Goal: Task Accomplishment & Management: Manage account settings

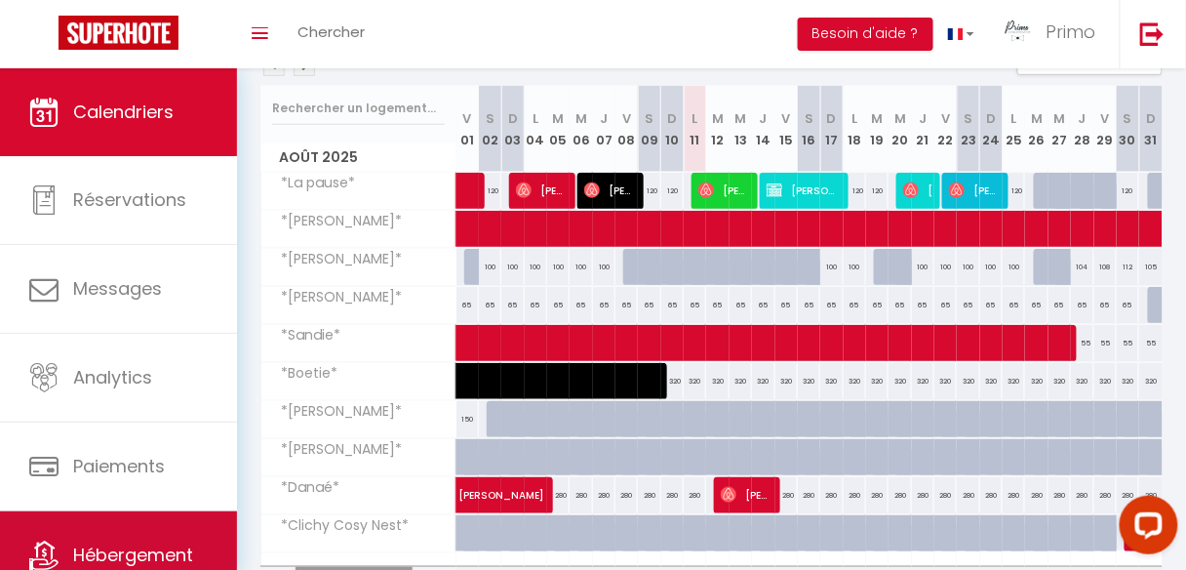
scroll to position [116, 0]
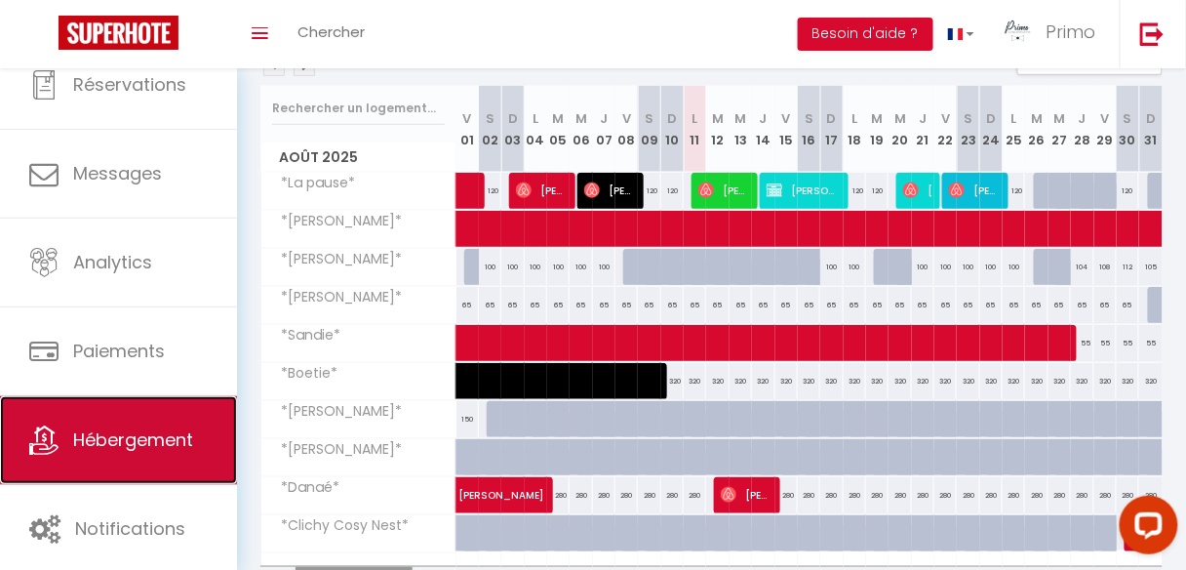
click at [121, 444] on span "Hébergement" at bounding box center [133, 439] width 120 height 24
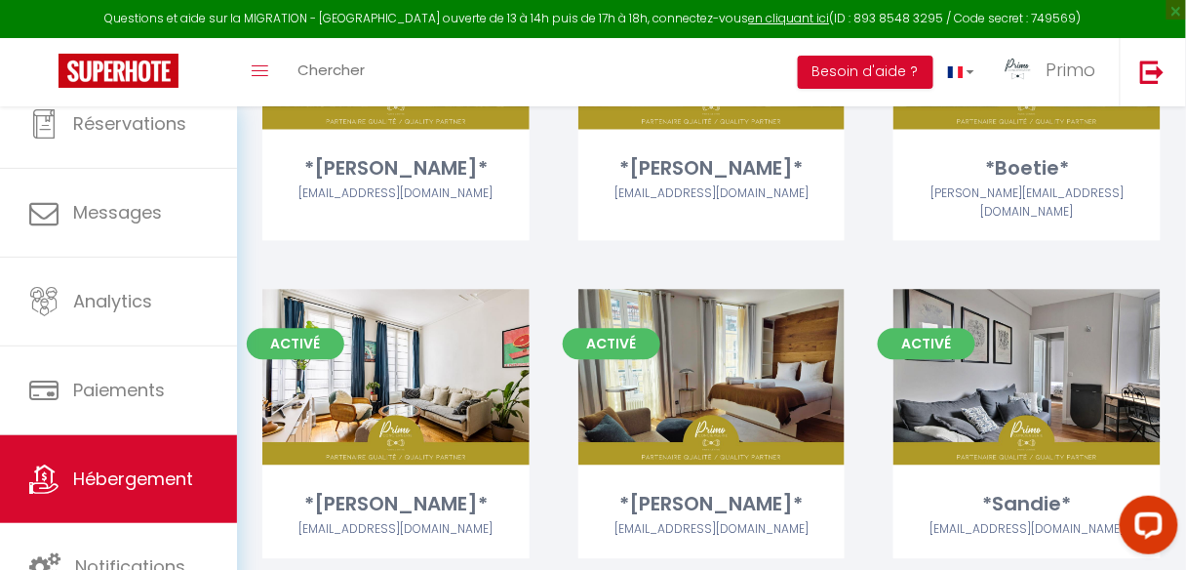
scroll to position [1055, 0]
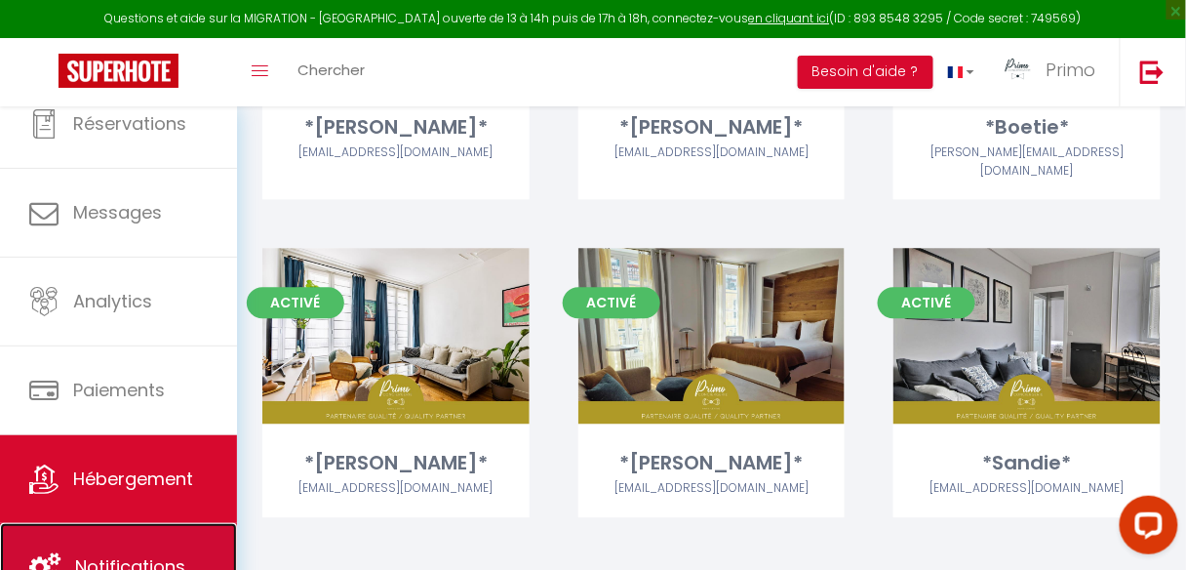
click at [190, 557] on link "Notifications" at bounding box center [118, 567] width 237 height 88
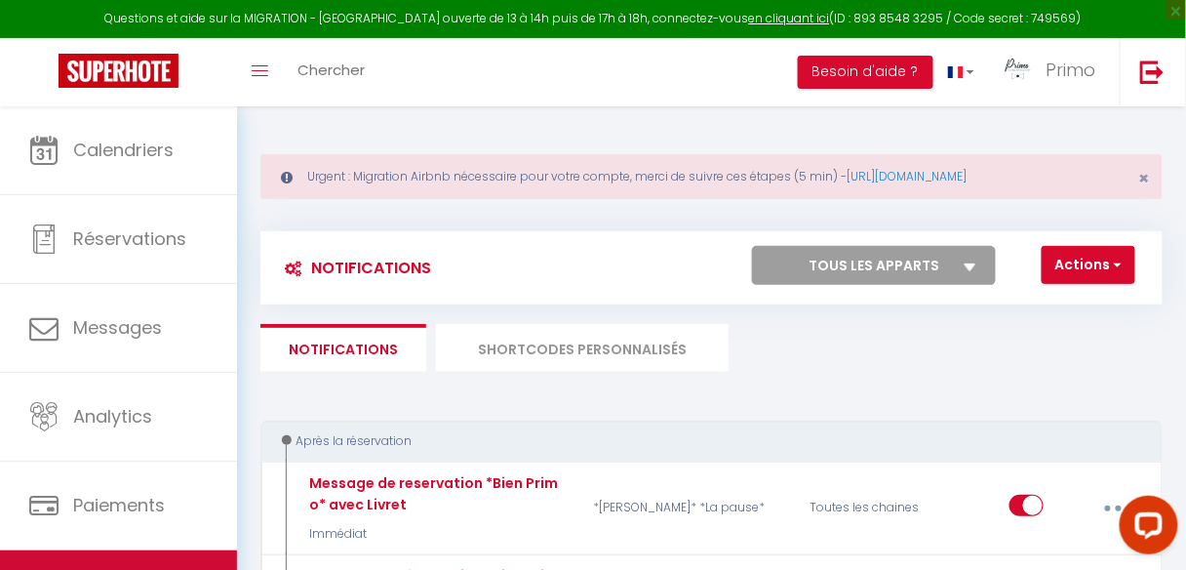
scroll to position [116, 0]
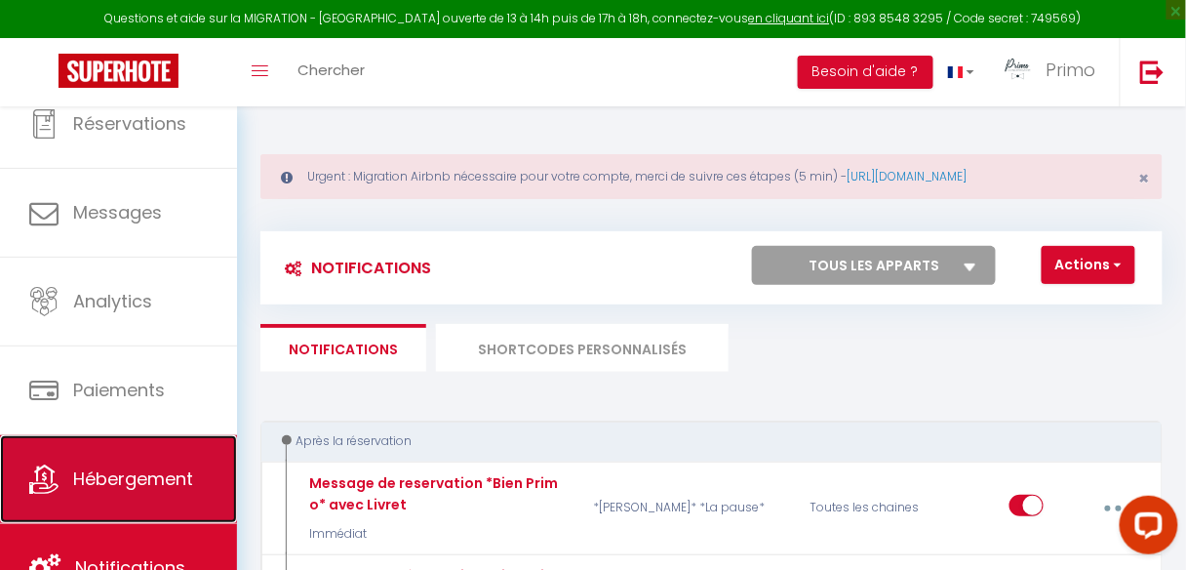
click at [92, 492] on link "Hébergement" at bounding box center [118, 479] width 237 height 88
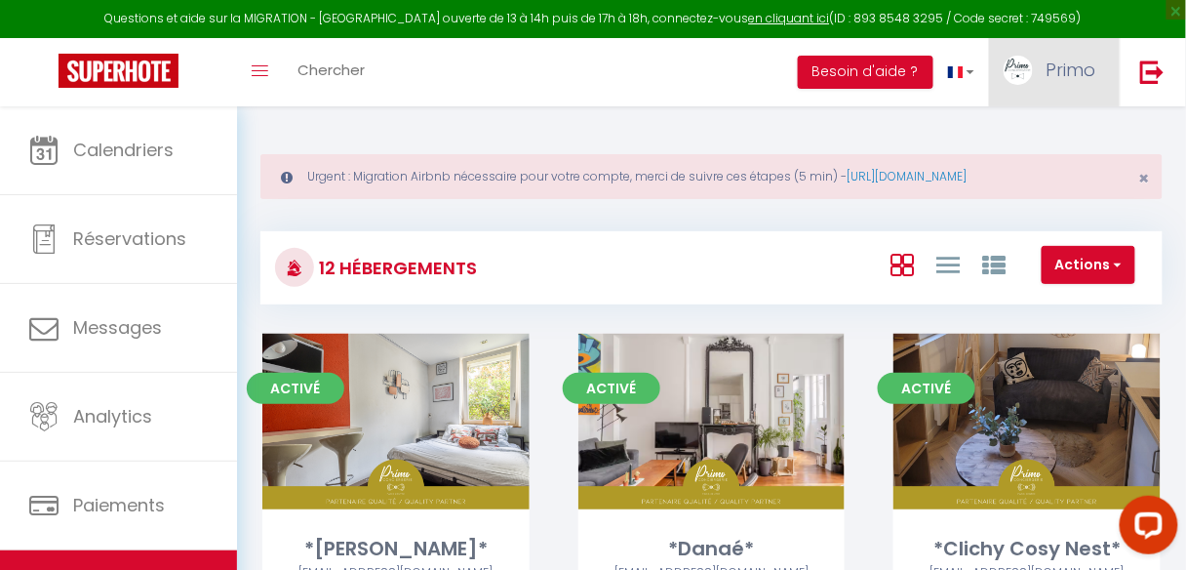
click at [1038, 72] on link "Primo" at bounding box center [1054, 72] width 131 height 68
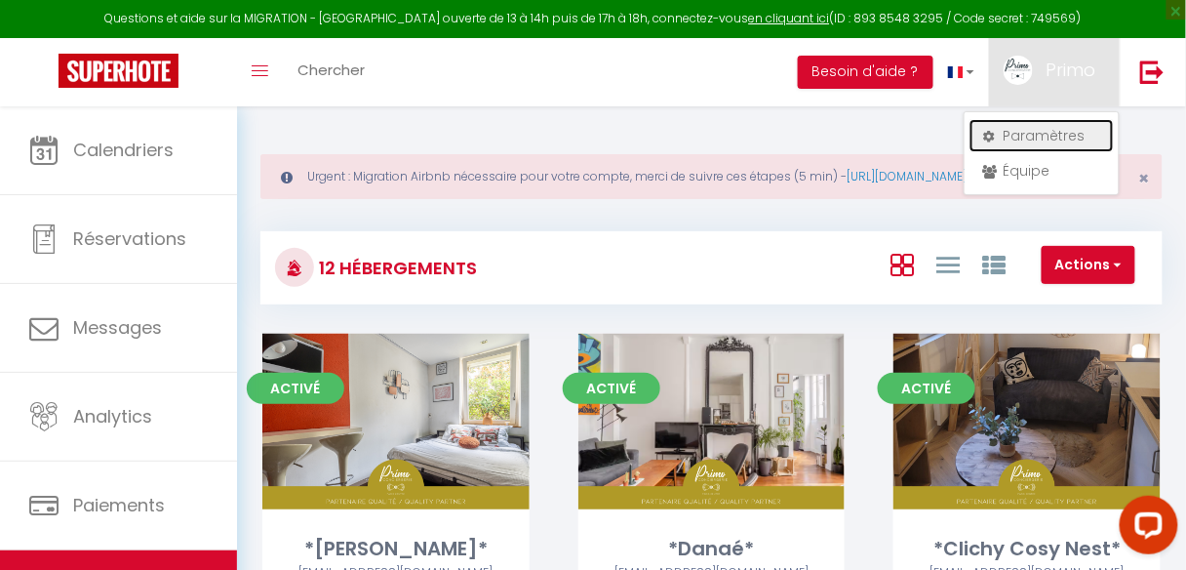
click at [1014, 139] on link "Paramètres" at bounding box center [1041, 135] width 144 height 33
select select "fr"
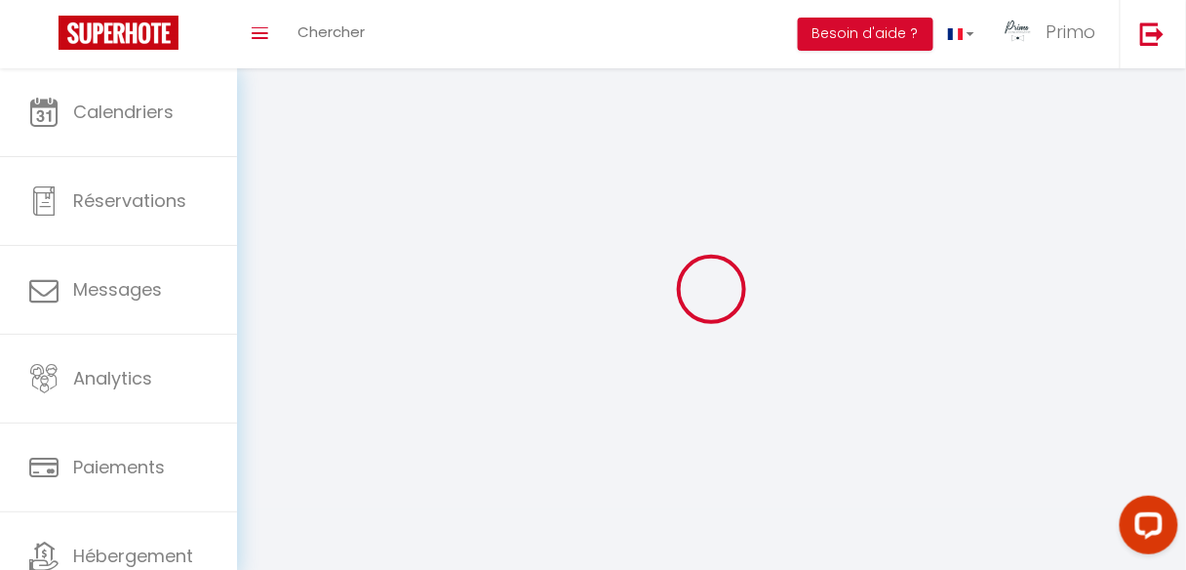
type input "Primo"
type input "[GEOGRAPHIC_DATA] 10"
type input "0665553813"
type input "[STREET_ADDRESS]"
type input "75009"
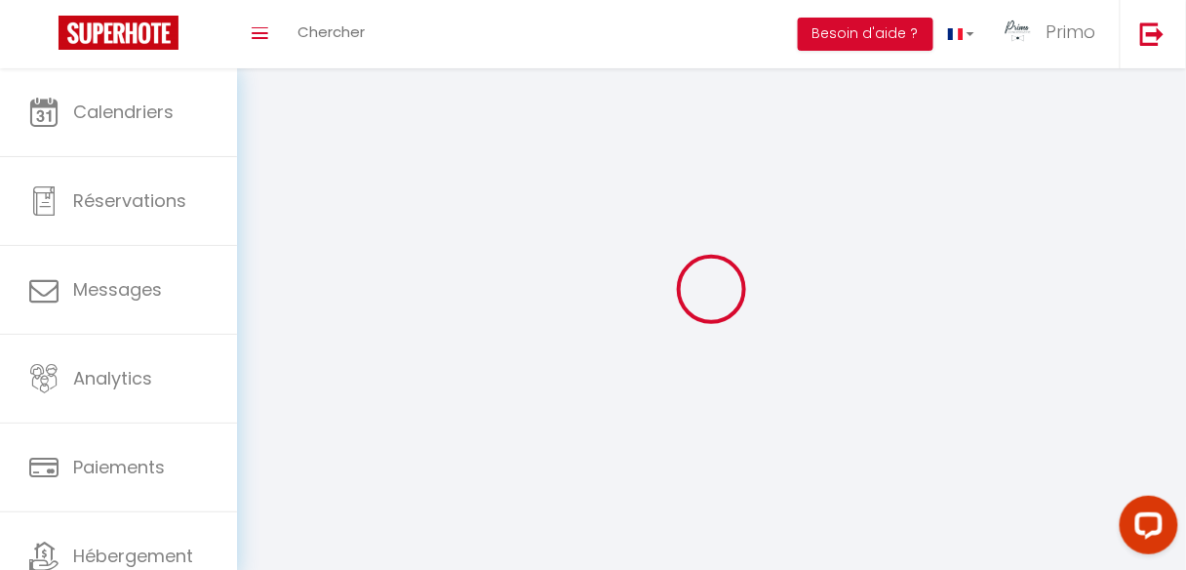
type input "[GEOGRAPHIC_DATA]"
type input "p0tk0Y3lyDtA8WCgnG5qNYaH0"
type input "3n1zKKK7hOxRMPF1MwymZg6Bn"
type input "[URL][DOMAIN_NAME]"
select select "28"
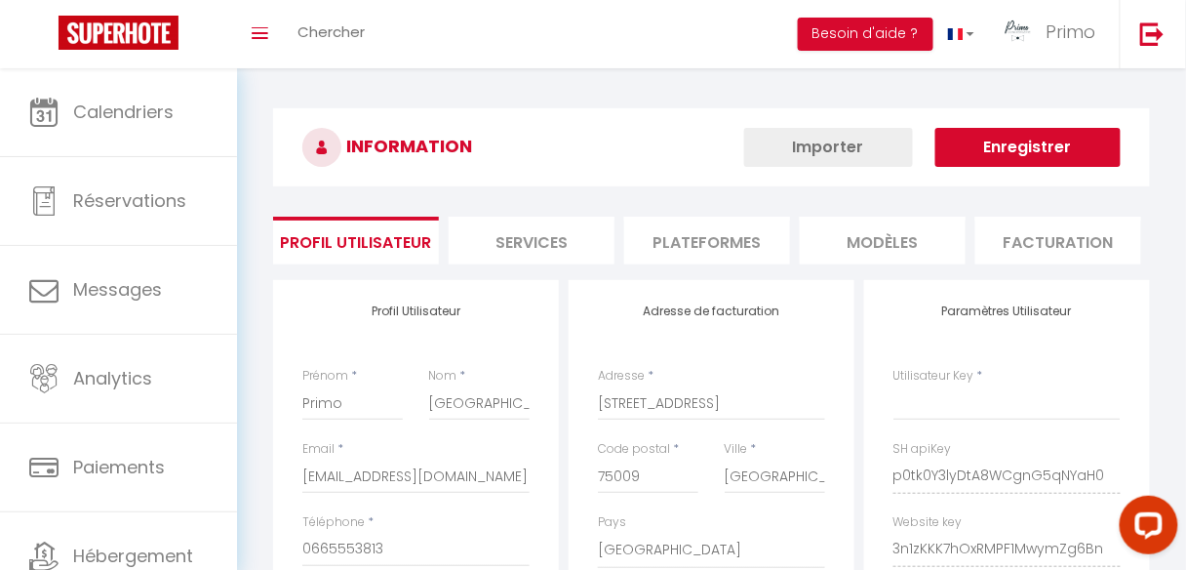
type input "p0tk0Y3lyDtA8WCgnG5qNYaH0"
type input "3n1zKKK7hOxRMPF1MwymZg6Bn"
type input "[URL][DOMAIN_NAME]"
select select "fr"
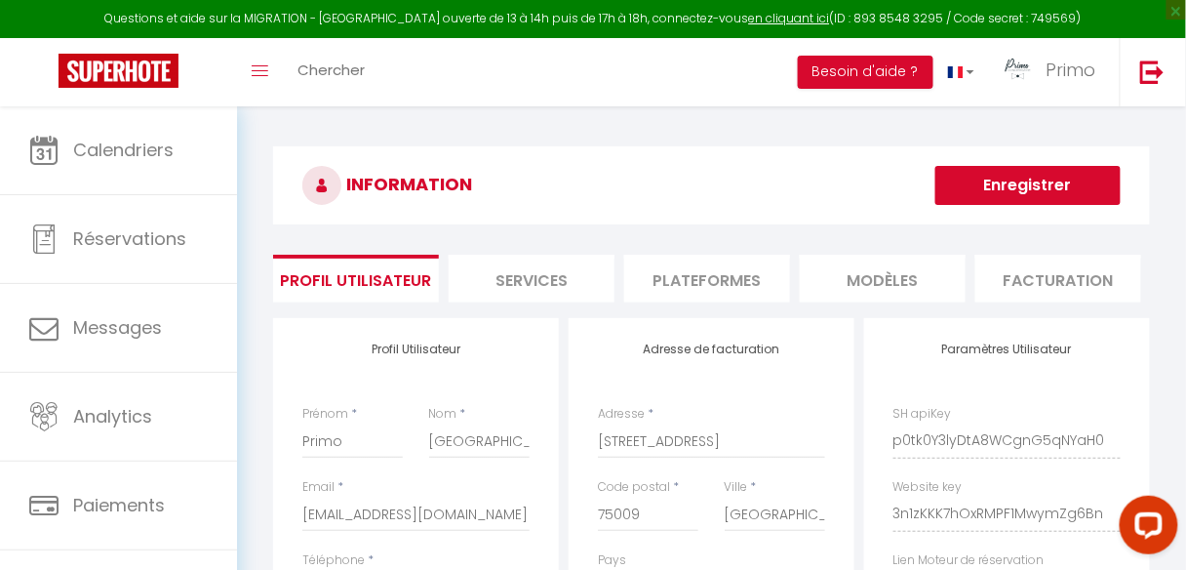
click at [1046, 282] on li "Facturation" at bounding box center [1058, 279] width 166 height 48
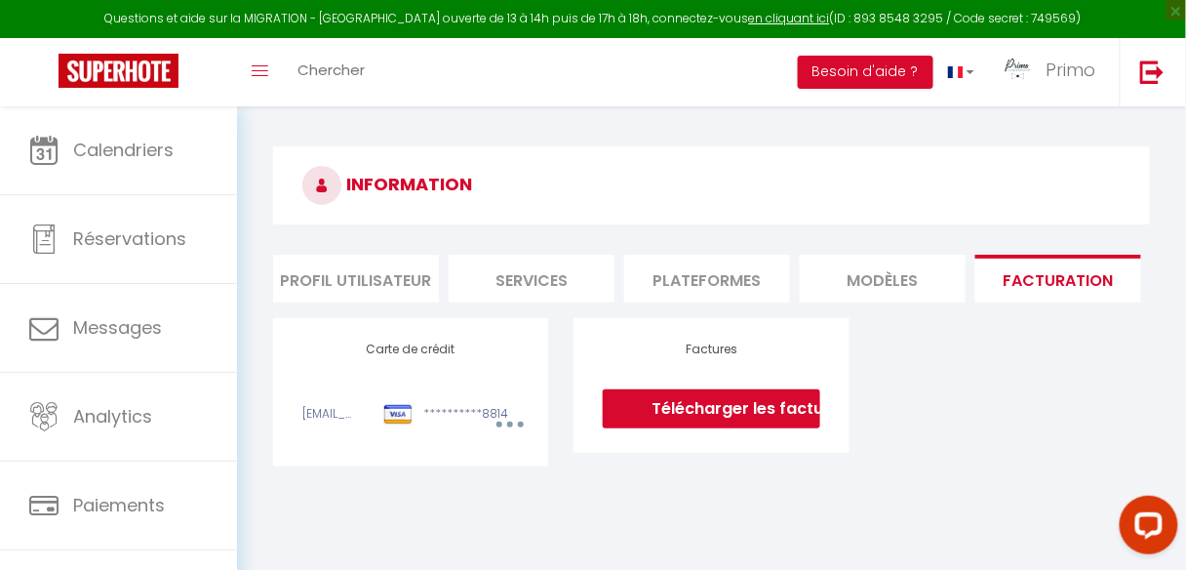
click at [715, 281] on li "Plateformes" at bounding box center [707, 279] width 166 height 48
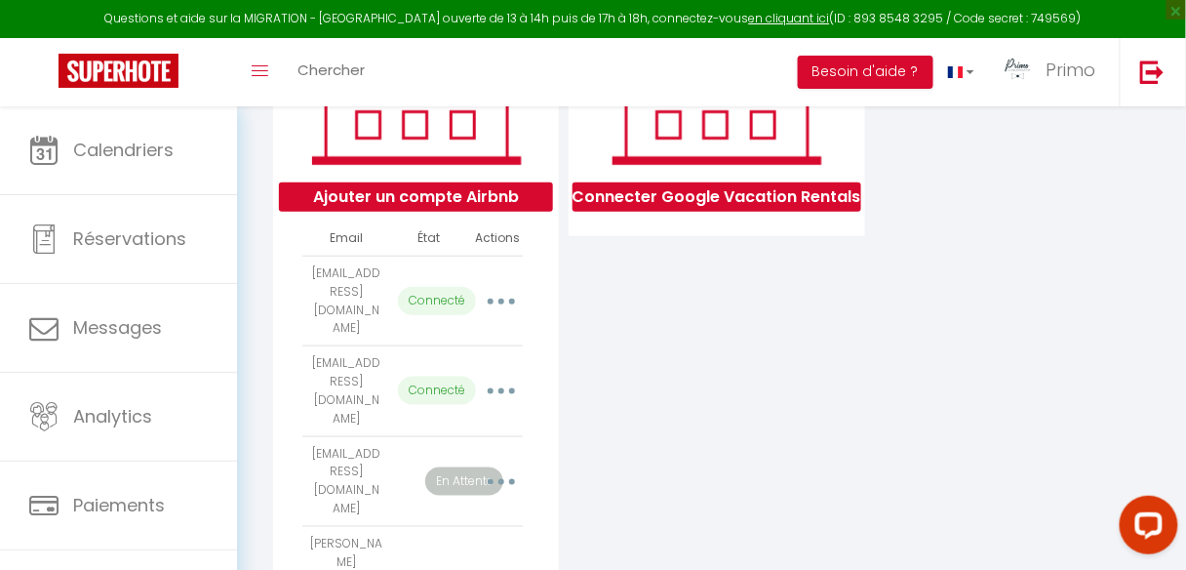
scroll to position [390, 0]
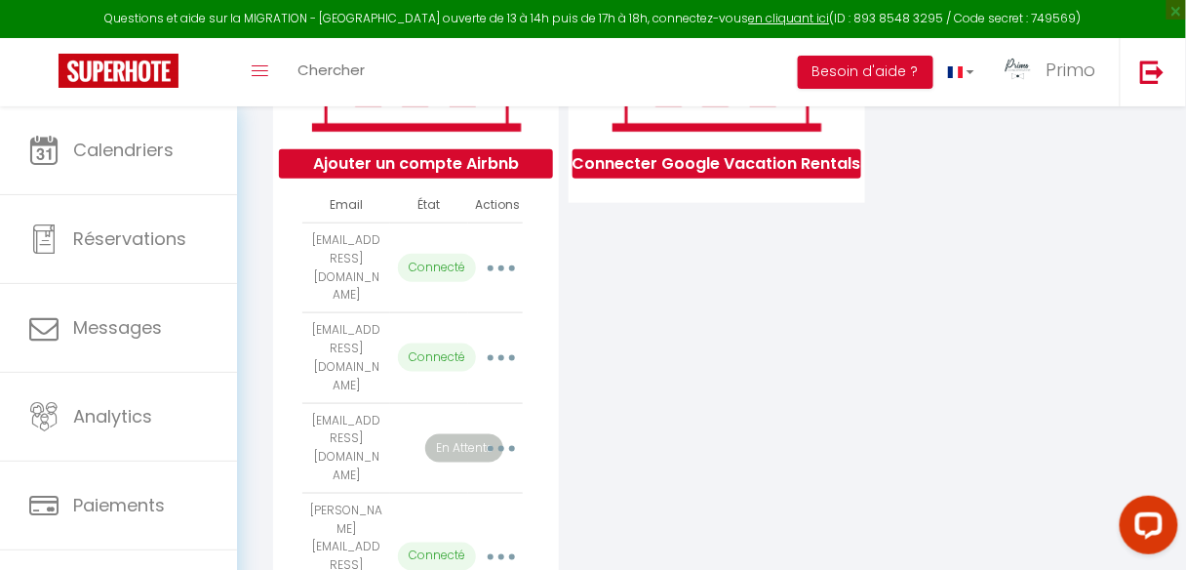
click at [506, 345] on button "button" at bounding box center [502, 357] width 52 height 37
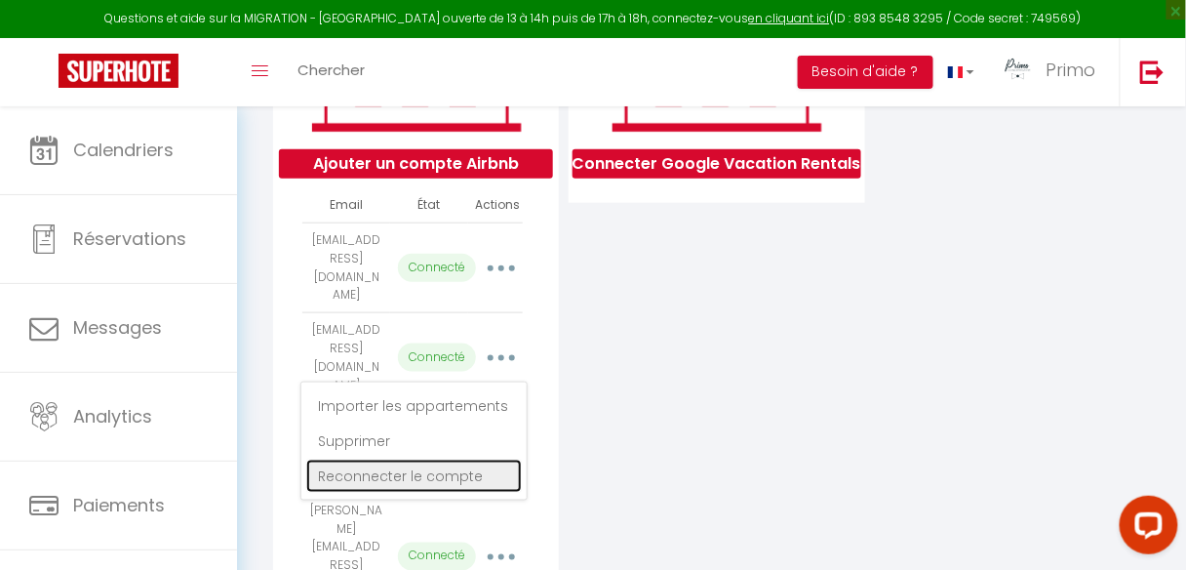
click at [464, 461] on link "Reconnecter le compte" at bounding box center [414, 475] width 216 height 33
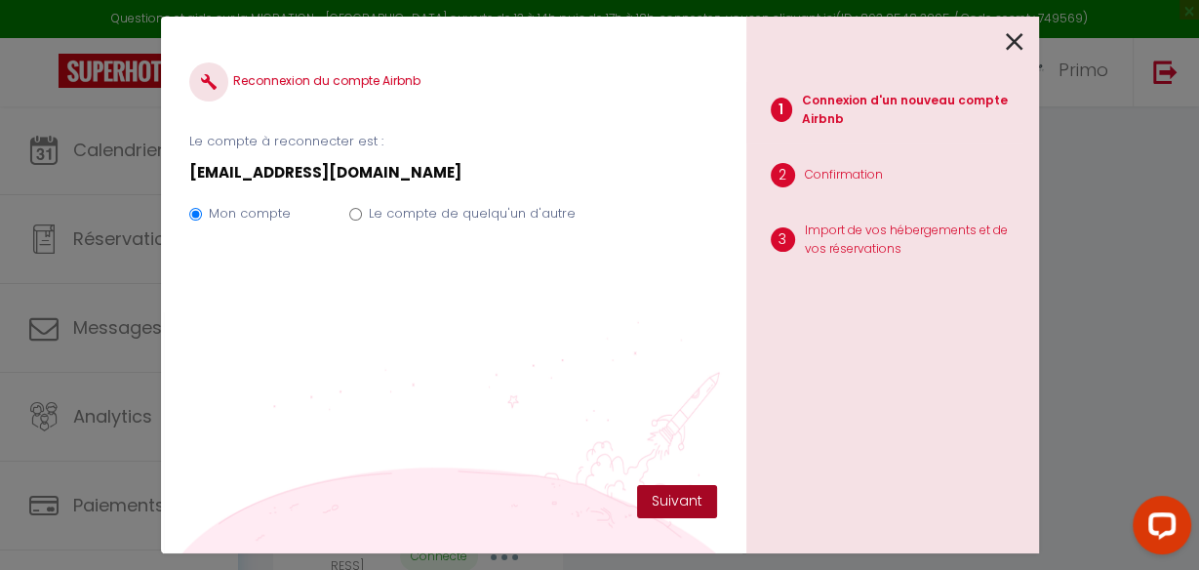
click at [675, 504] on button "Suivant" at bounding box center [677, 501] width 80 height 33
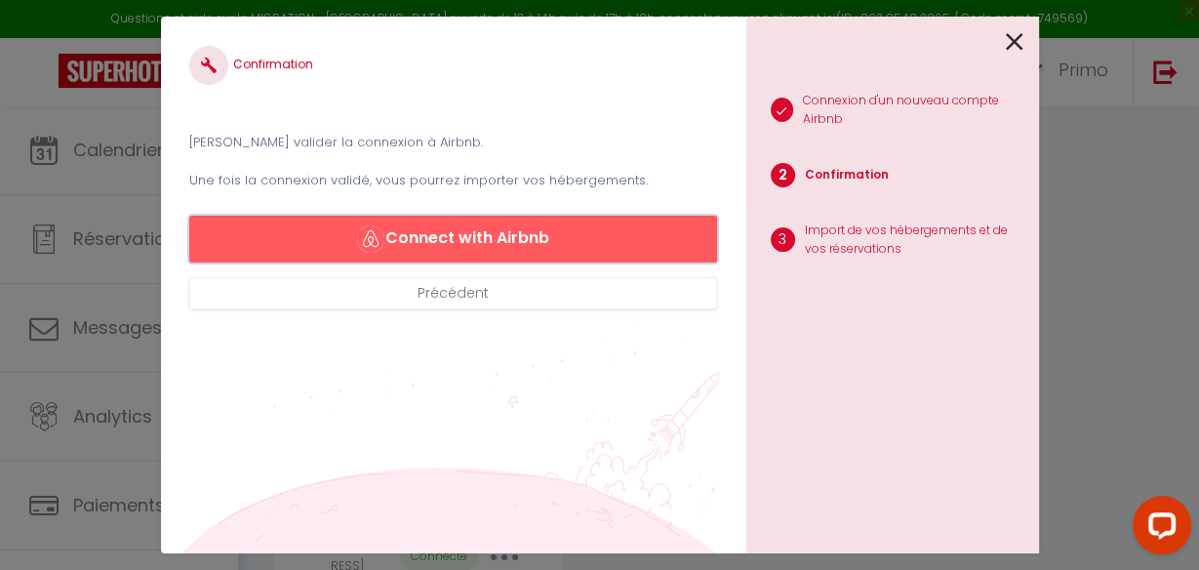
click at [540, 238] on button "Connect with Airbnb" at bounding box center [452, 239] width 527 height 47
click at [492, 236] on button "Connect with Airbnb" at bounding box center [452, 239] width 527 height 47
click at [1007, 38] on icon at bounding box center [1015, 41] width 18 height 29
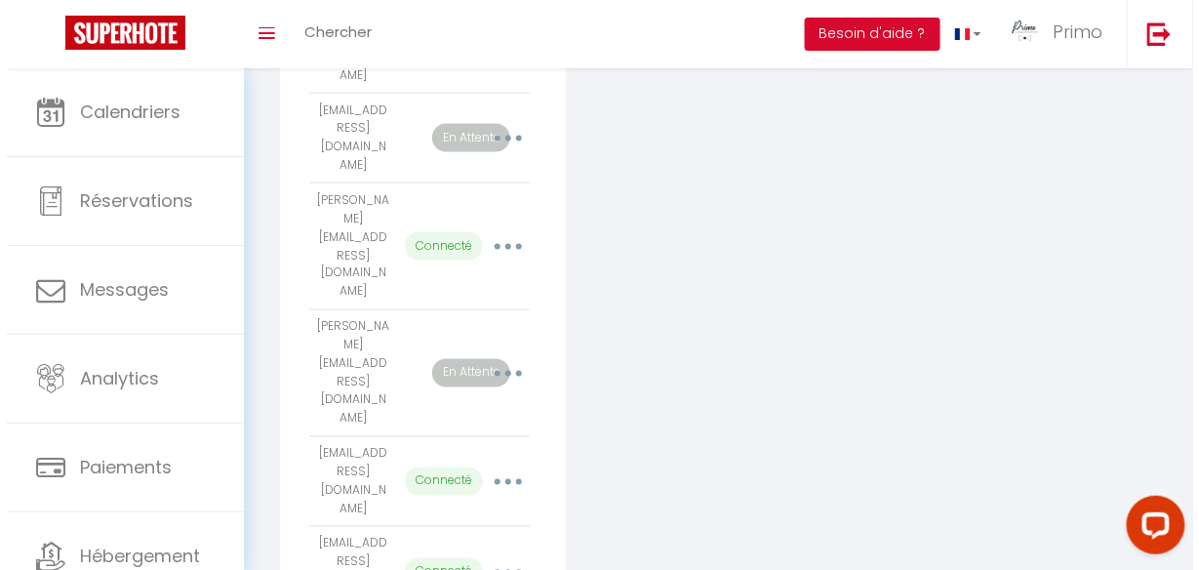
scroll to position [625, 0]
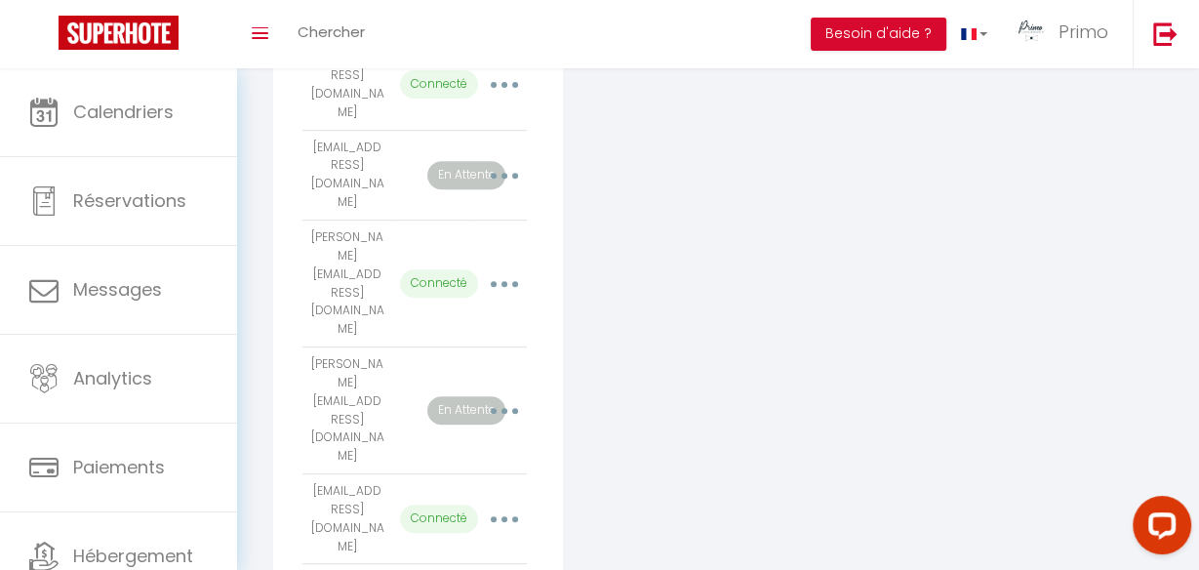
select select
select select "62916"
select select "70457"
select select "70458"
select select "72615"
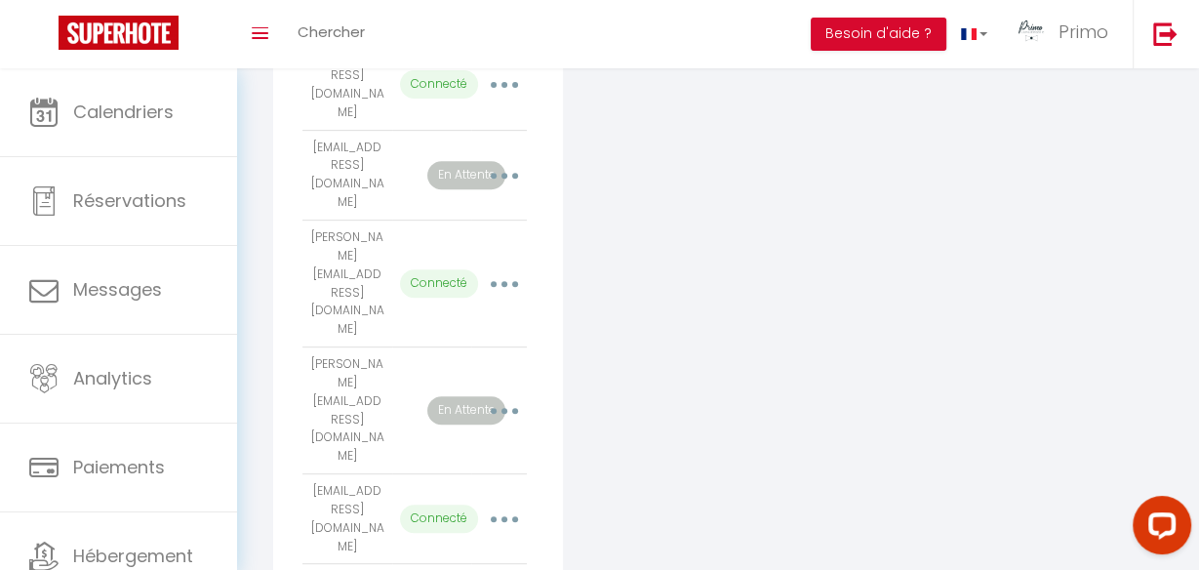
select select "73050"
select select "70746"
select select "73056"
select select "63184"
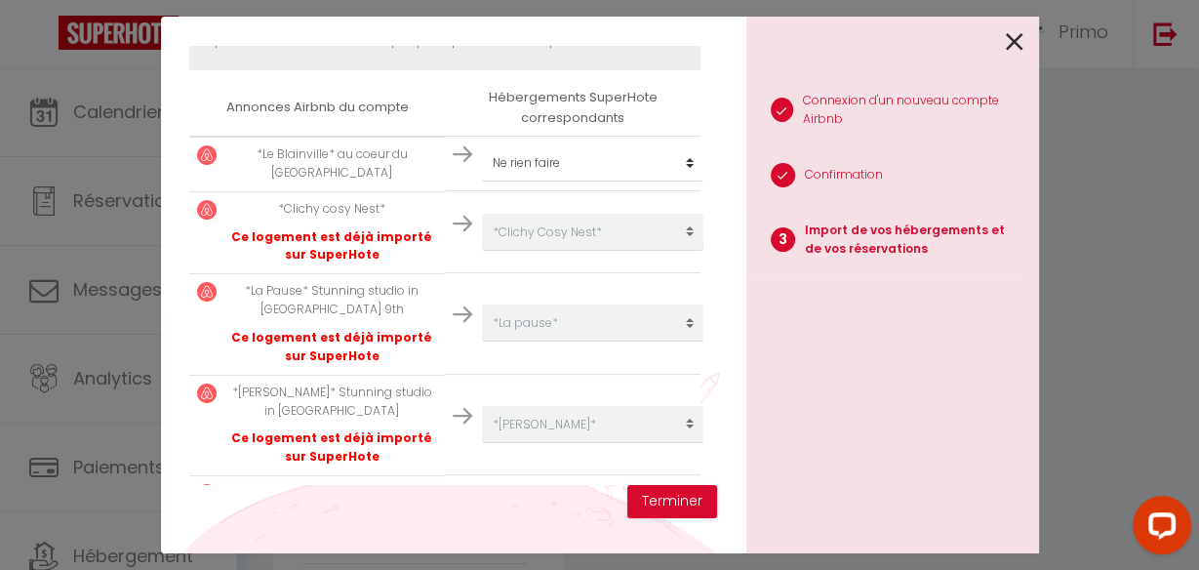
scroll to position [312, 0]
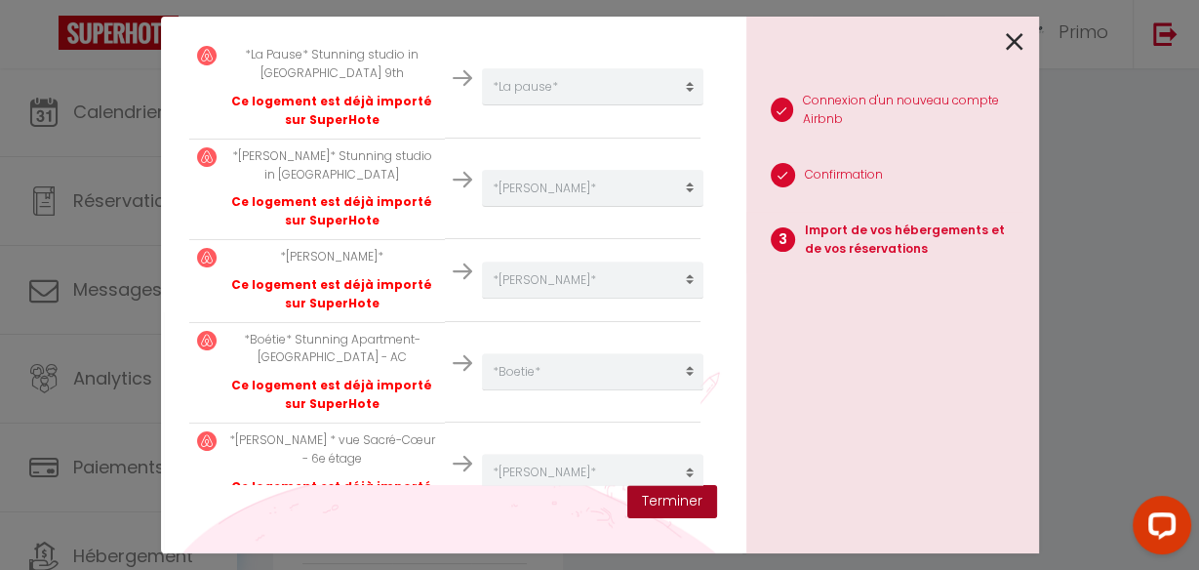
click at [694, 504] on button "Terminer" at bounding box center [672, 501] width 90 height 33
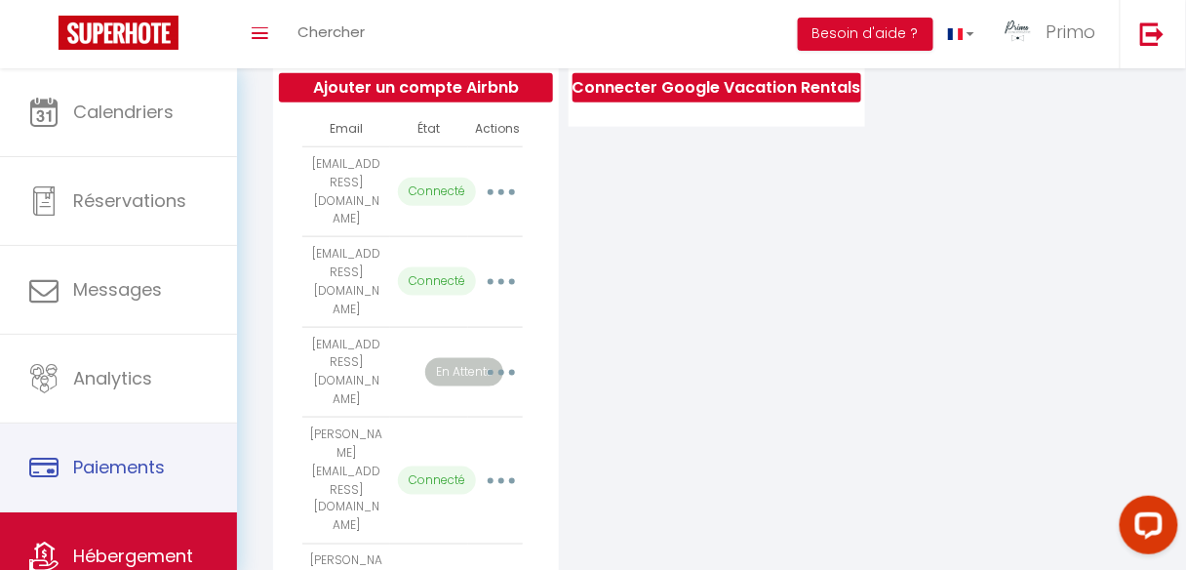
scroll to position [117, 0]
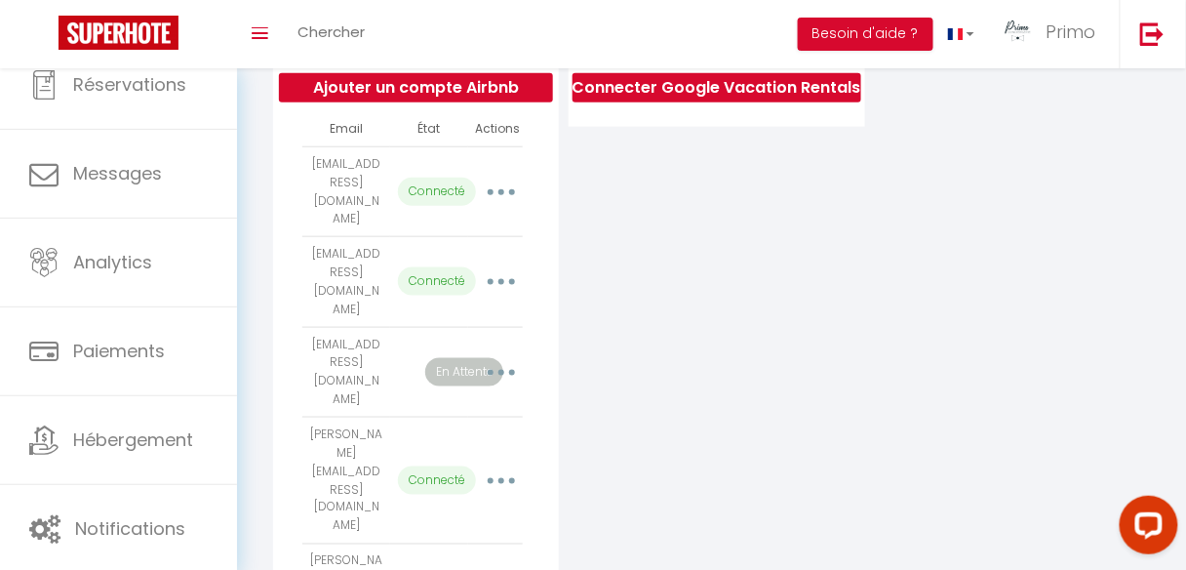
click at [498, 267] on button "button" at bounding box center [502, 281] width 52 height 37
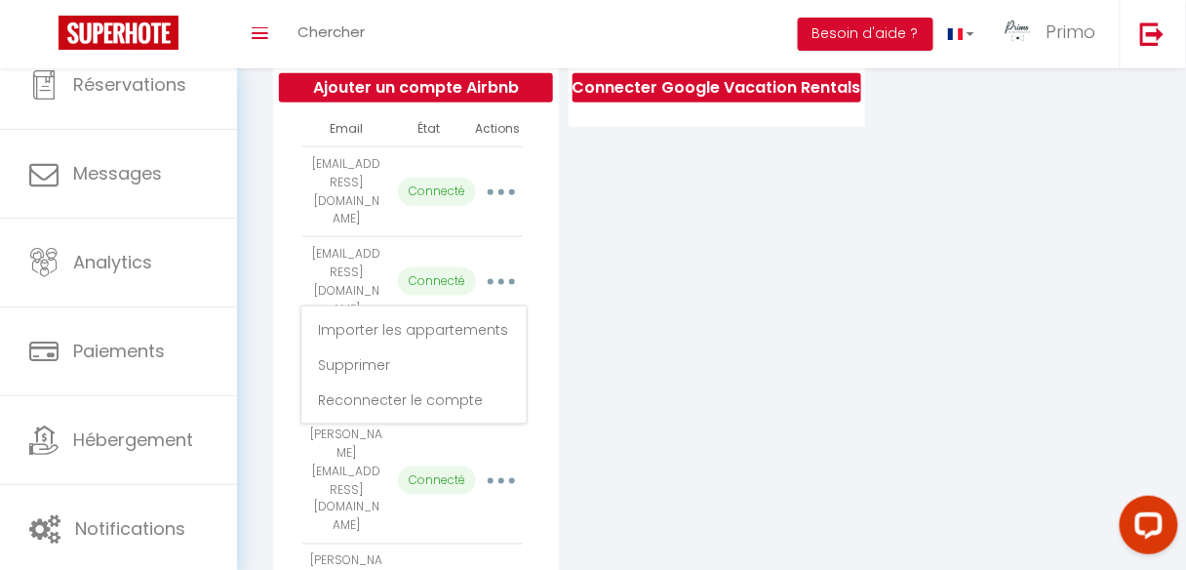
click at [659, 248] on div "Connecter Google Vacation Rentals" at bounding box center [717, 415] width 306 height 1127
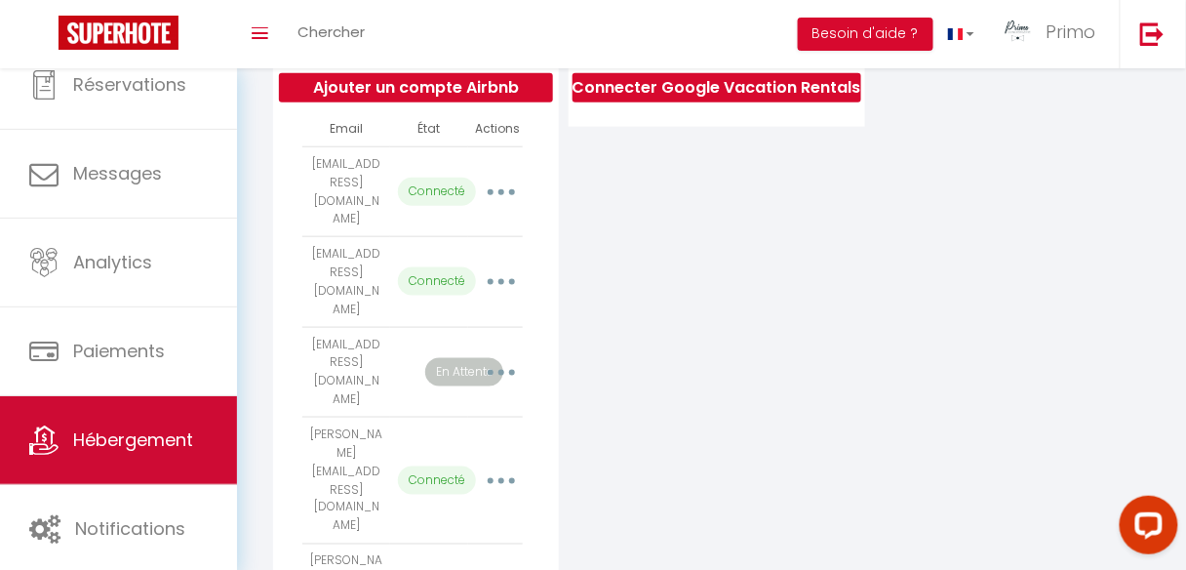
click at [117, 417] on link "Hébergement" at bounding box center [118, 440] width 237 height 88
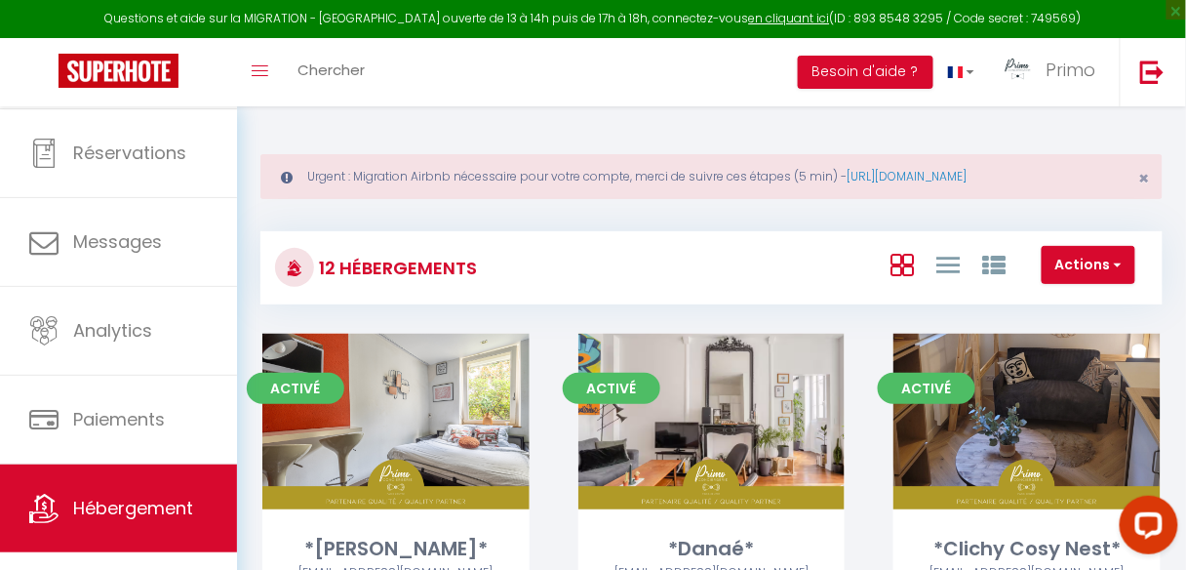
scroll to position [116, 0]
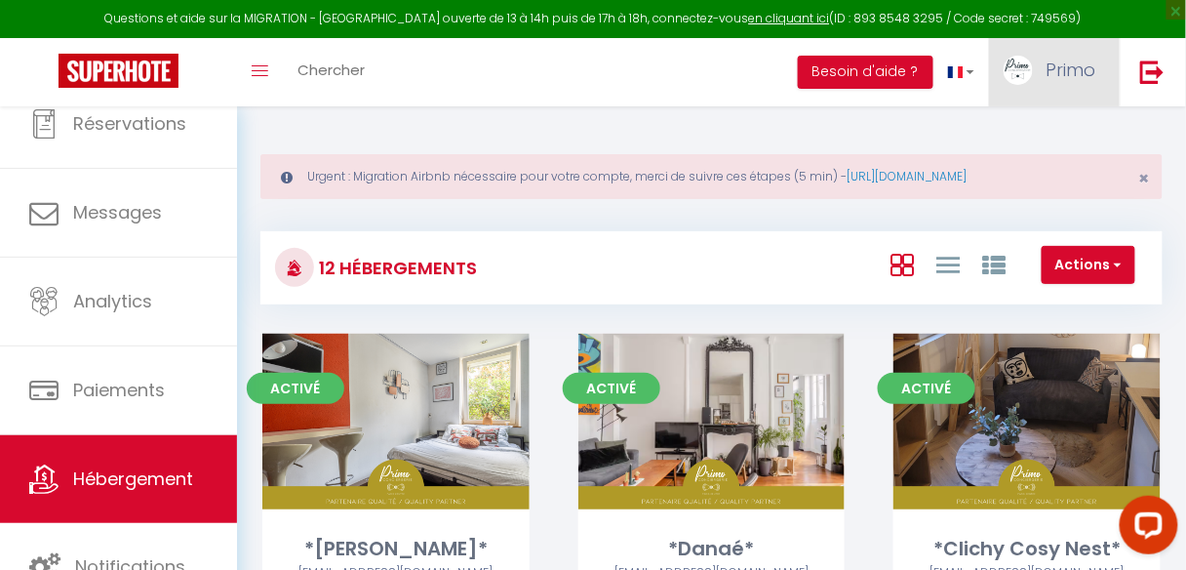
click at [1040, 80] on link "Primo" at bounding box center [1054, 72] width 131 height 68
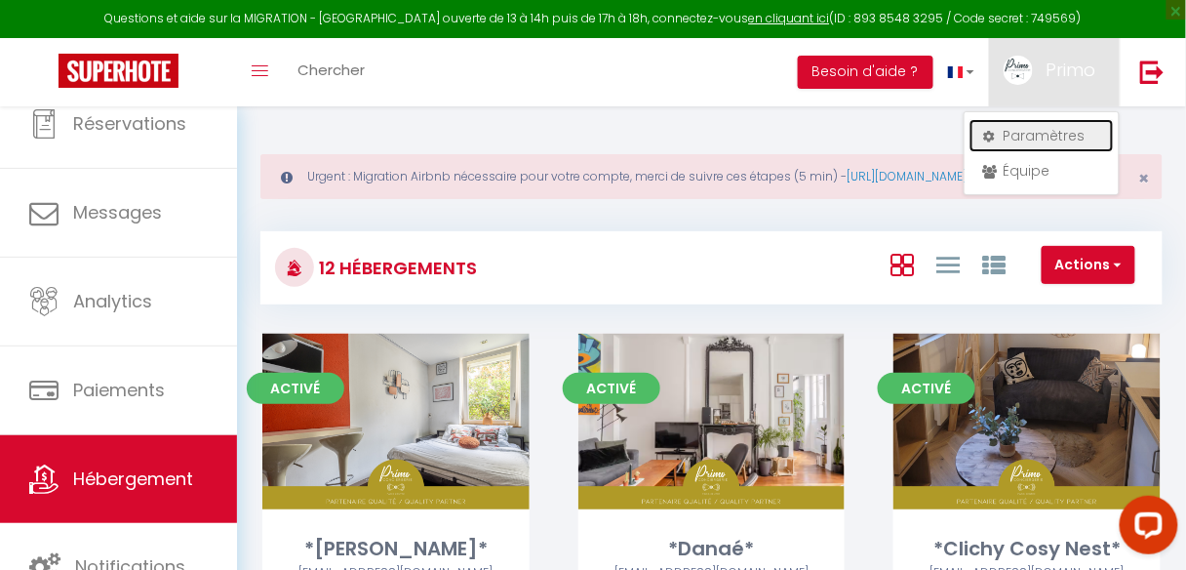
click at [1023, 132] on link "Paramètres" at bounding box center [1041, 135] width 144 height 33
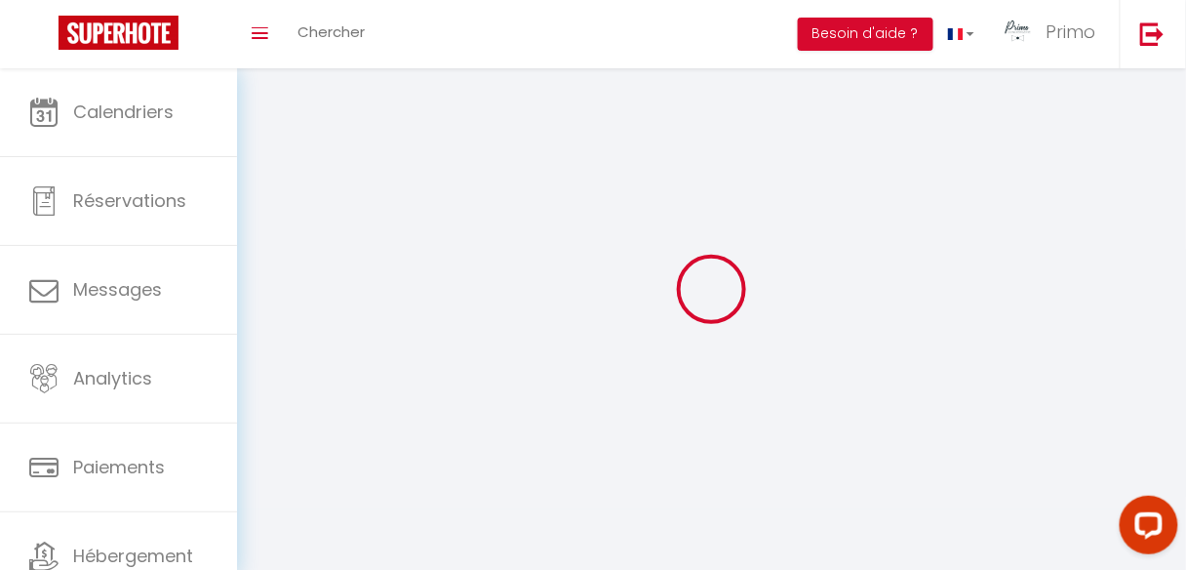
select select
type input "Primo"
type input "[GEOGRAPHIC_DATA] 10"
type input "0665553813"
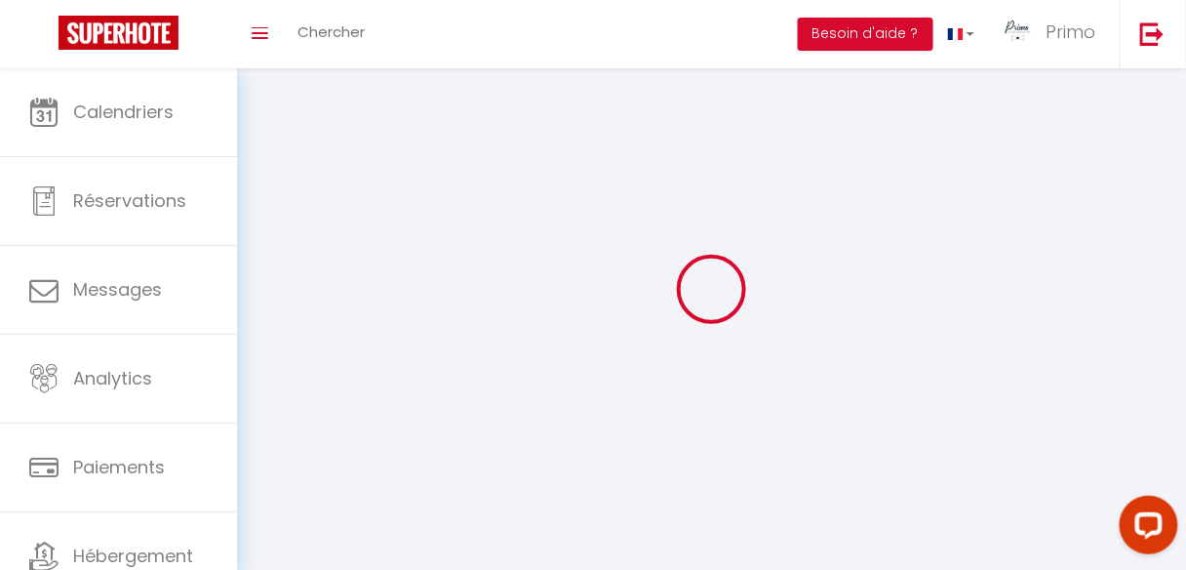
type input "[STREET_ADDRESS]"
type input "75009"
type input "[GEOGRAPHIC_DATA]"
type input "p0tk0Y3lyDtA8WCgnG5qNYaH0"
type input "3n1zKKK7hOxRMPF1MwymZg6Bn"
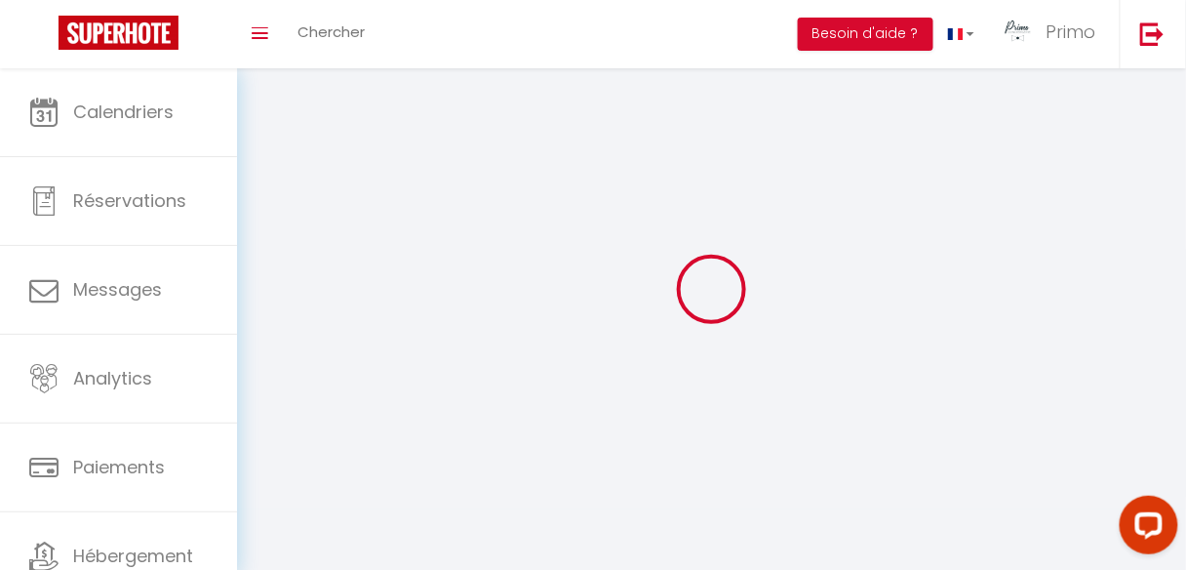
type input "[URL][DOMAIN_NAME]"
select select "1"
select select "28"
select select "fr"
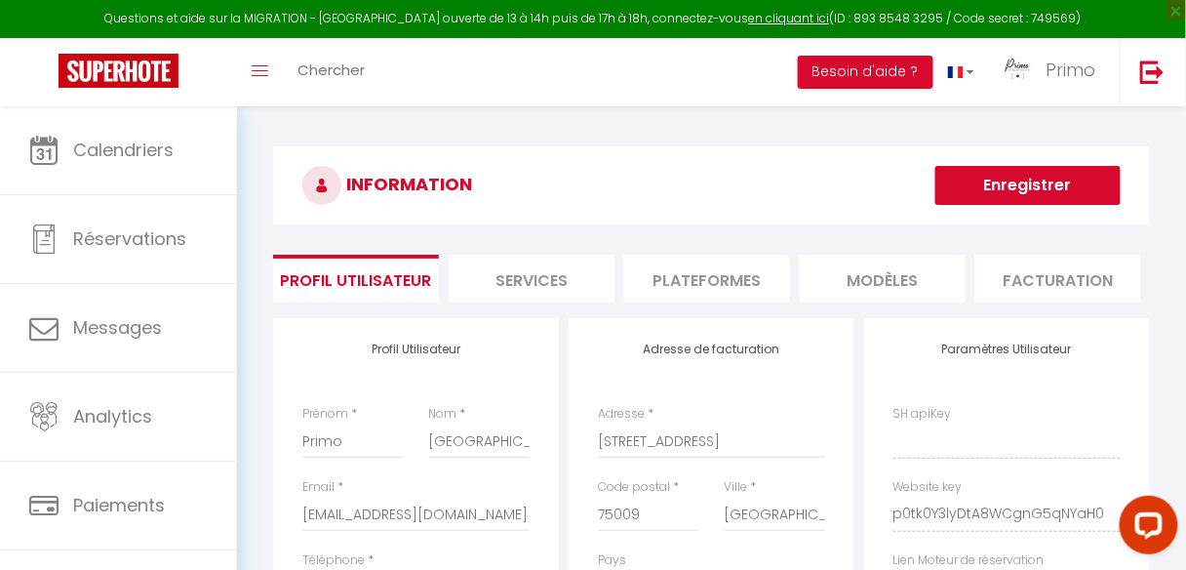
type input "p0tk0Y3lyDtA8WCgnG5qNYaH0"
type input "3n1zKKK7hOxRMPF1MwymZg6Bn"
type input "[URL][DOMAIN_NAME]"
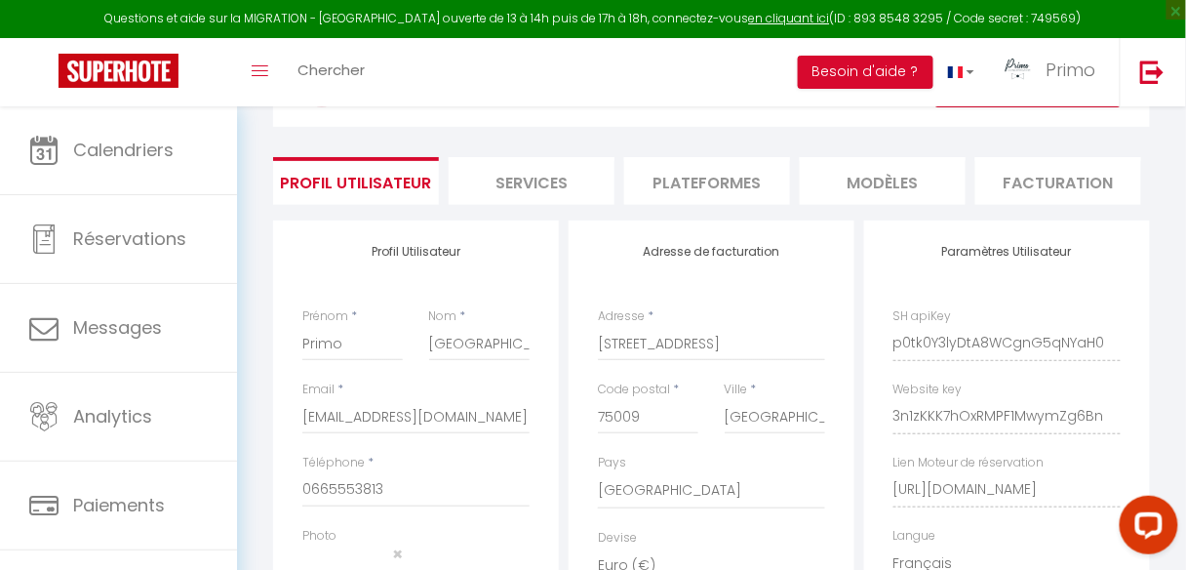
scroll to position [156, 0]
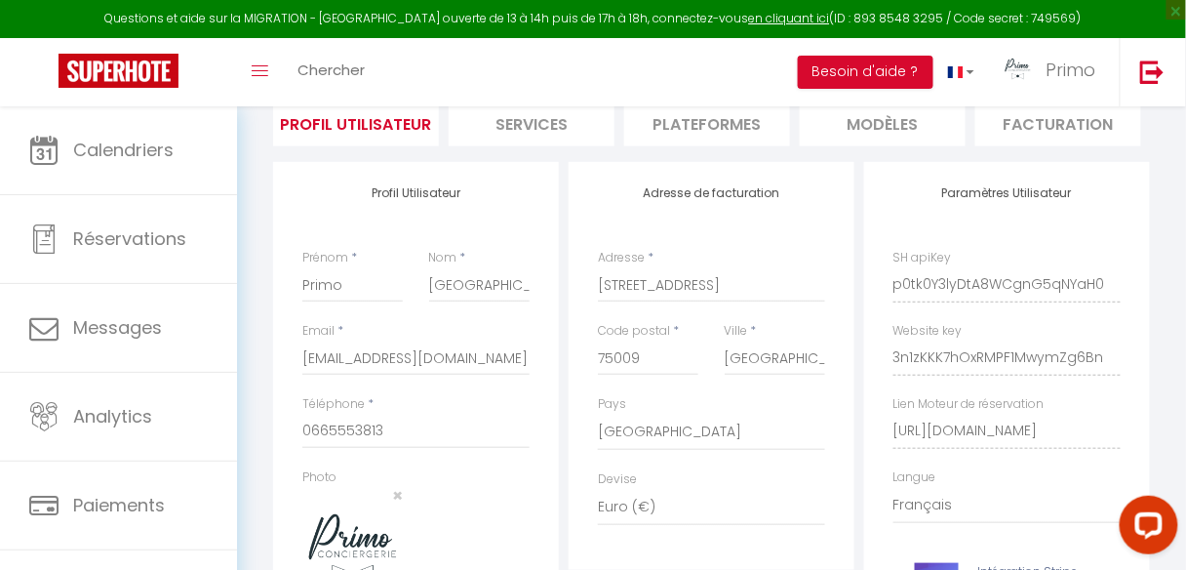
click at [544, 121] on li "Services" at bounding box center [532, 123] width 166 height 48
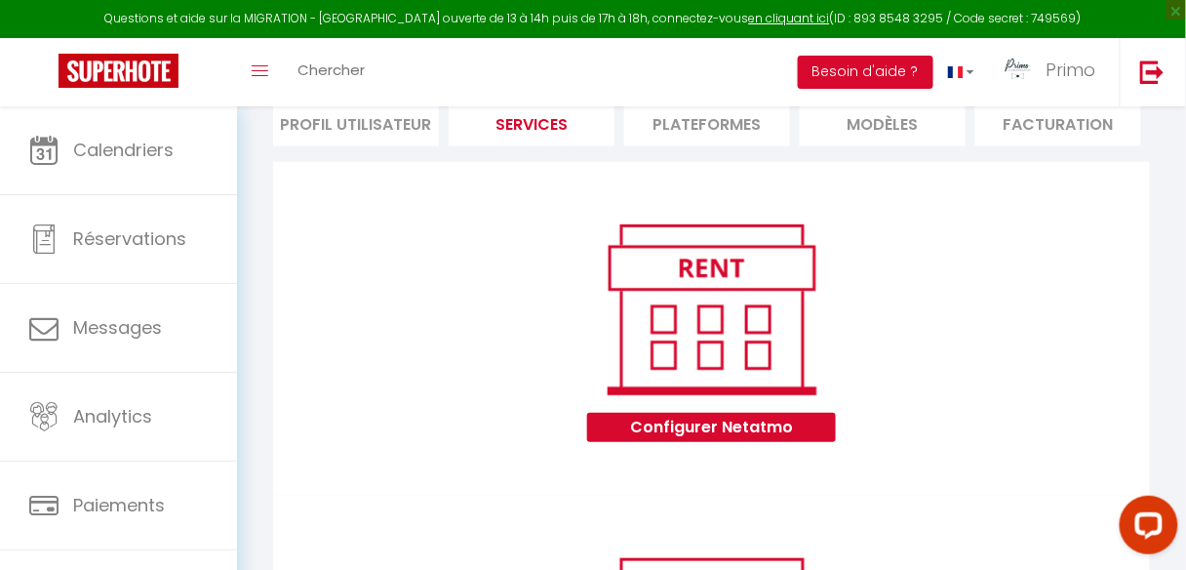
click at [675, 123] on li "Plateformes" at bounding box center [707, 123] width 166 height 48
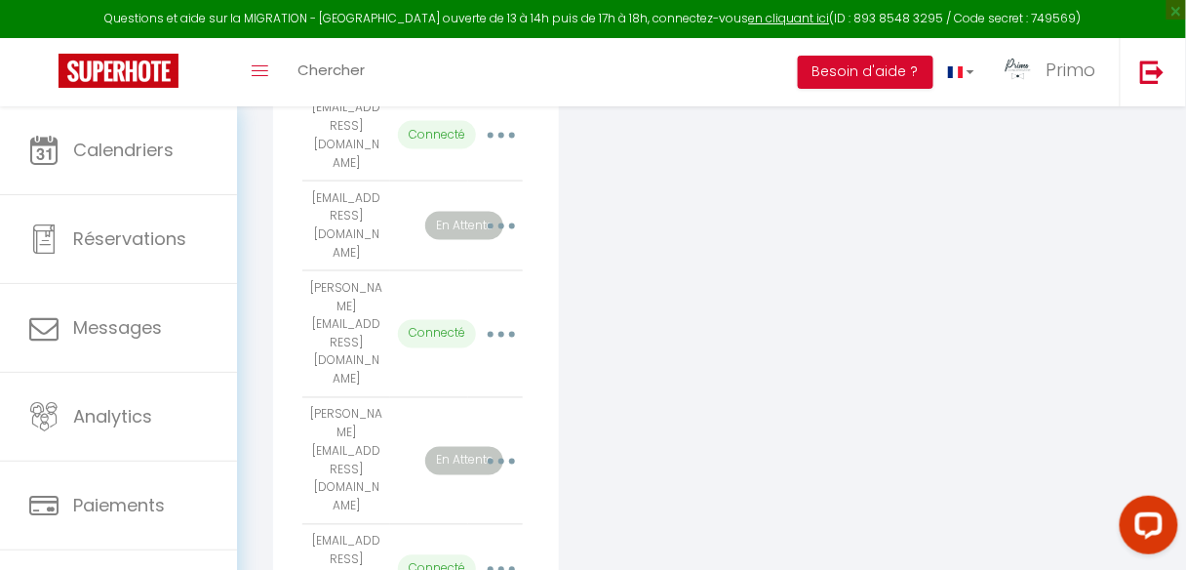
scroll to position [624, 0]
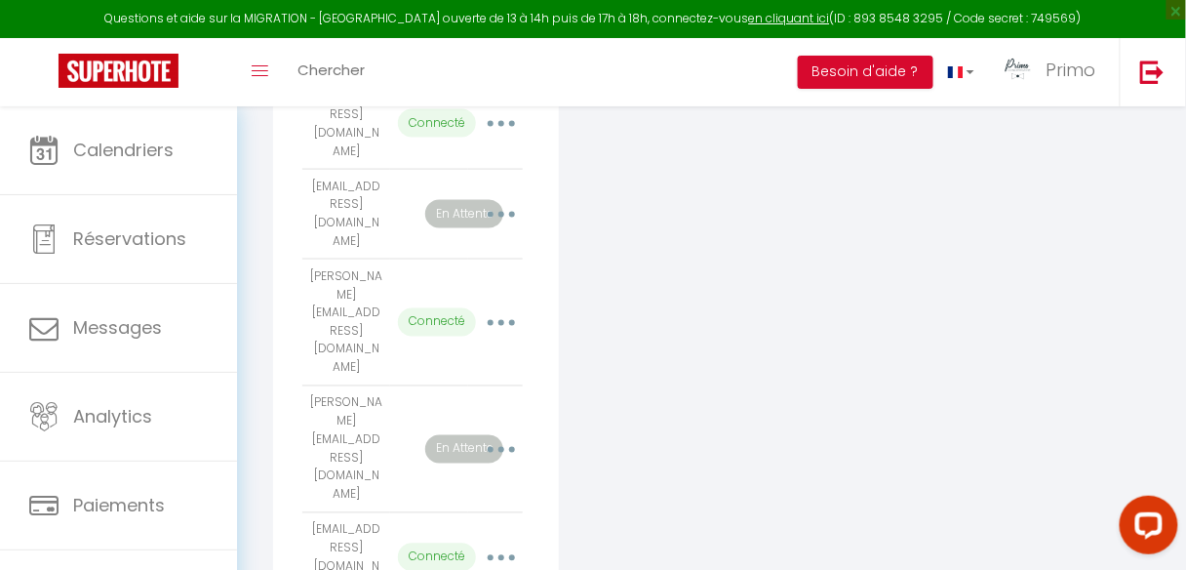
click at [507, 431] on button "button" at bounding box center [502, 449] width 52 height 37
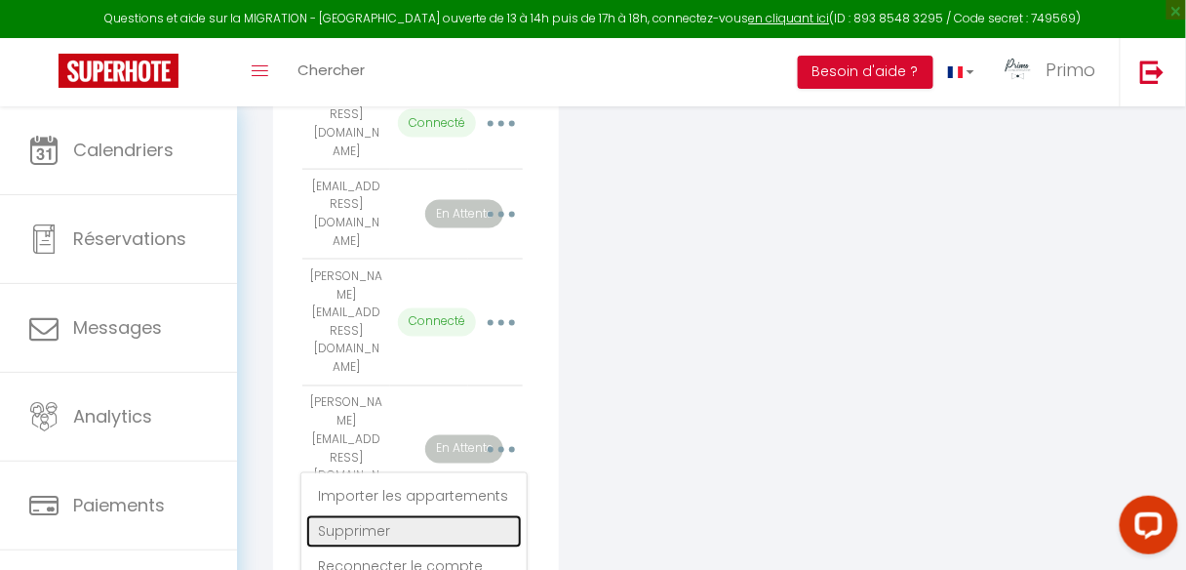
click at [414, 515] on link "Supprimer" at bounding box center [414, 531] width 216 height 33
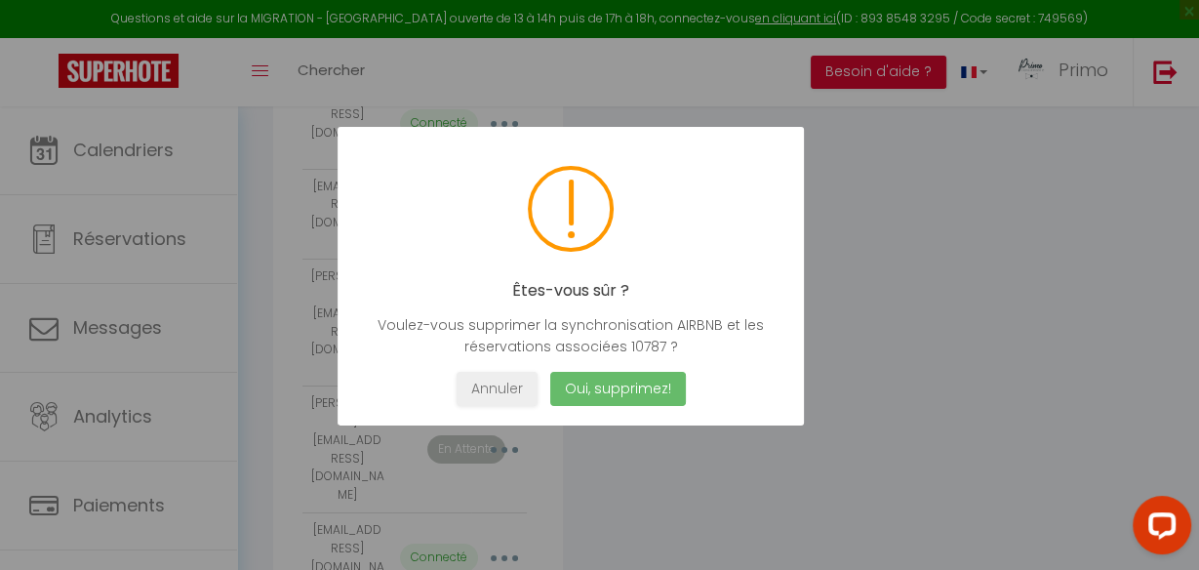
click at [634, 384] on button "Oui, supprimez!" at bounding box center [617, 389] width 136 height 34
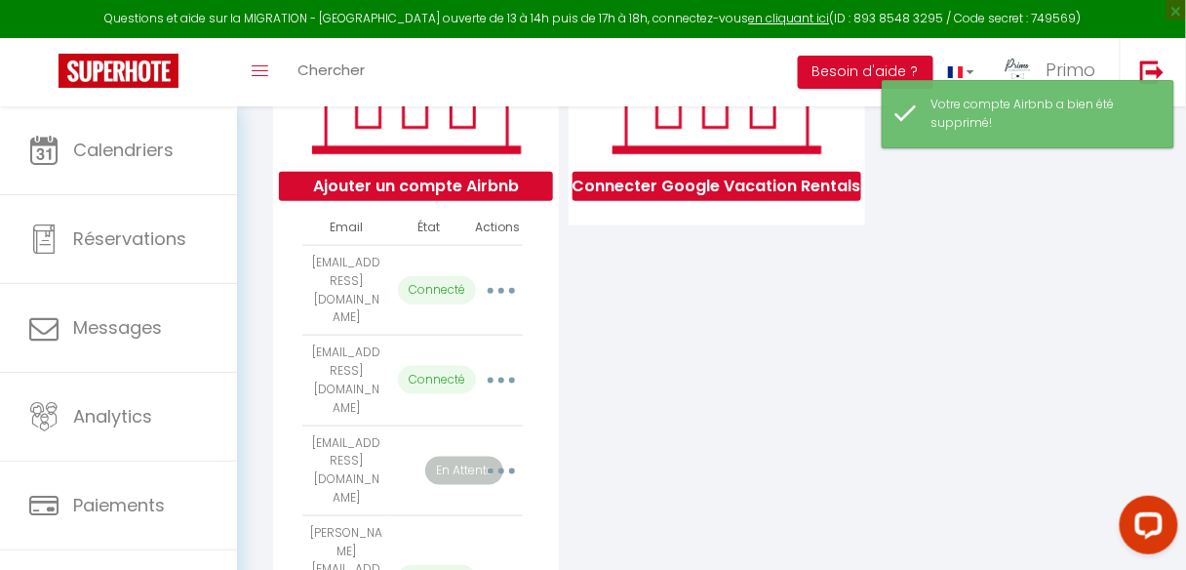
scroll to position [234, 0]
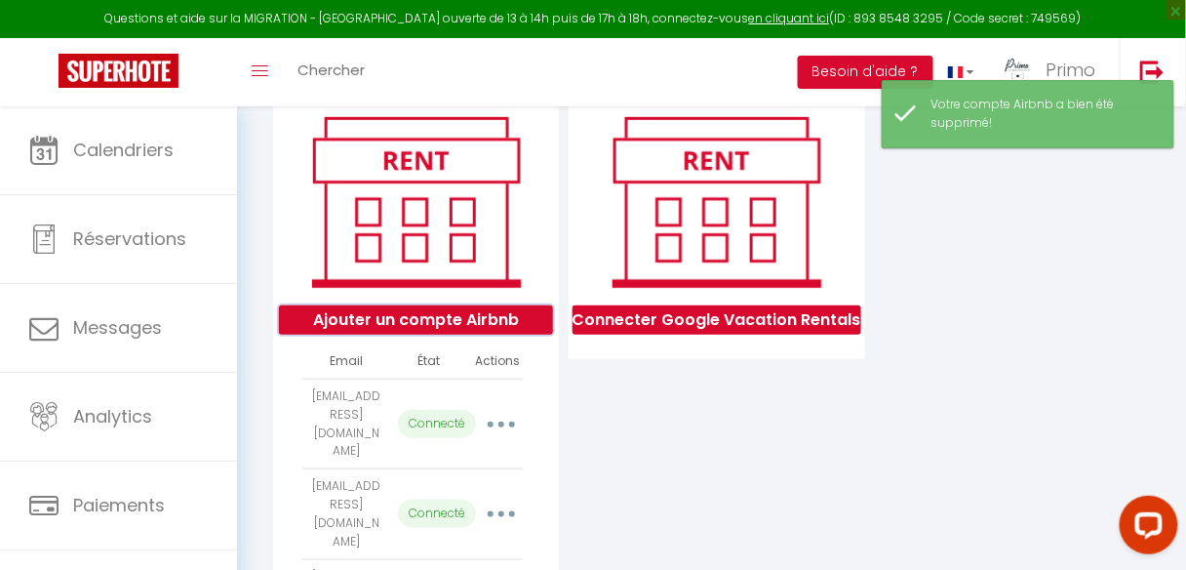
click at [478, 330] on button "Ajouter un compte Airbnb" at bounding box center [416, 319] width 274 height 29
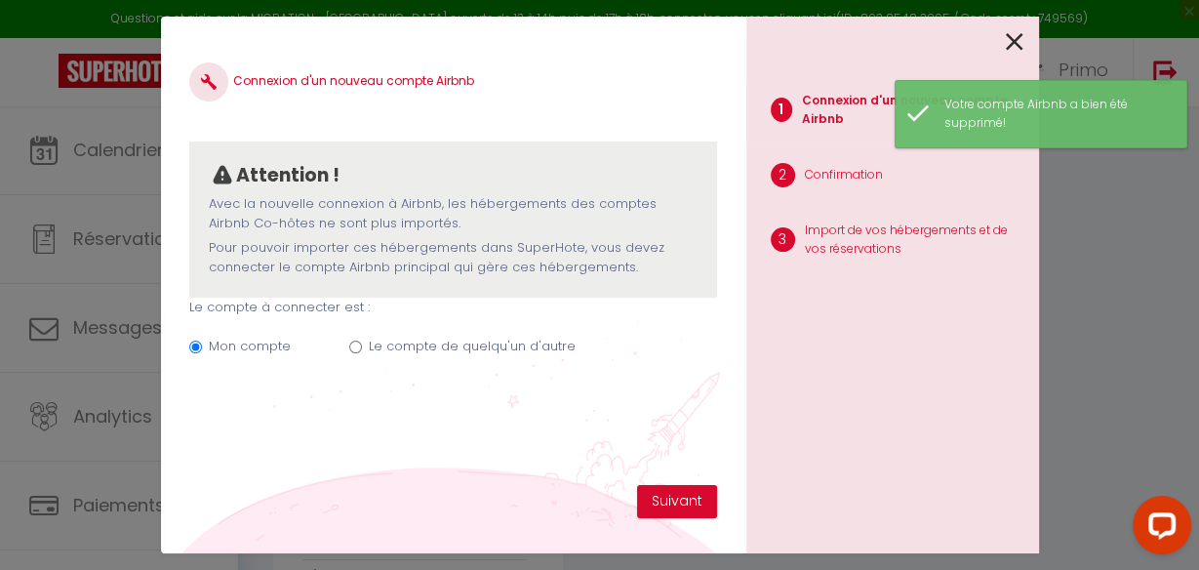
click at [354, 345] on input "Le compte de quelqu'un d'autre" at bounding box center [355, 346] width 13 height 13
radio input "true"
radio input "false"
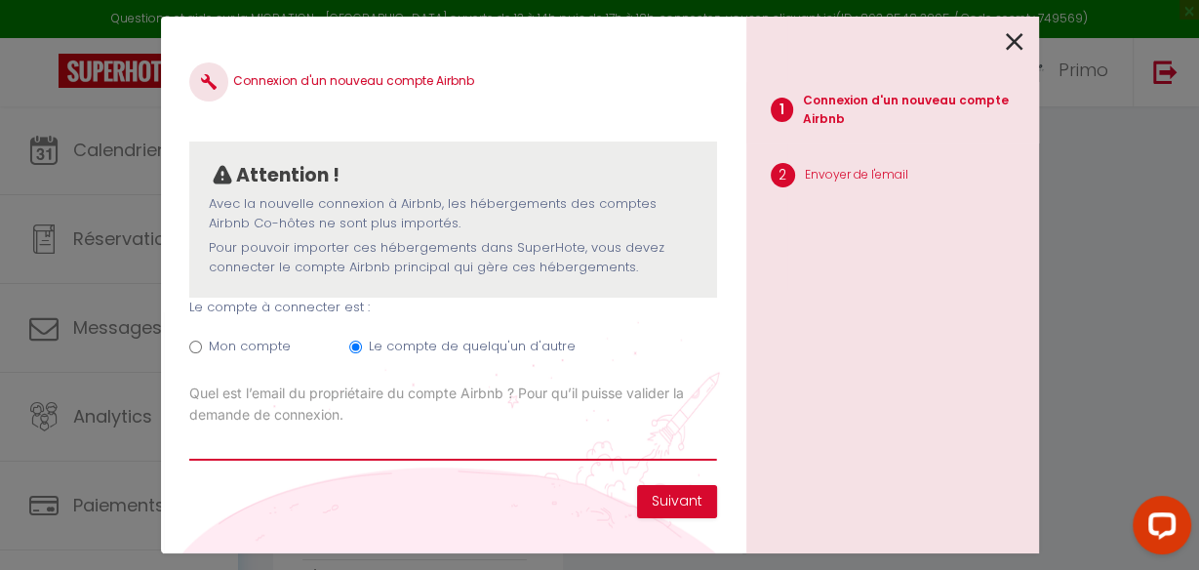
click at [451, 434] on input "Email connexion Airbnb" at bounding box center [452, 442] width 527 height 35
type input "thomasm26@hotmail.fr"
click at [463, 438] on input "thomasm26@hotmail.fr" at bounding box center [452, 442] width 527 height 35
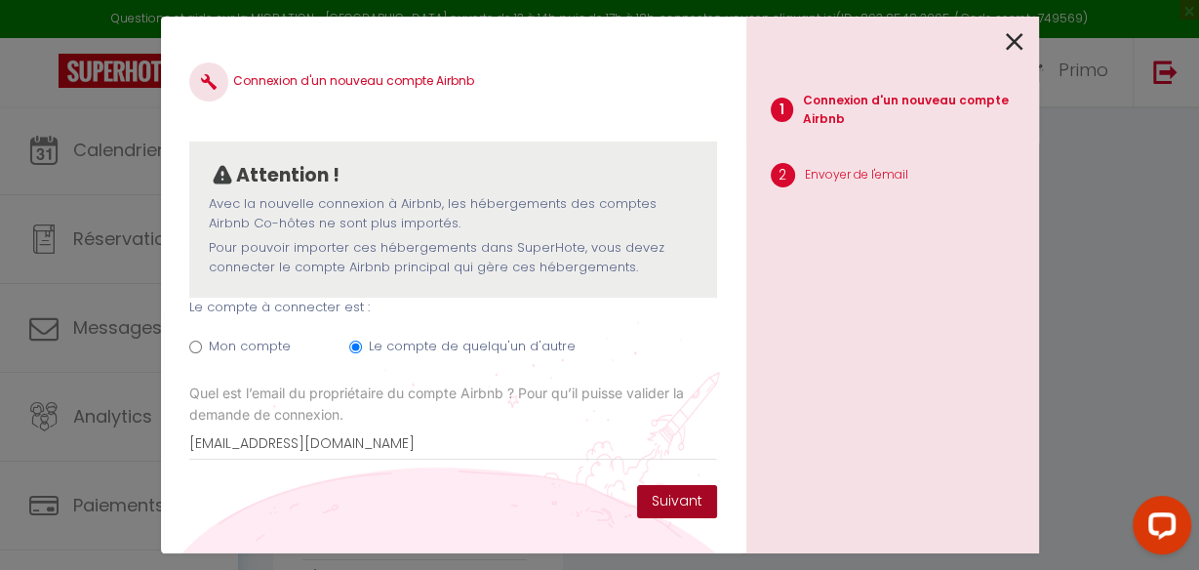
click at [680, 499] on button "Suivant" at bounding box center [677, 501] width 80 height 33
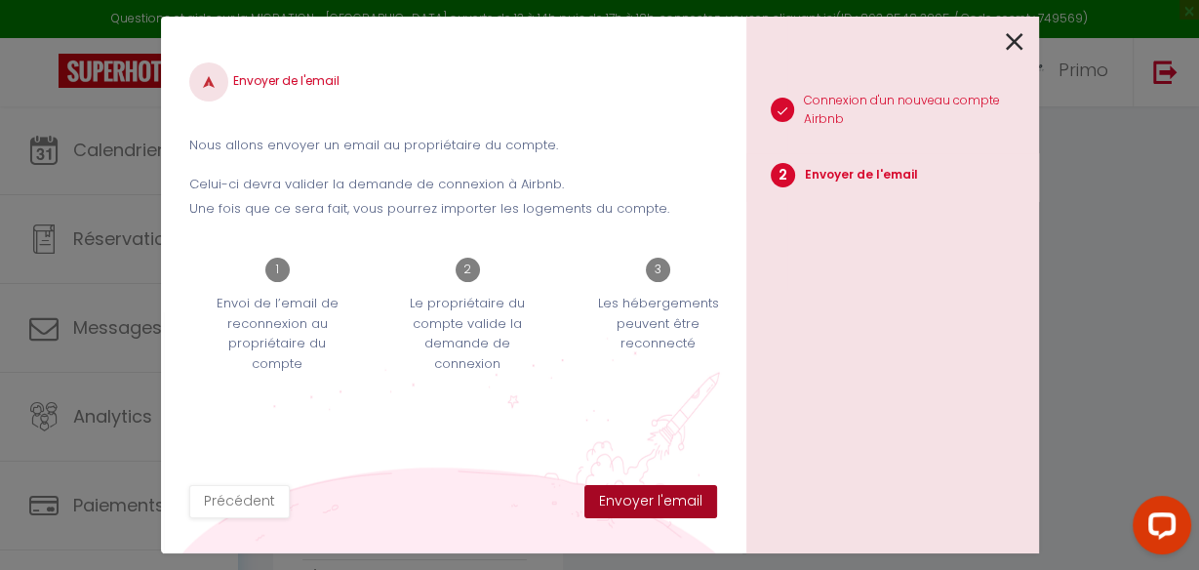
click at [646, 498] on button "Envoyer l'email" at bounding box center [650, 501] width 133 height 33
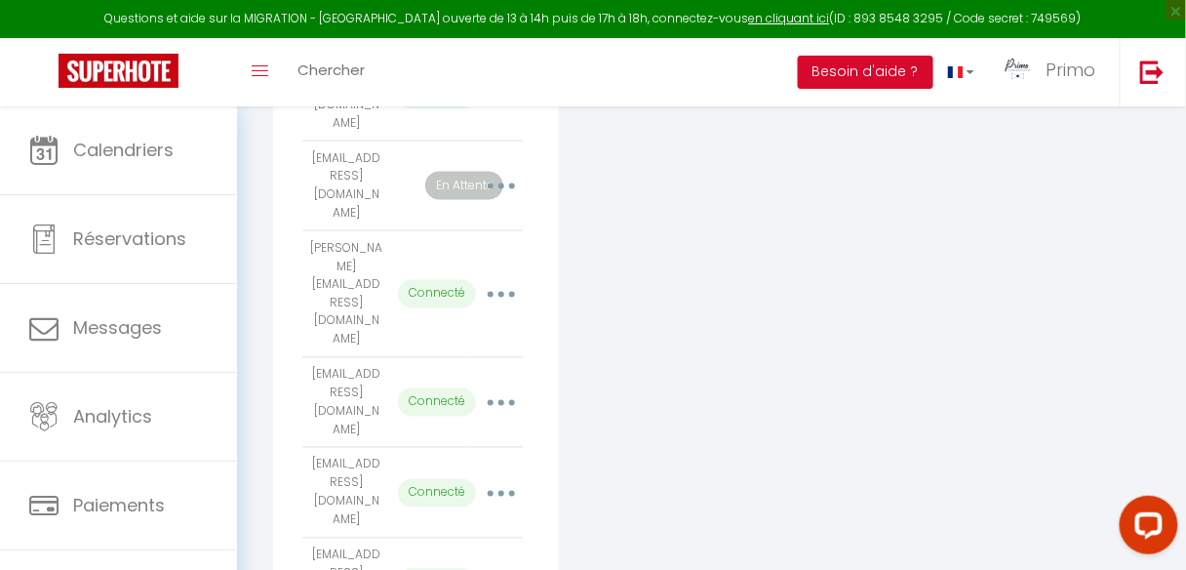
scroll to position [682, 0]
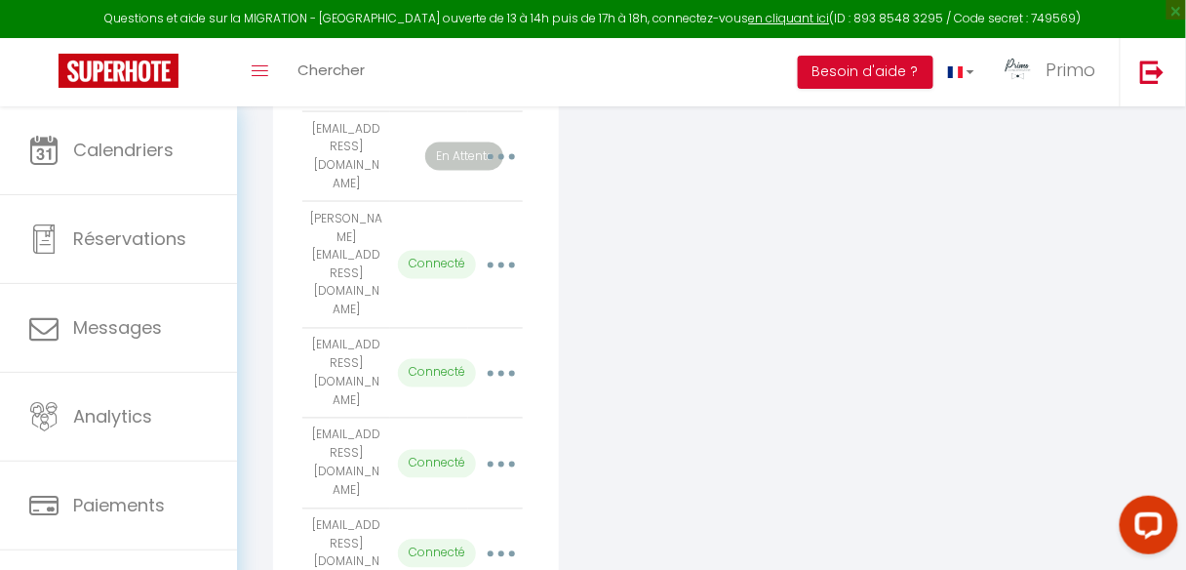
click at [435, 525] on div "INFORMATION Enregistrer Profil Utilisateur Services Plateformes MODÈLES Factura…" at bounding box center [711, 104] width 949 height 1358
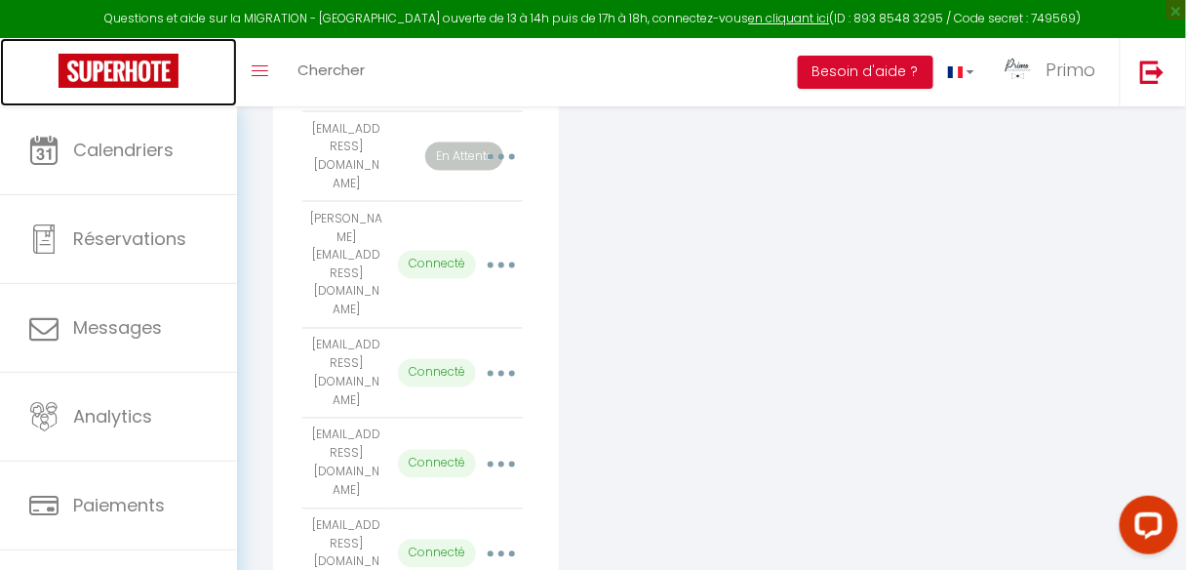
click at [121, 59] on img at bounding box center [119, 71] width 120 height 34
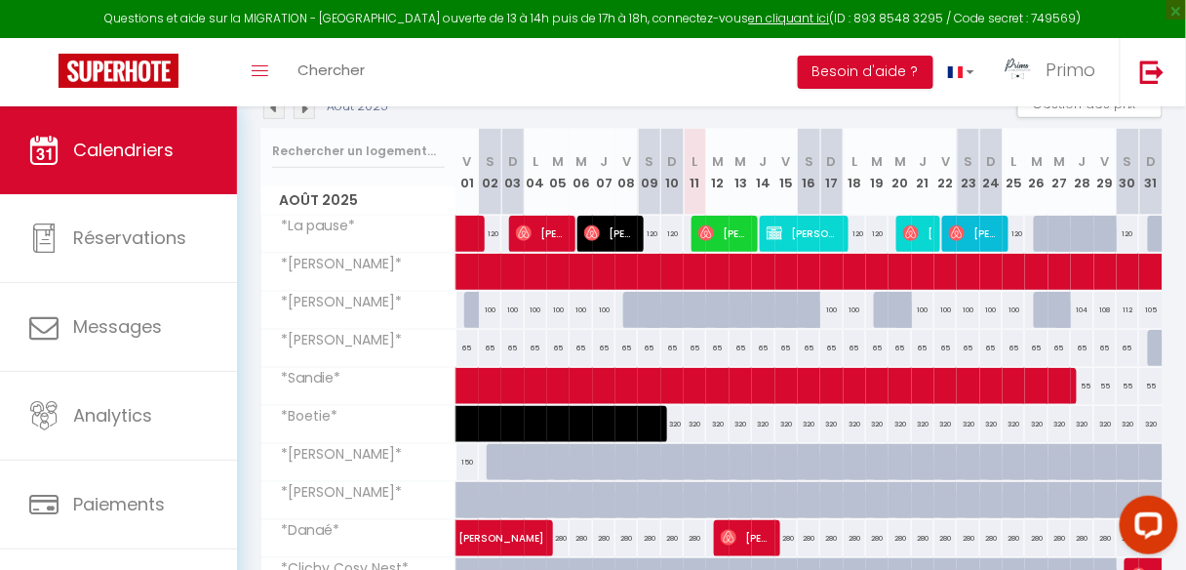
scroll to position [233, 0]
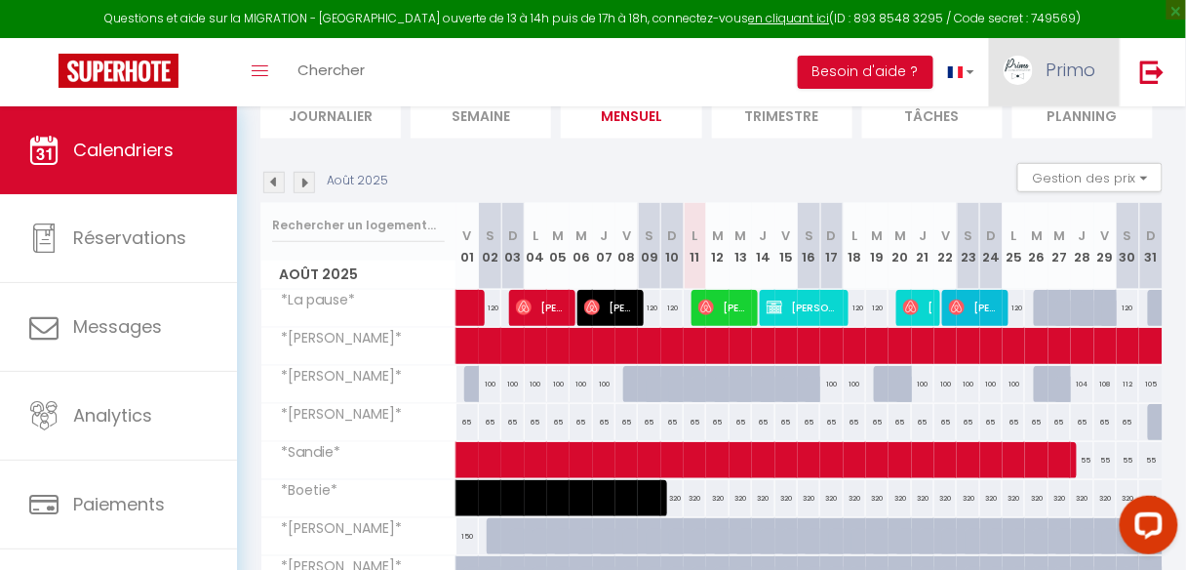
click at [1053, 63] on span "Primo" at bounding box center [1071, 70] width 50 height 24
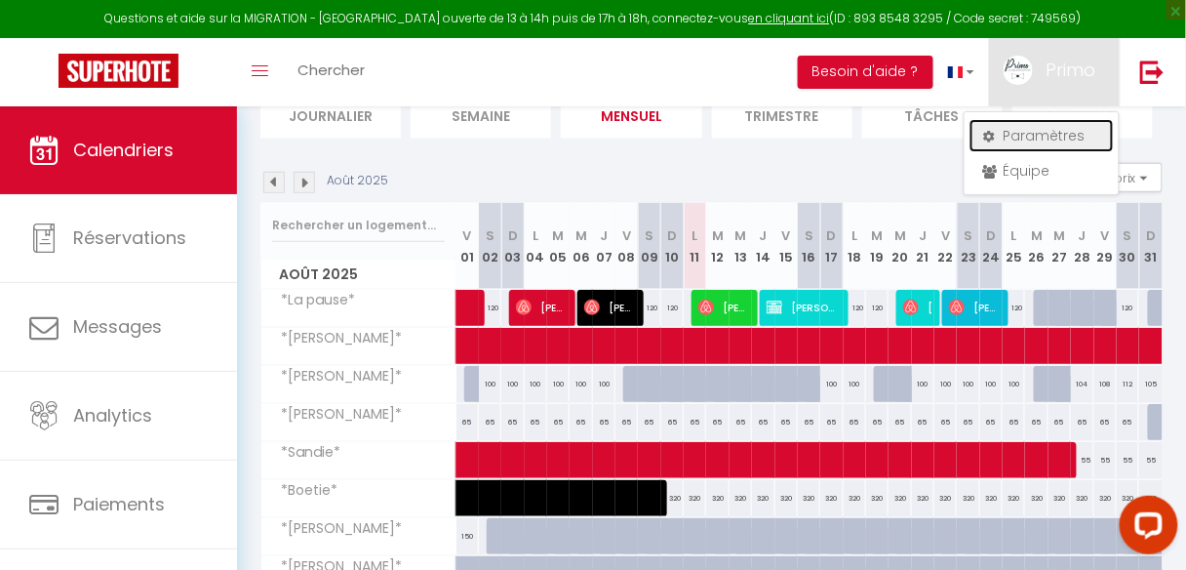
click at [1017, 137] on link "Paramètres" at bounding box center [1041, 135] width 144 height 33
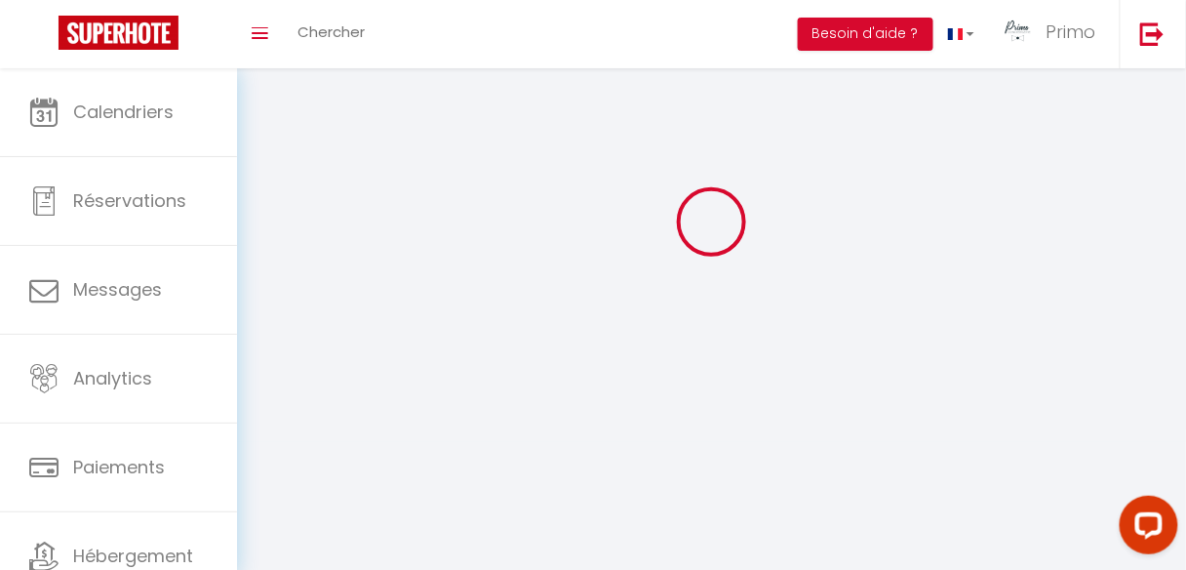
select select
type input "Primo"
type input "[GEOGRAPHIC_DATA] 10"
type input "0665553813"
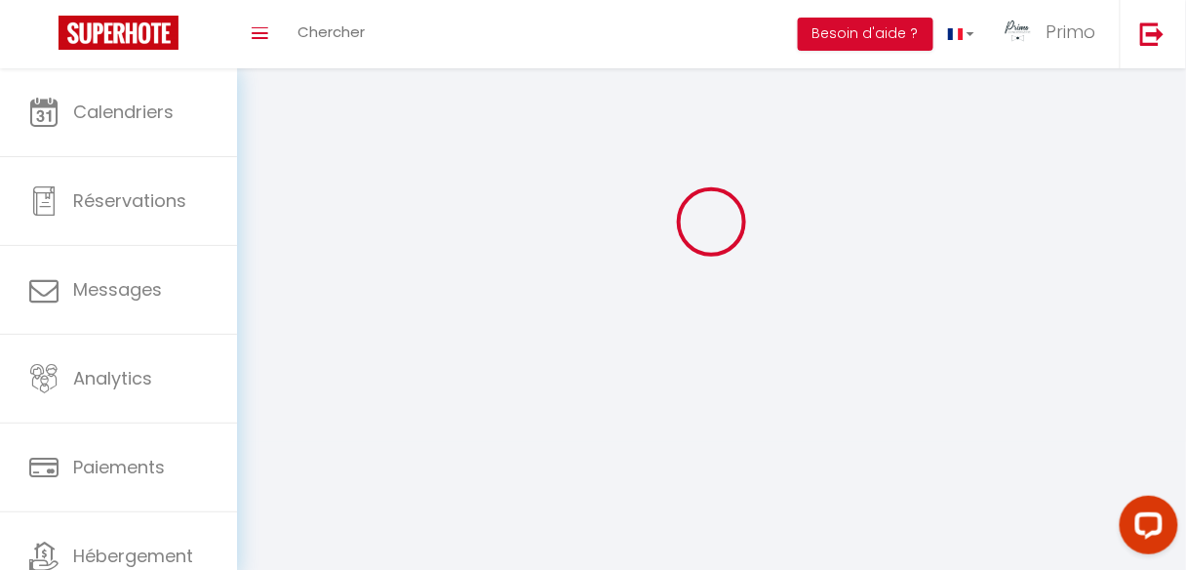
type input "[STREET_ADDRESS]"
type input "75009"
type input "[GEOGRAPHIC_DATA]"
type input "p0tk0Y3lyDtA8WCgnG5qNYaH0"
type input "3n1zKKK7hOxRMPF1MwymZg6Bn"
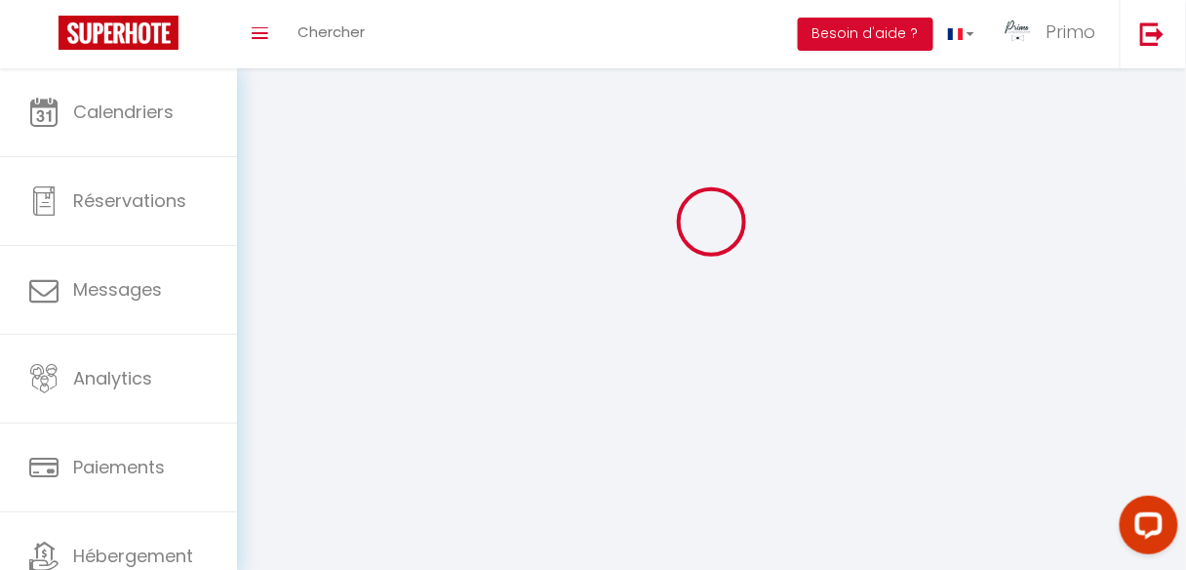
type input "[URL][DOMAIN_NAME]"
type input "p0tk0Y3lyDtA8WCgnG5qNYaH0"
type input "3n1zKKK7hOxRMPF1MwymZg6Bn"
type input "[URL][DOMAIN_NAME]"
select select "28"
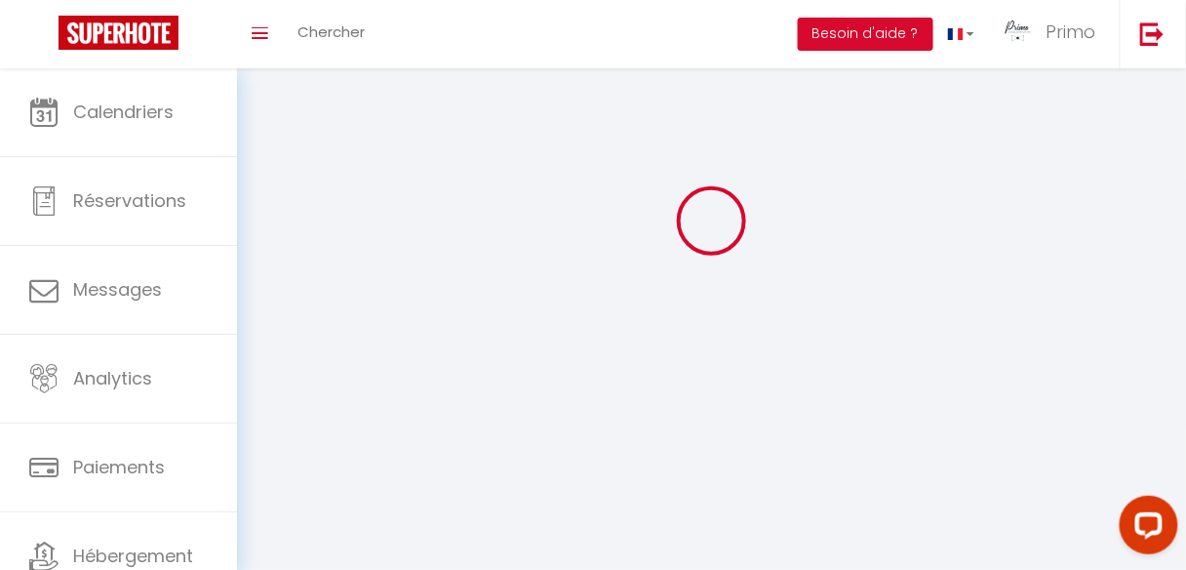
select select "fr"
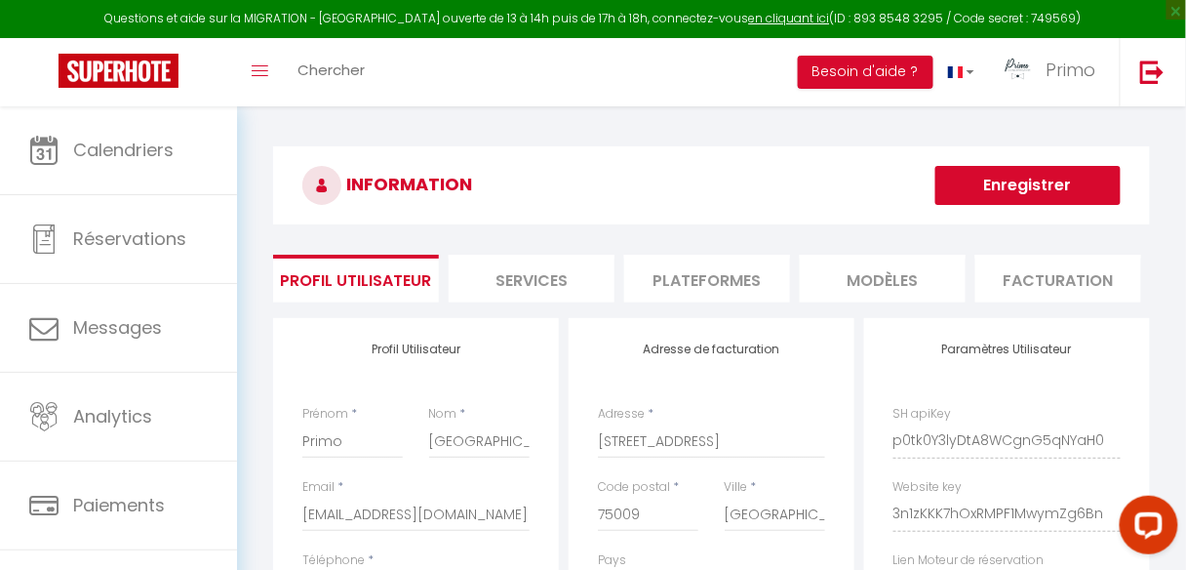
click at [707, 286] on li "Plateformes" at bounding box center [707, 279] width 166 height 48
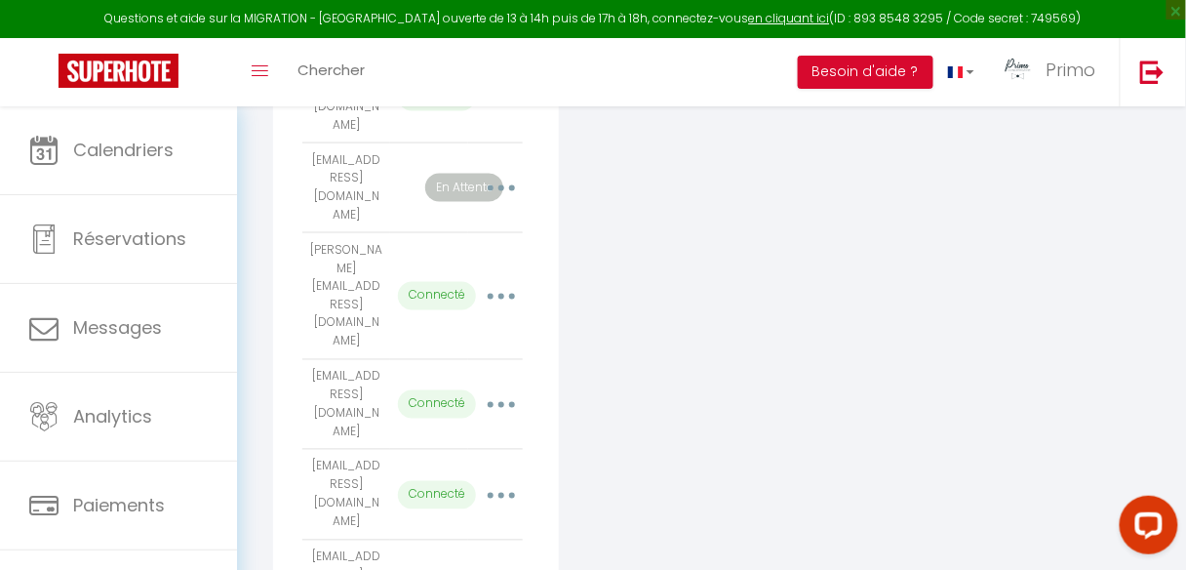
scroll to position [682, 0]
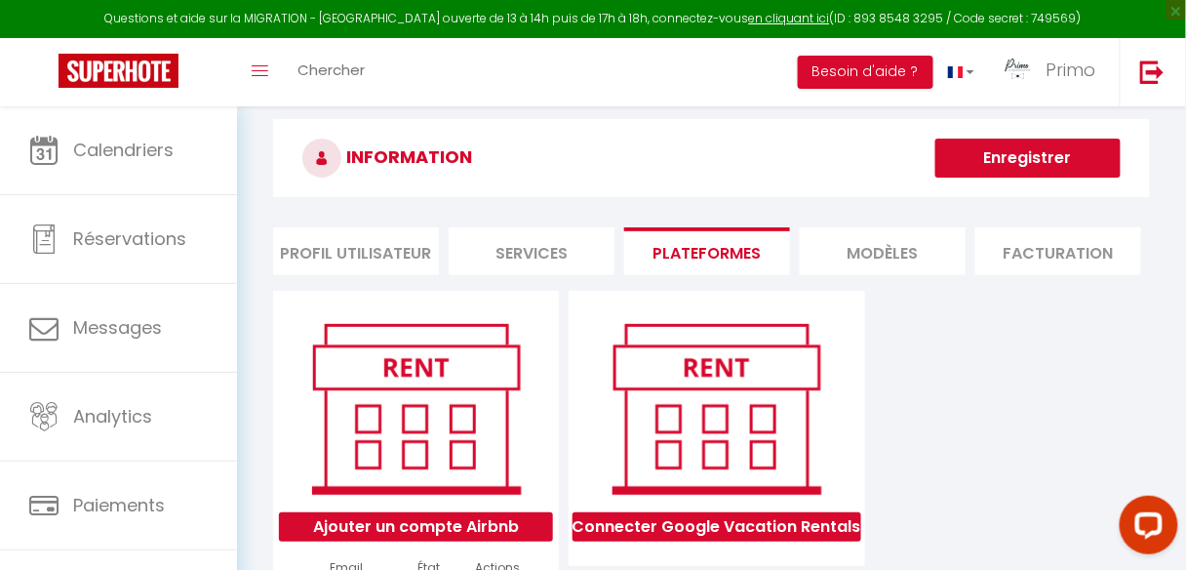
scroll to position [0, 0]
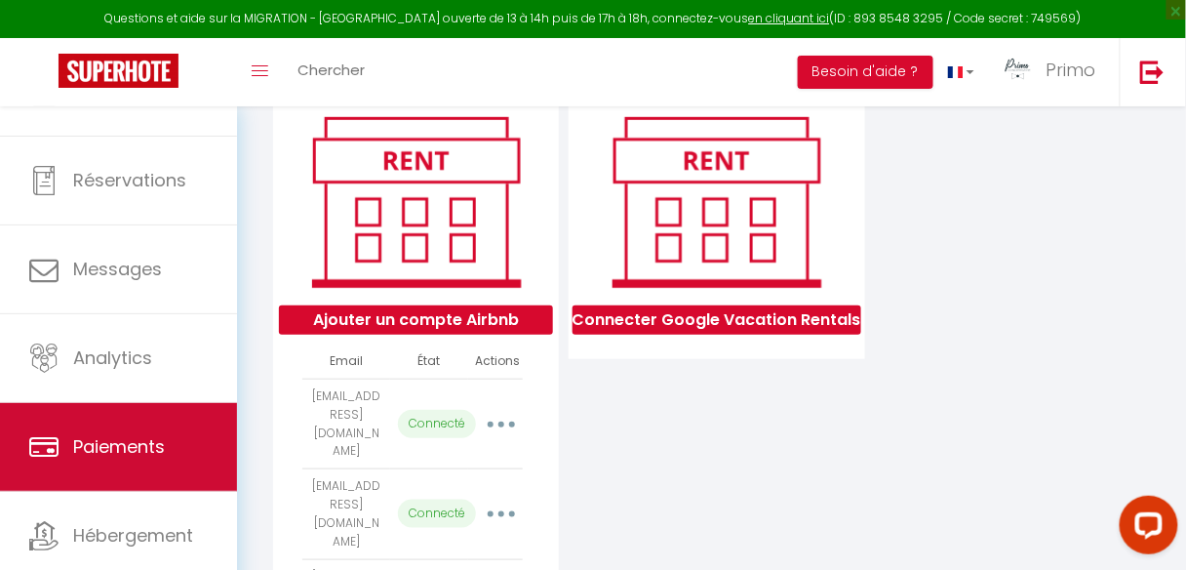
scroll to position [117, 0]
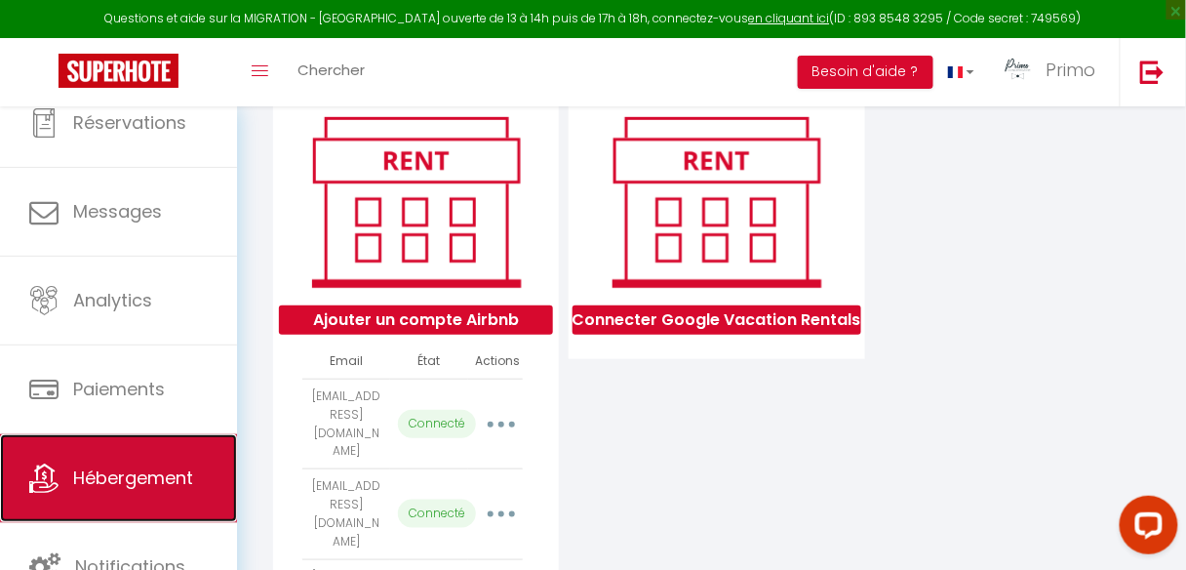
click at [128, 465] on span "Hébergement" at bounding box center [133, 477] width 120 height 24
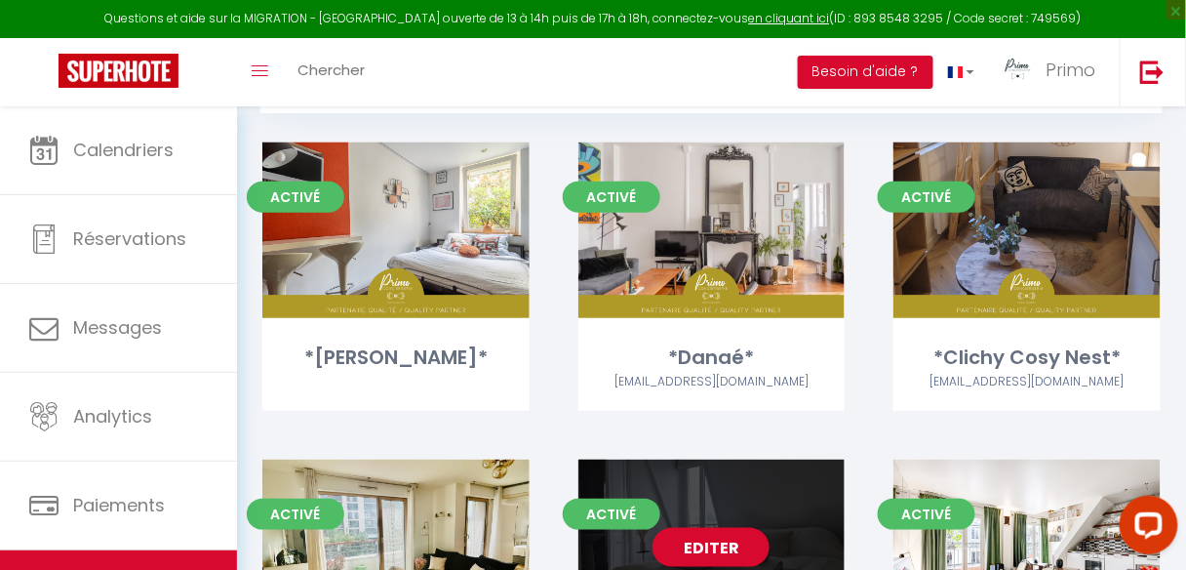
scroll to position [234, 0]
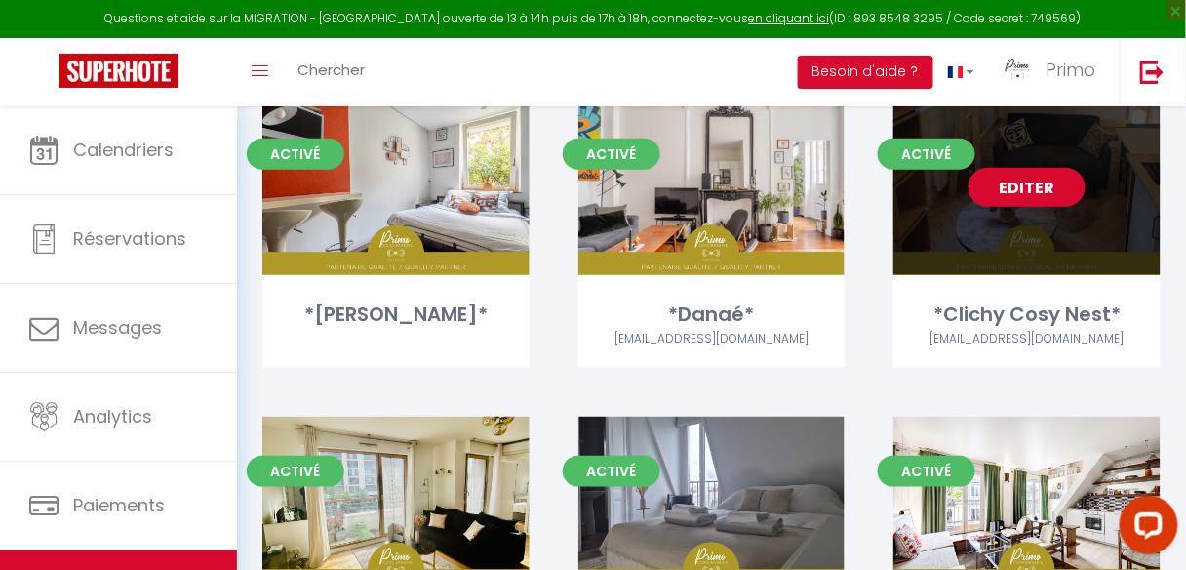
click at [1033, 180] on link "Editer" at bounding box center [1026, 187] width 117 height 39
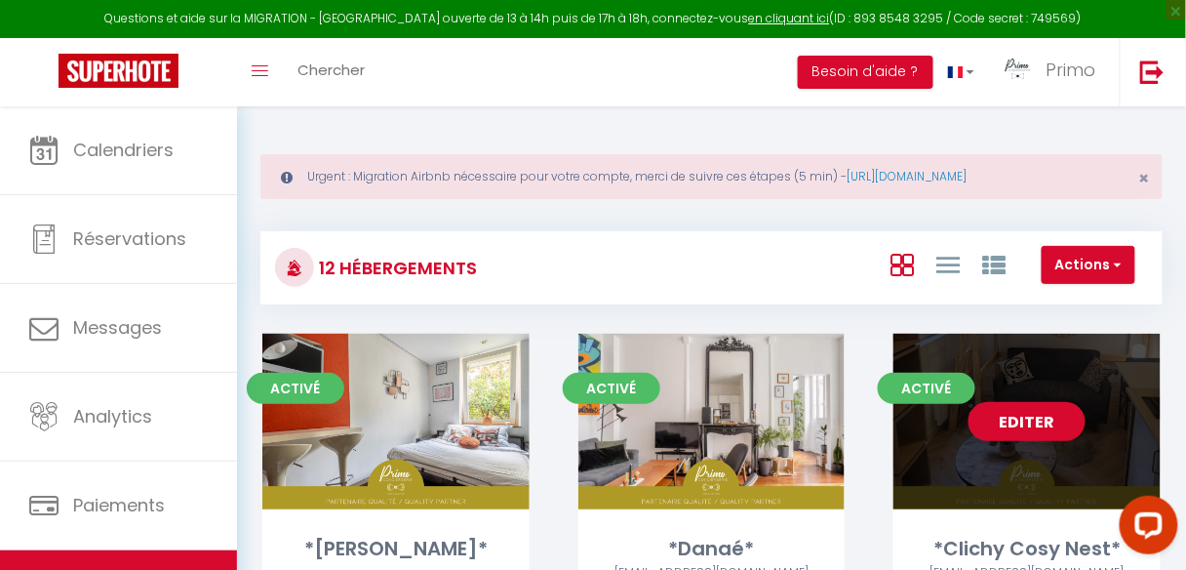
select select "3"
select select "2"
select select "1"
select select
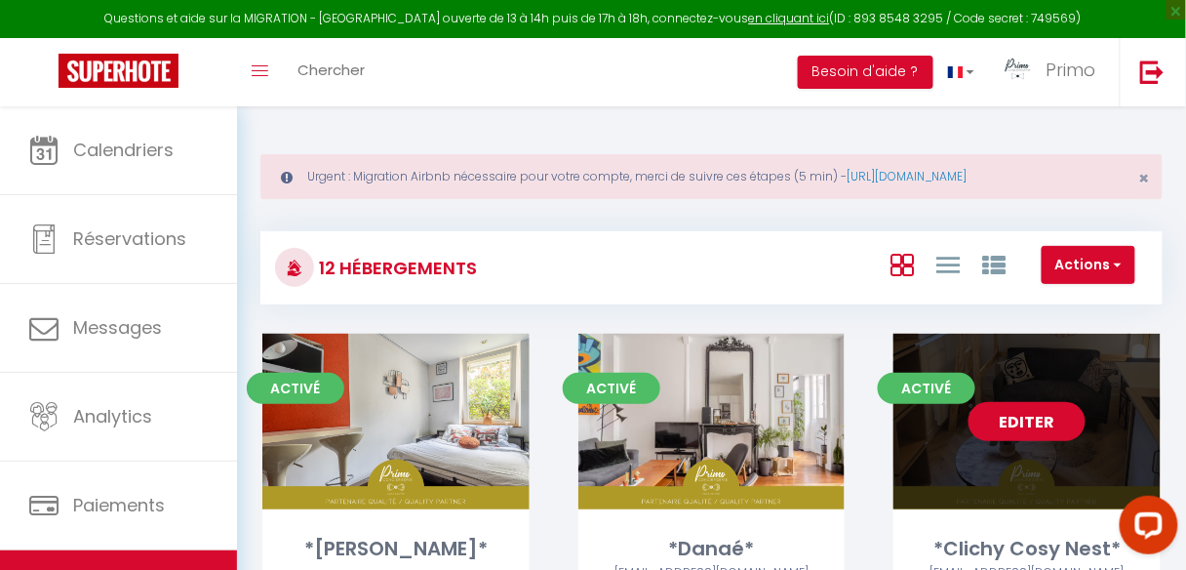
select select "28"
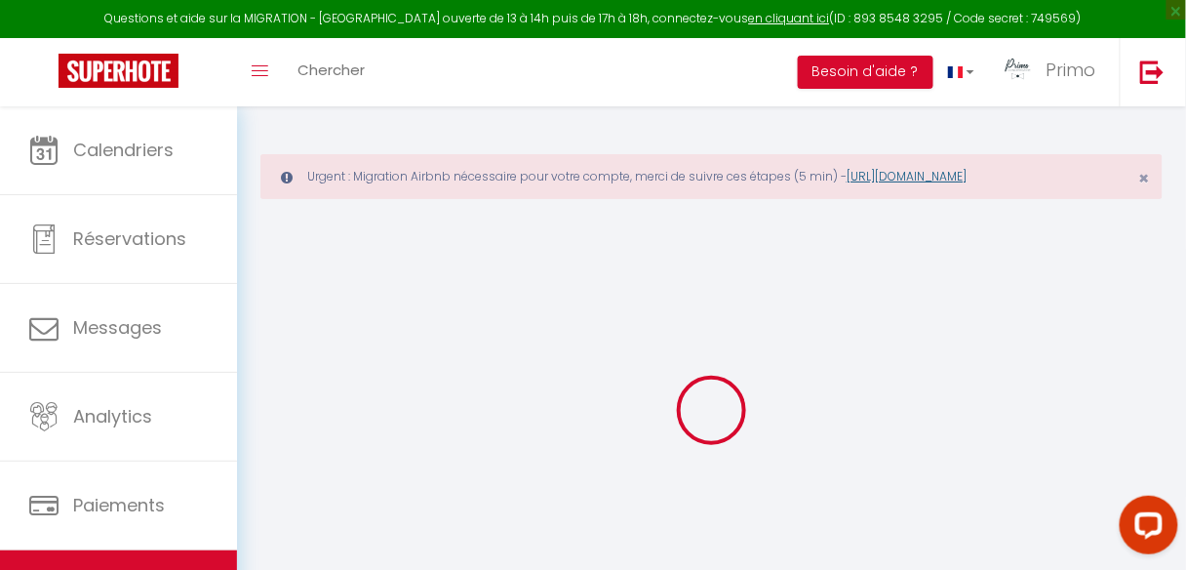
select select
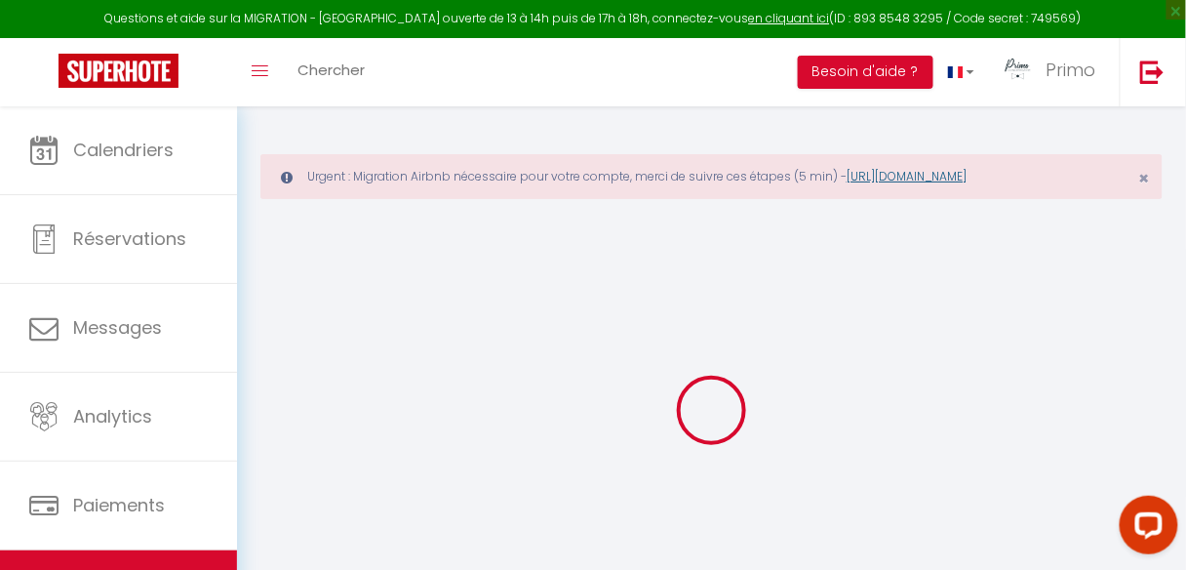
select select
checkbox input "false"
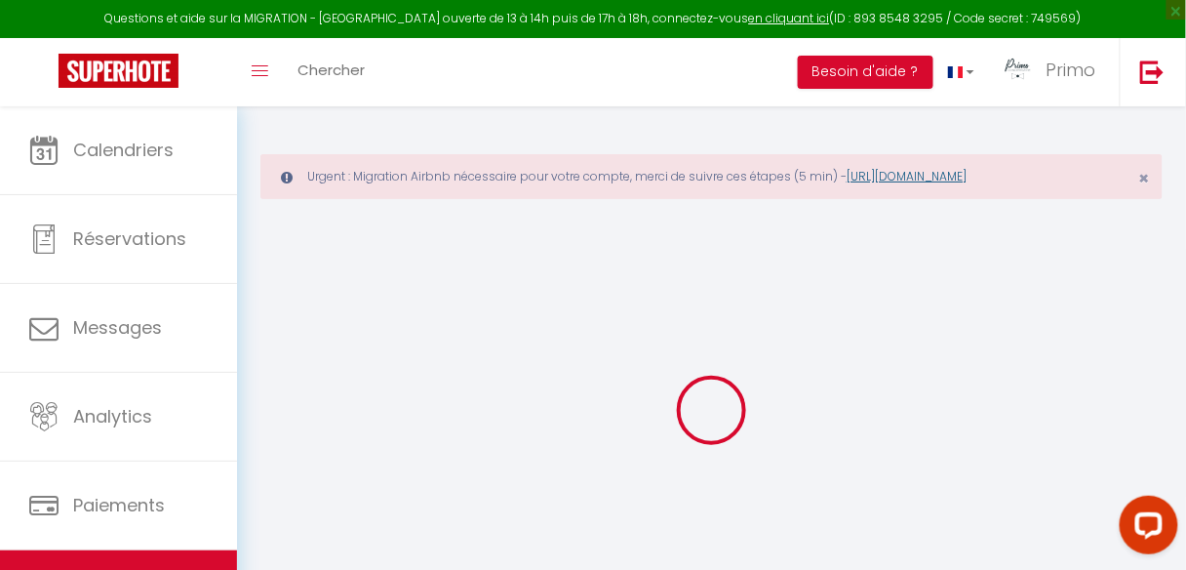
select select
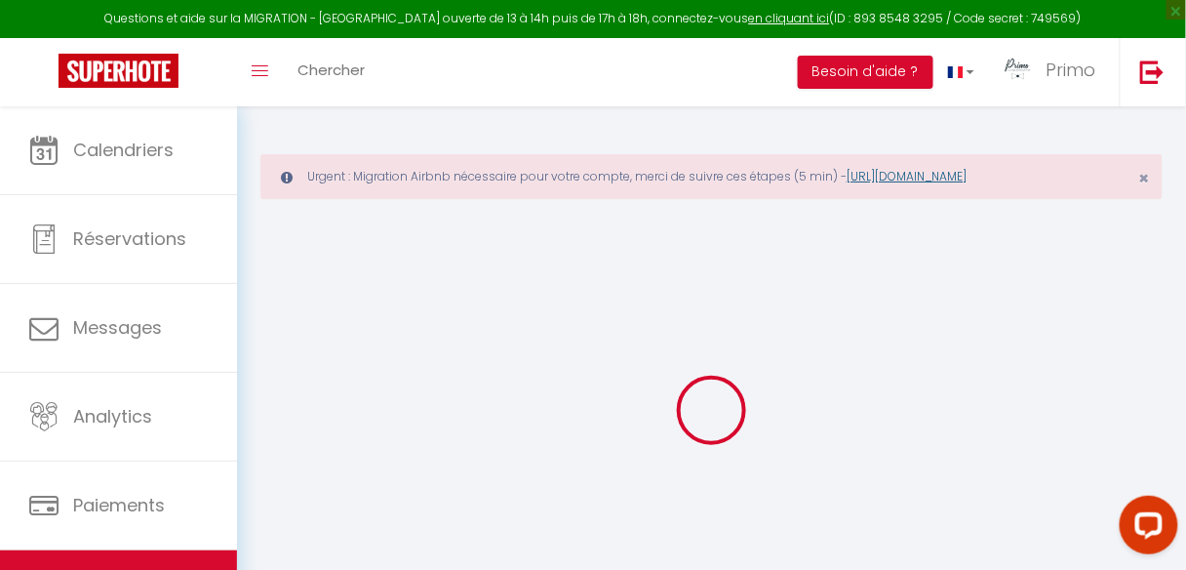
select select
checkbox input "false"
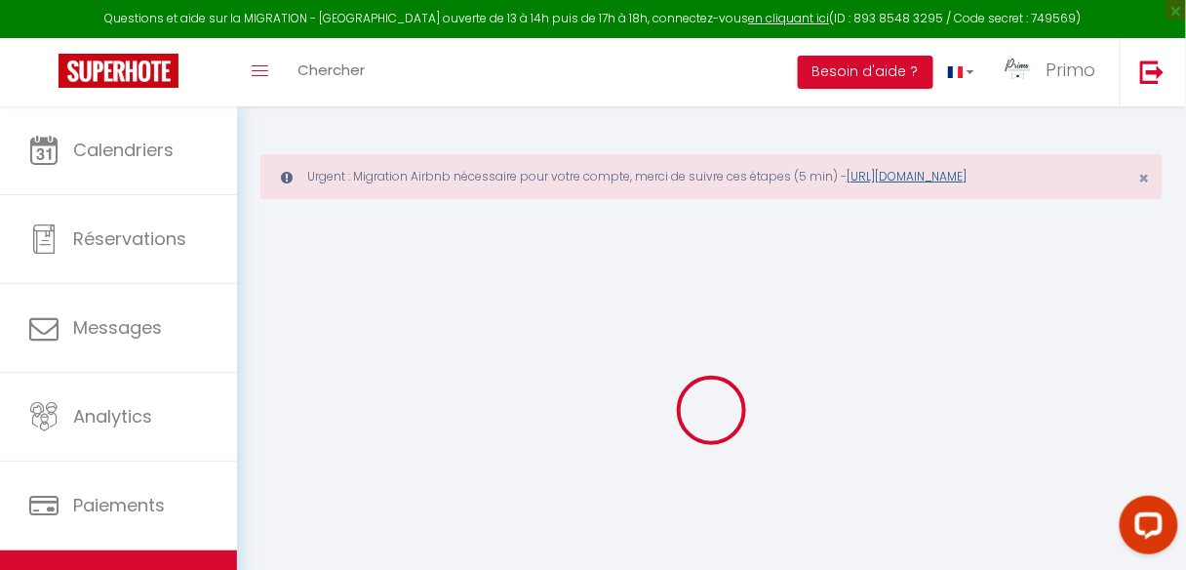
checkbox input "false"
select select
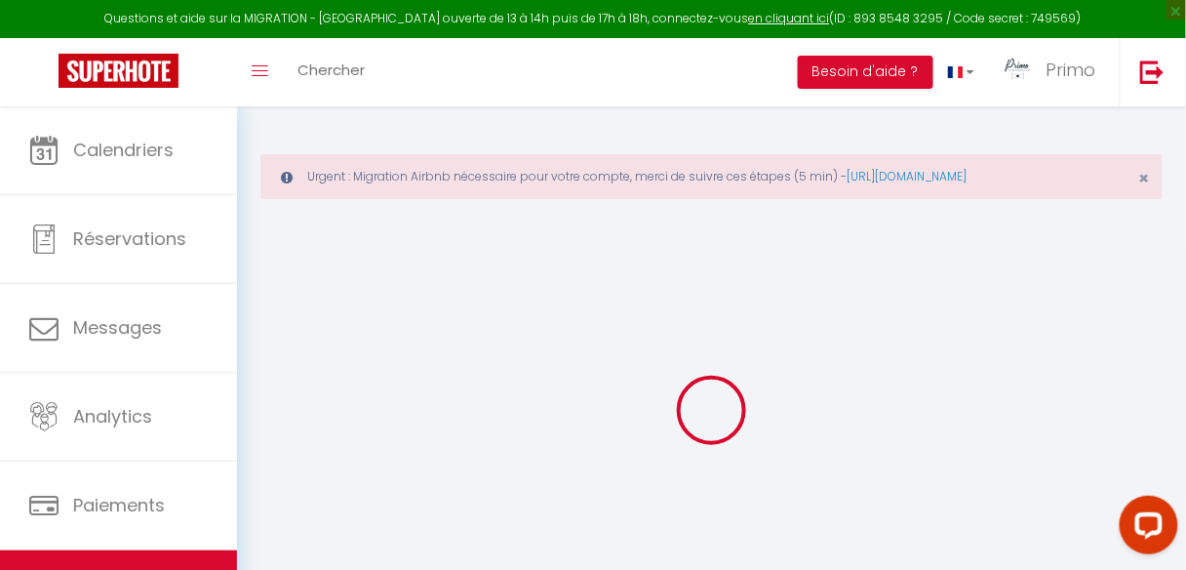
select select
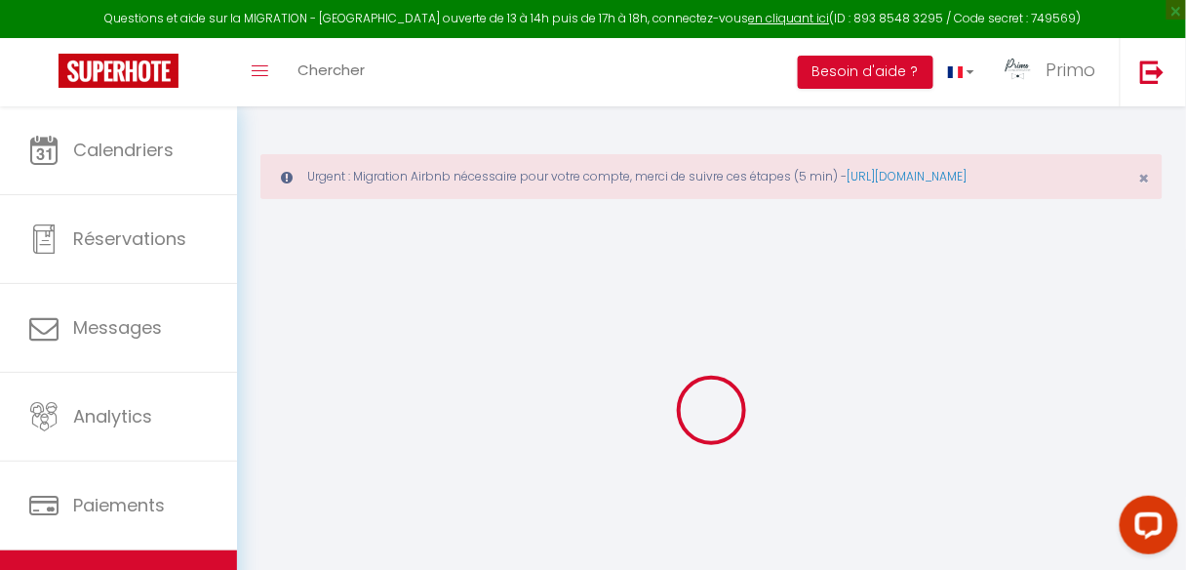
checkbox input "false"
select select
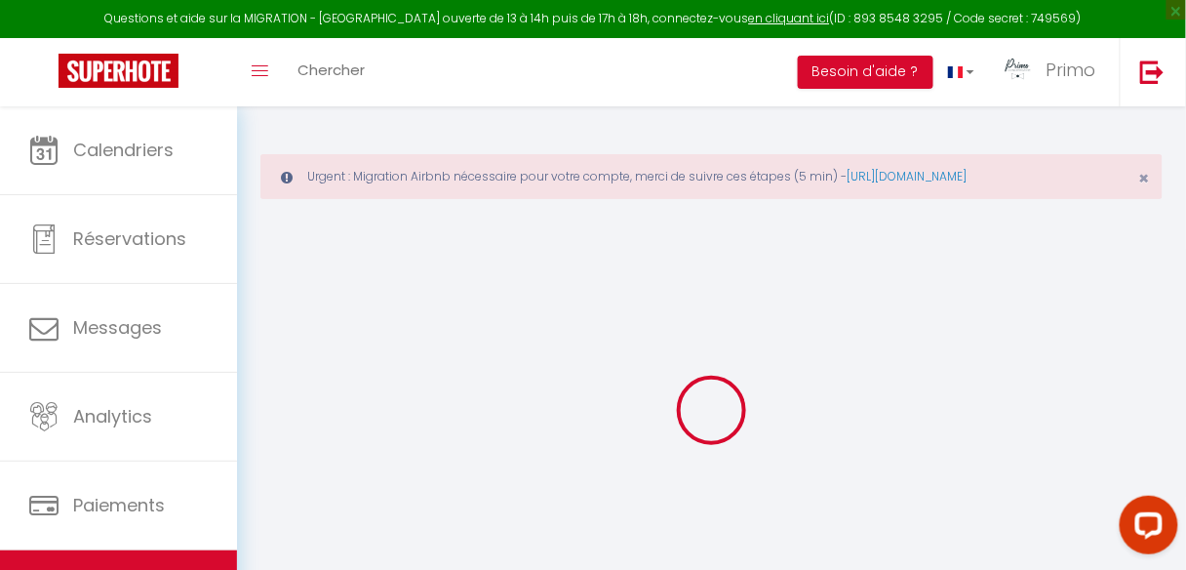
select select
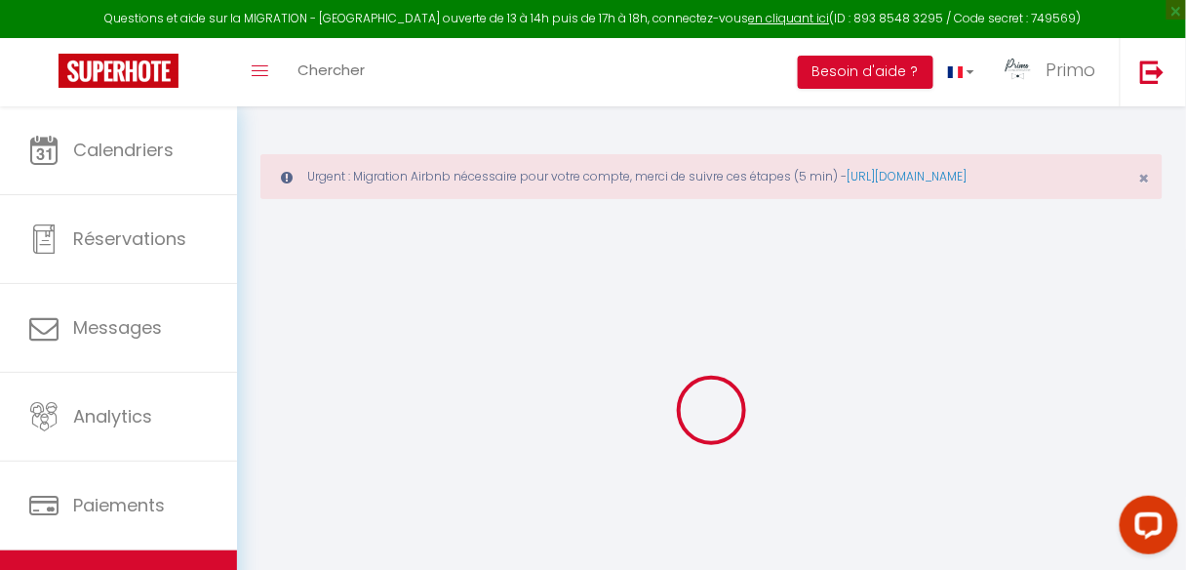
select select
checkbox input "false"
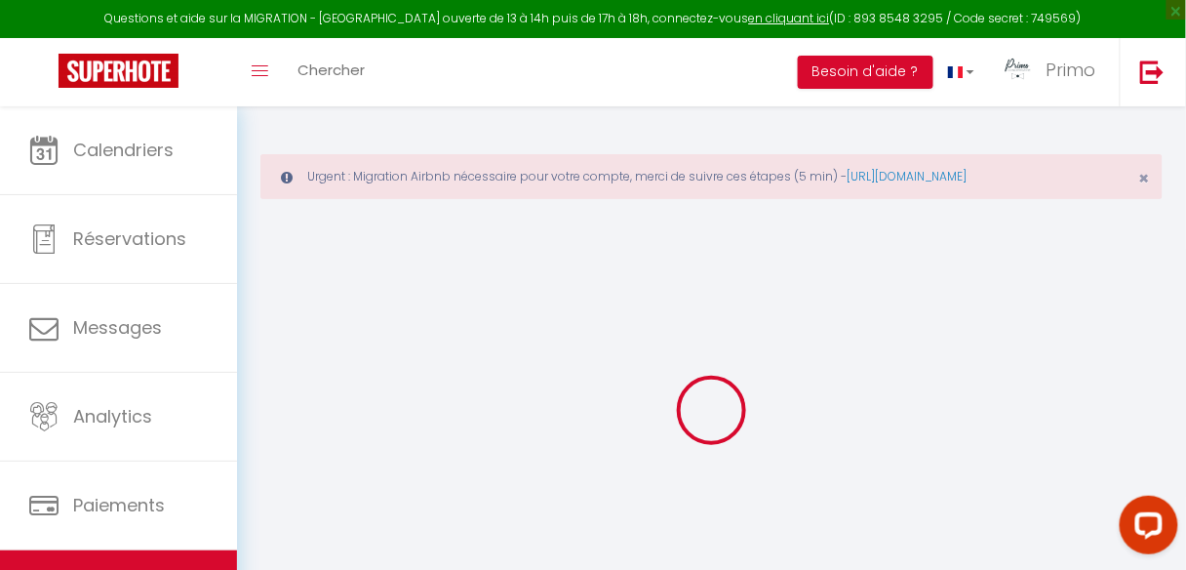
checkbox input "false"
select select
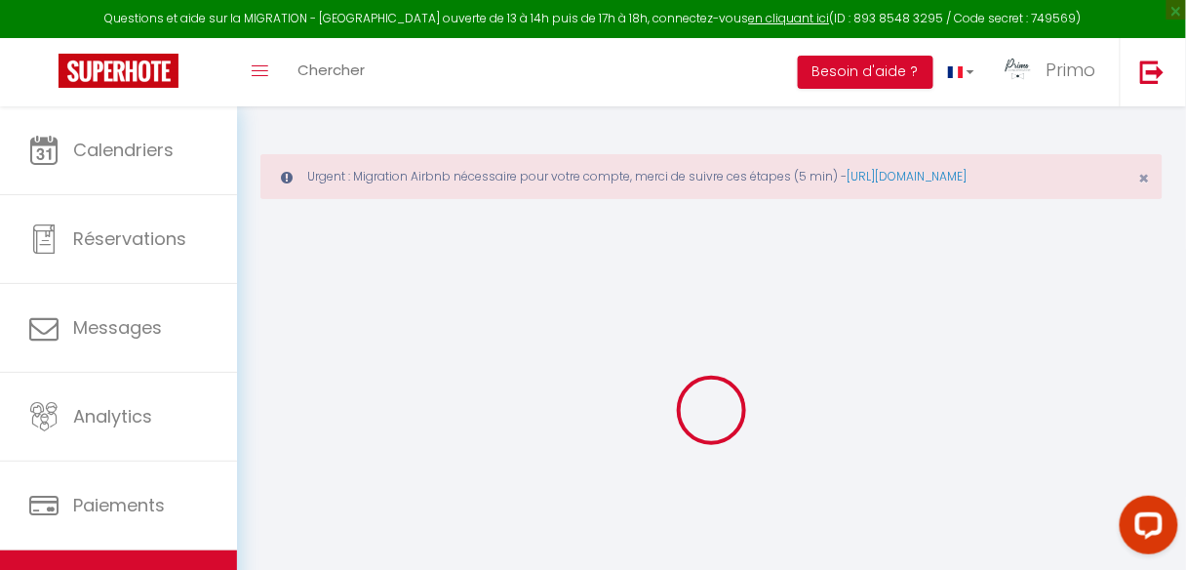
select select
checkbox input "false"
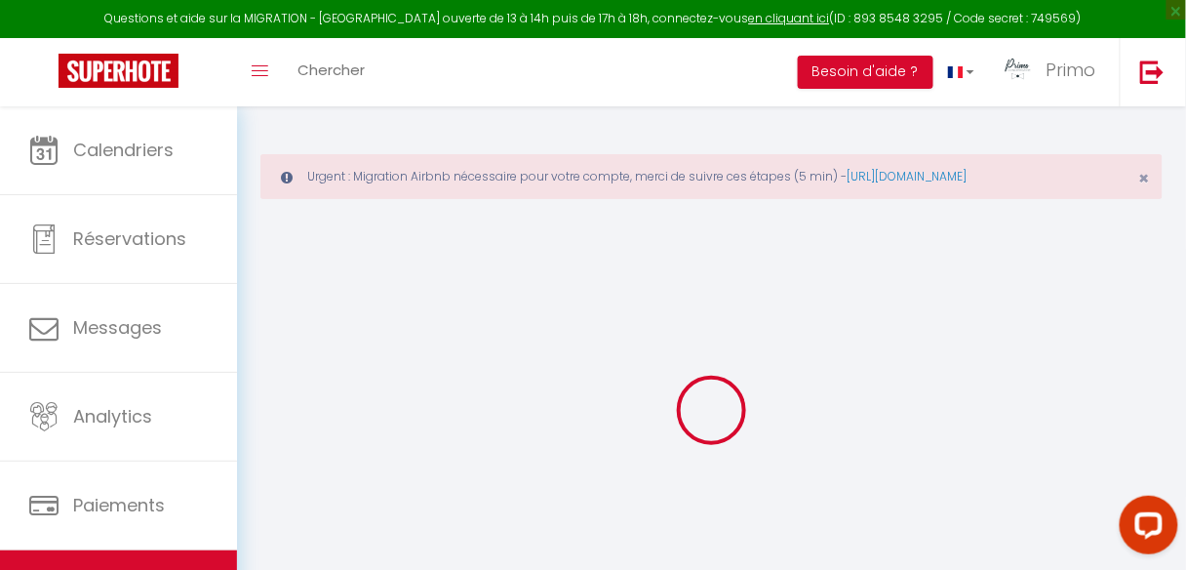
checkbox input "false"
select select
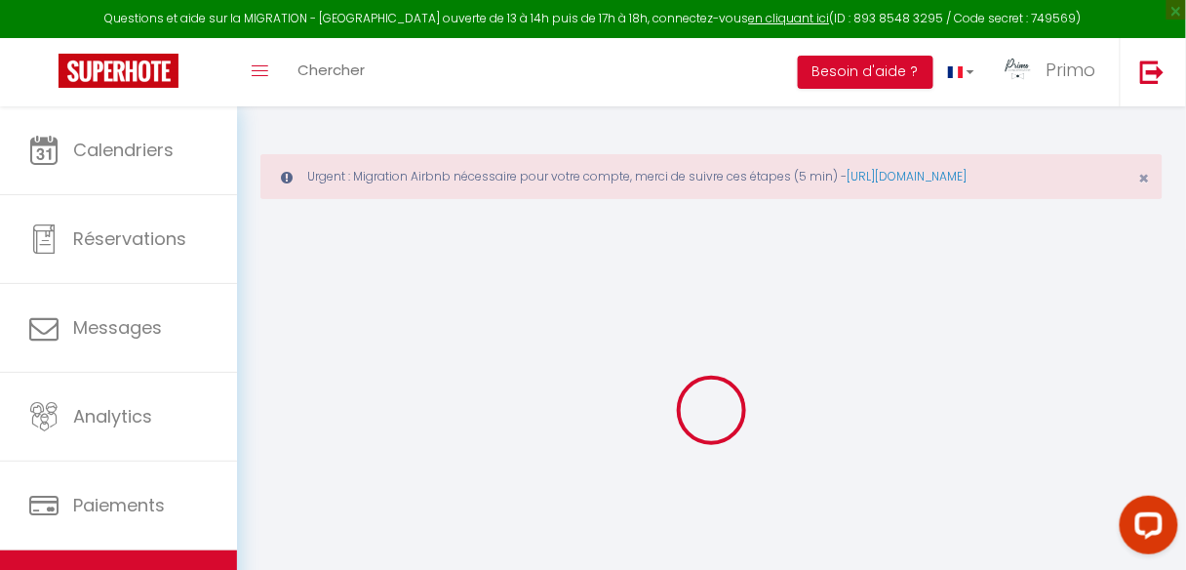
type input "*Clichy Cosy Nest*"
type input "[PERSON_NAME]"
type input "Coulon"
type input "66 rue de clichy"
type input "75009"
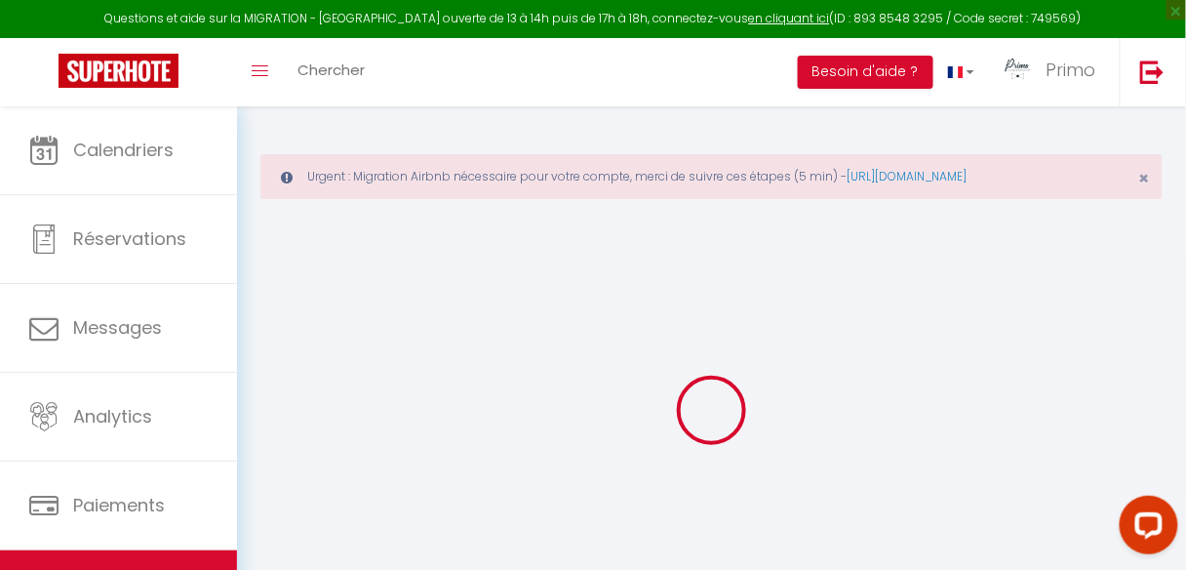
type input "[GEOGRAPHIC_DATA]"
select select "1"
select select "0"
type input "34"
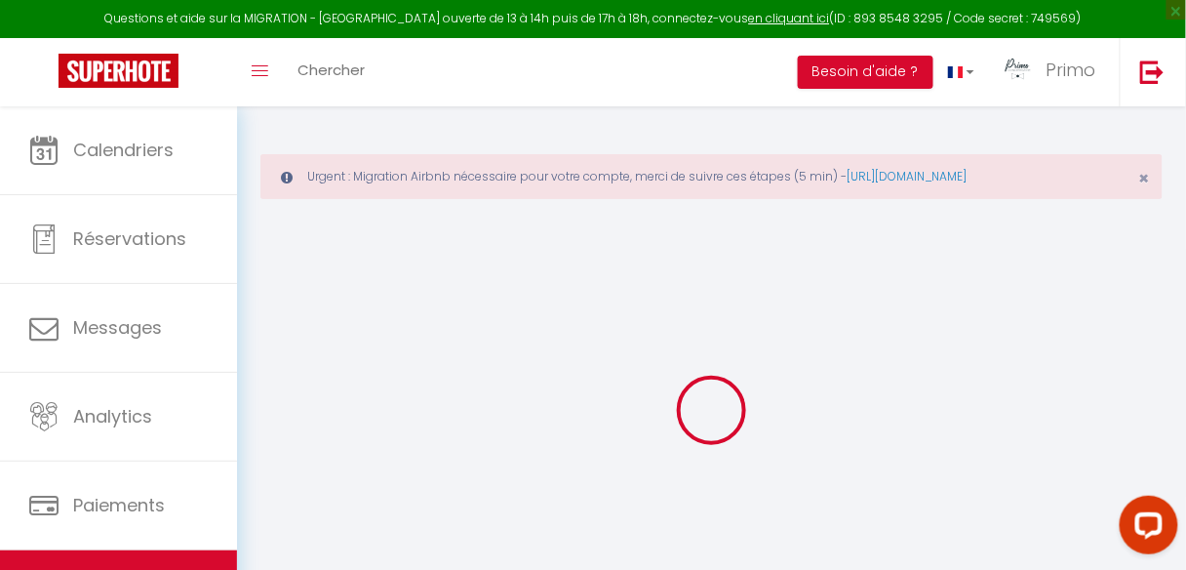
type input "70"
select select
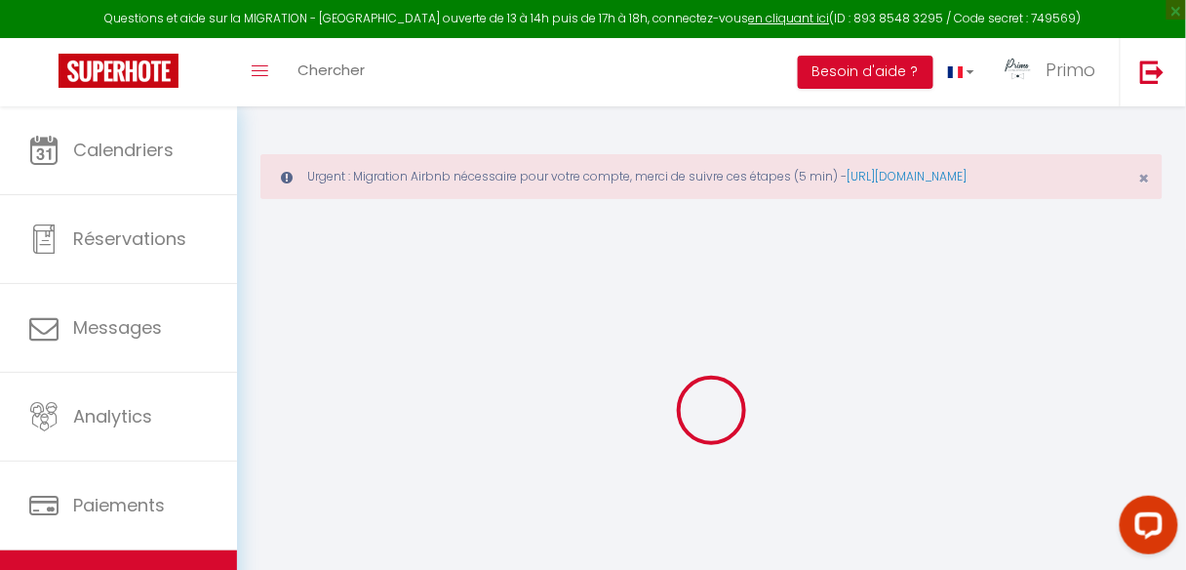
select select
type input "66 rue de clichy"
type input "75009"
type input "[GEOGRAPHIC_DATA]"
type input "[EMAIL_ADDRESS][DOMAIN_NAME]"
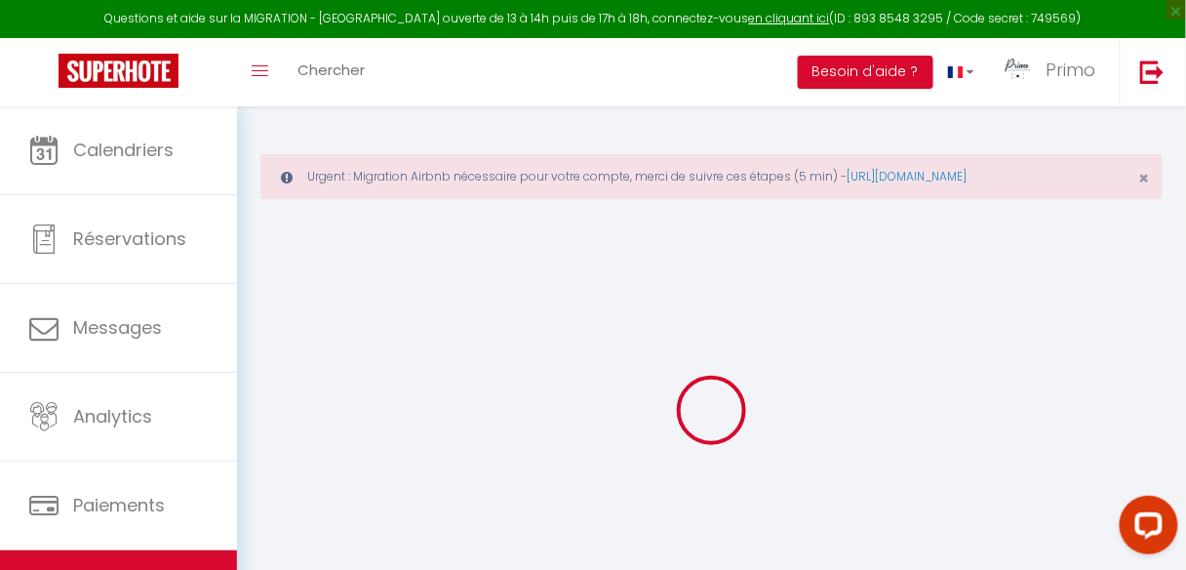
select select
checkbox input "true"
checkbox input "false"
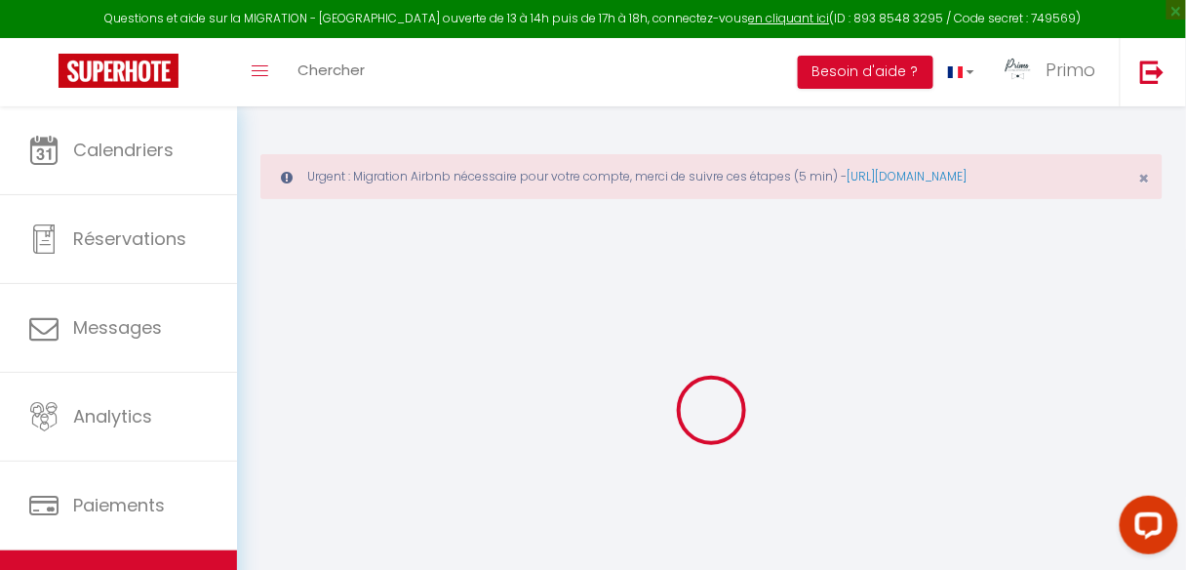
type input "50"
type input "0"
select select
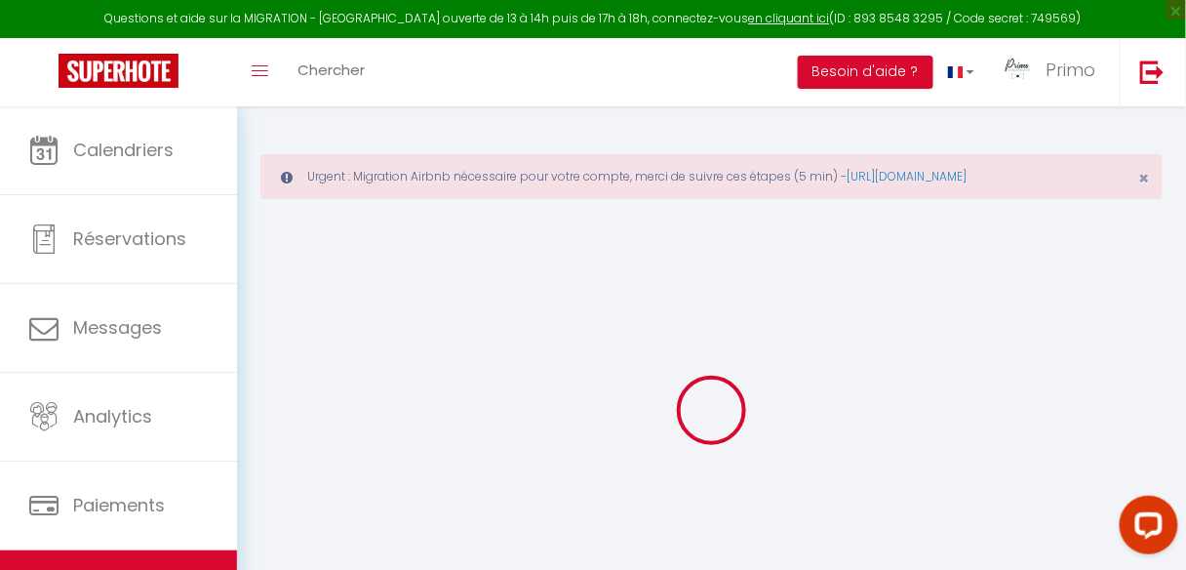
checkbox input "true"
checkbox input "false"
select select
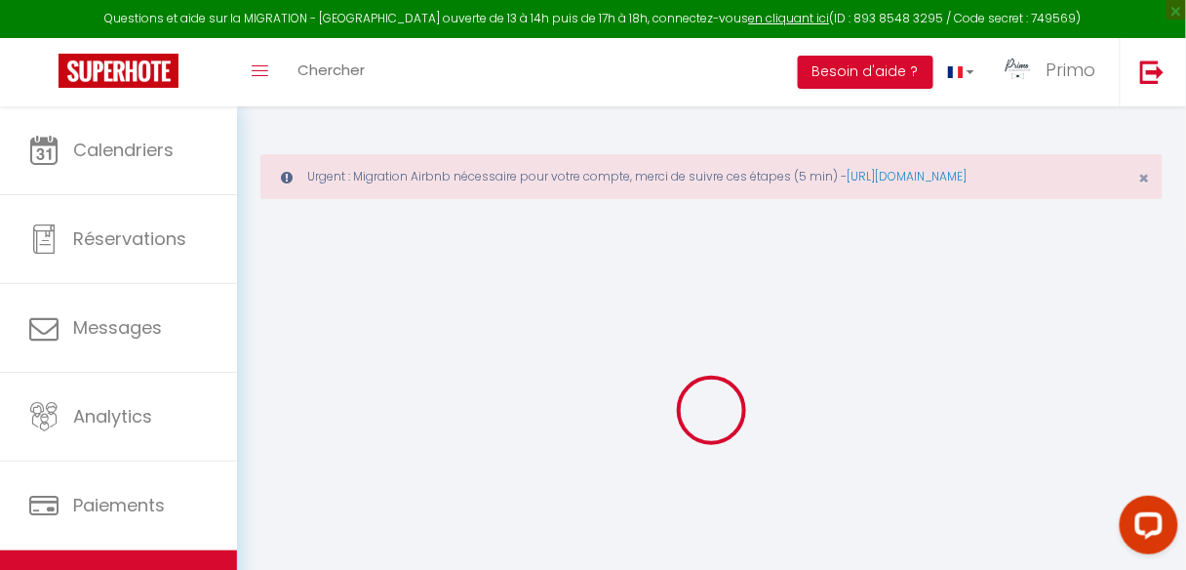
checkbox input "true"
checkbox input "false"
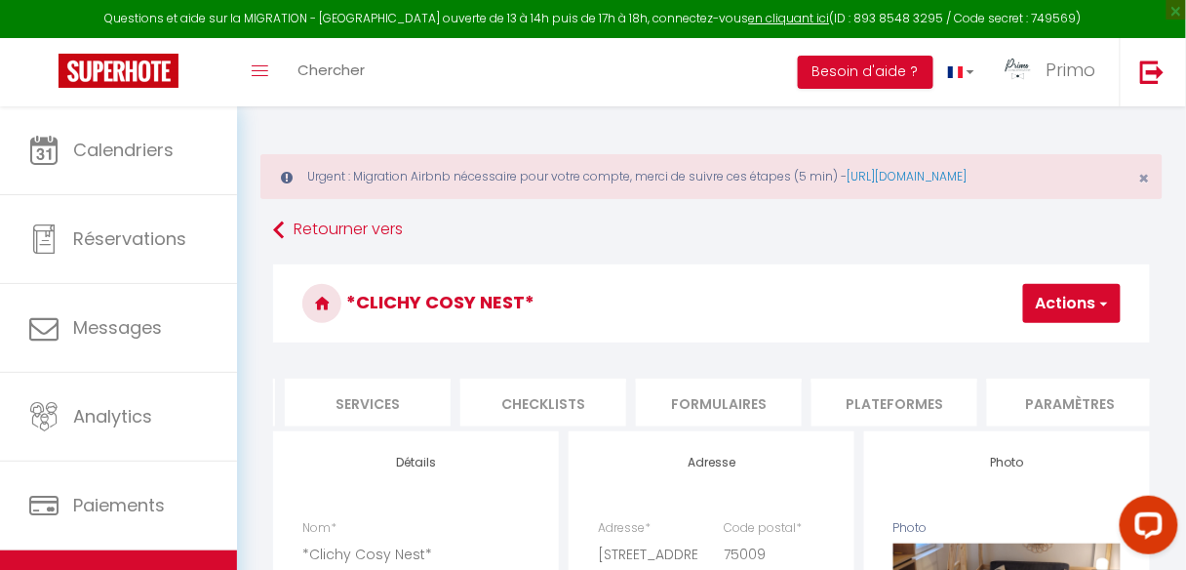
scroll to position [0, 531]
click at [868, 399] on li "Plateformes" at bounding box center [879, 402] width 166 height 48
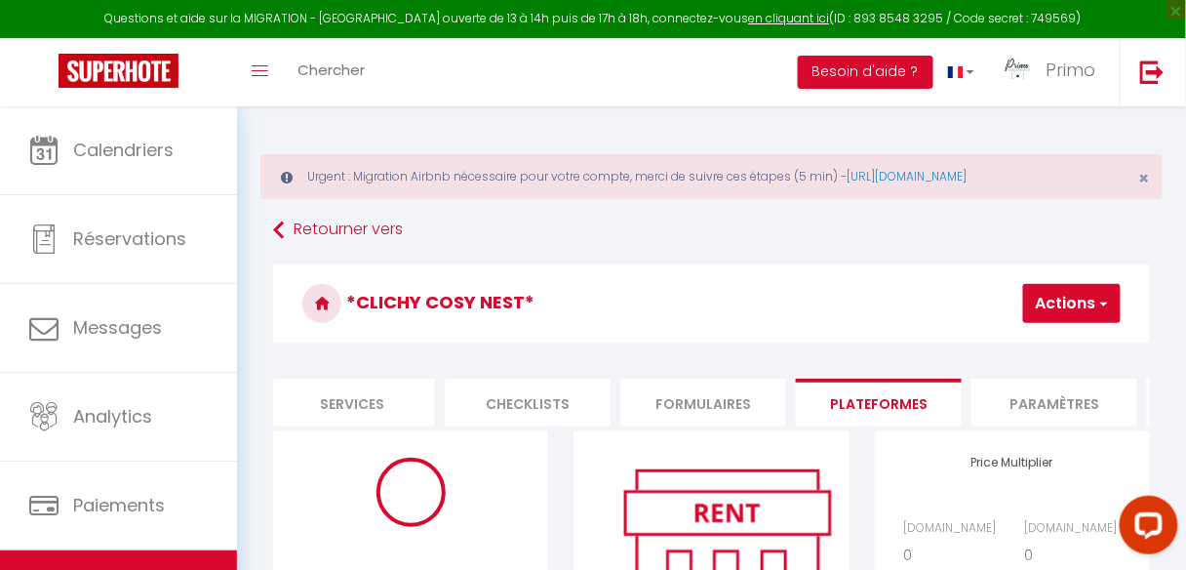
scroll to position [312, 0]
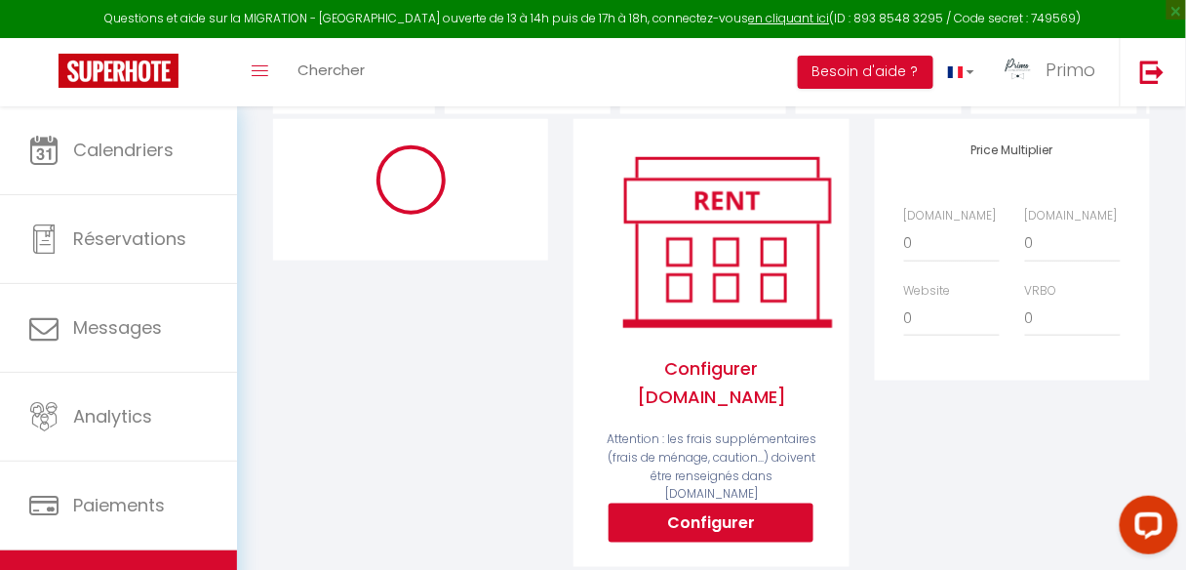
select select "6719-1420186909517031697"
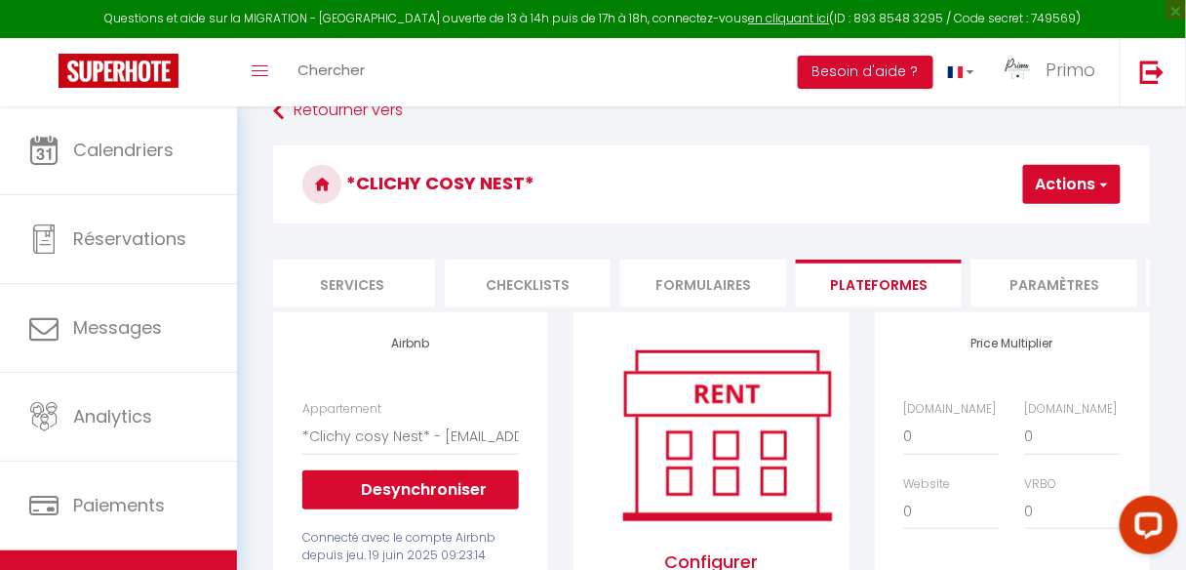
scroll to position [234, 0]
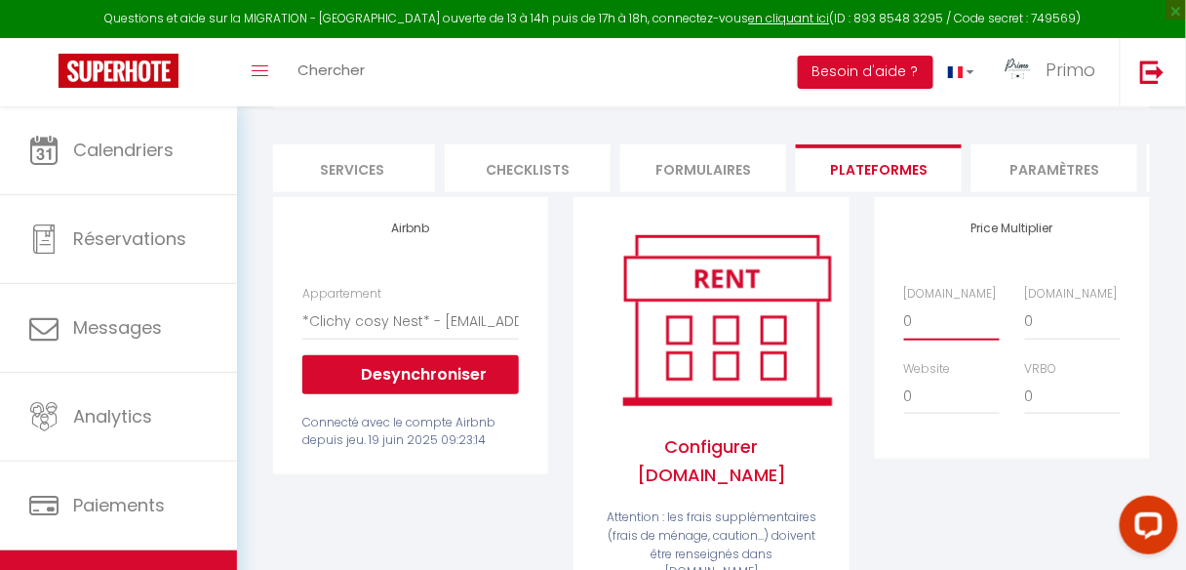
click at [919, 334] on select "0 + 1 % + 2 % + 3 % + 4 % + 5 % + 6 % + 7 % + 8 % + 9 %" at bounding box center [952, 320] width 96 height 37
click at [904, 313] on select "0 + 1 % + 2 % + 3 % + 4 % + 5 % + 6 % + 7 % + 8 % + 9 %" at bounding box center [952, 320] width 96 height 37
click at [912, 249] on div "Price Multiplier Airbnb.com 0 + 1 % + 2 % + 3 % + 4 % + 5 % + 6 % + 7 %" at bounding box center [1012, 327] width 275 height 261
click at [426, 123] on form "*Clichy Cosy Nest* Actions Enregistrer Info Contrat Facture Services Checklists…" at bounding box center [711, 550] width 877 height 1040
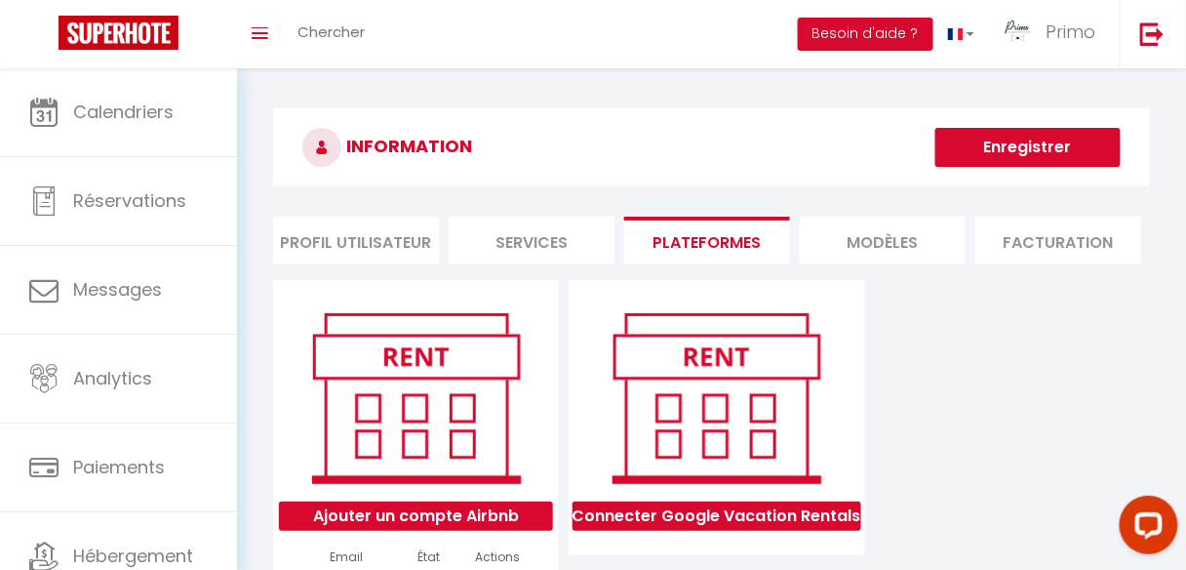
click at [1025, 138] on button "Enregistrer" at bounding box center [1027, 147] width 185 height 39
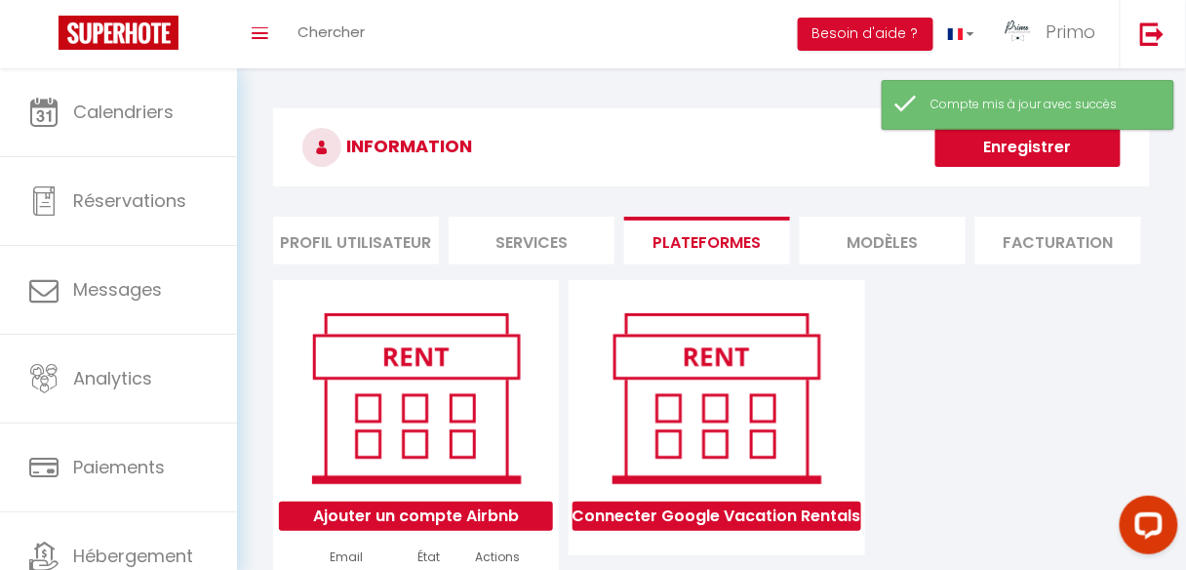
click at [1022, 146] on button "Enregistrer" at bounding box center [1027, 147] width 185 height 39
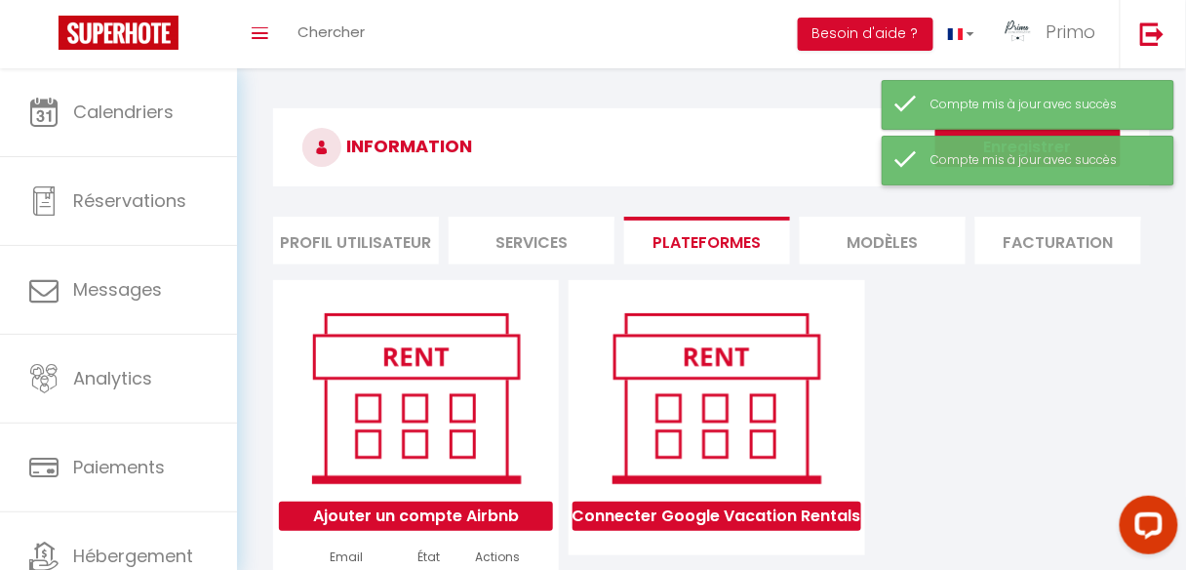
select select
select select "62916"
select select "70457"
select select "70458"
select select "72615"
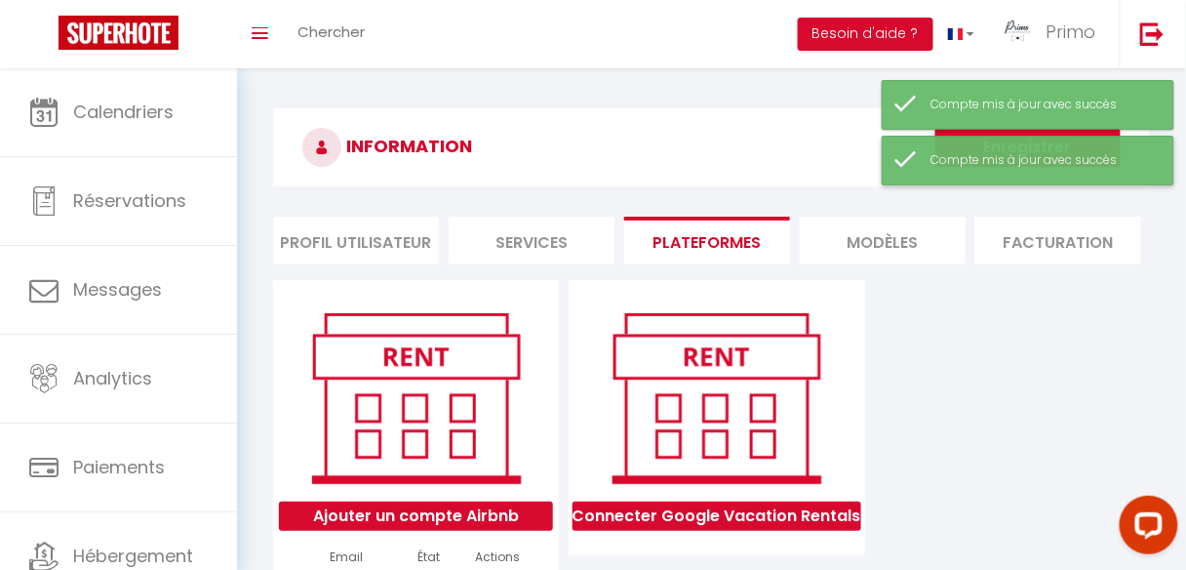
select select "73050"
select select "70746"
select select "73056"
select select "63184"
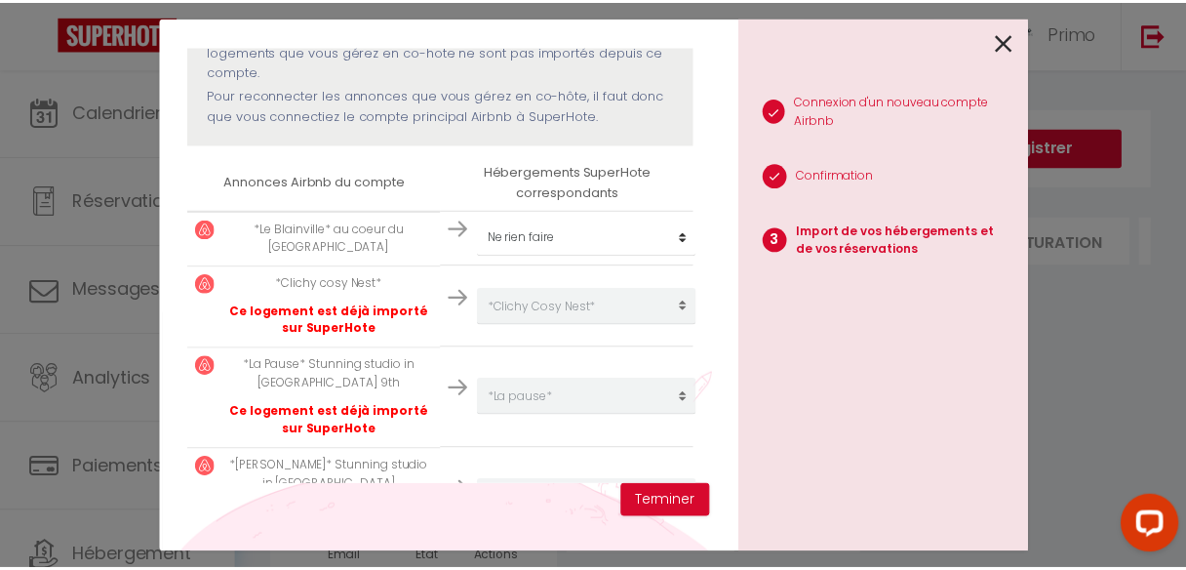
scroll to position [210, 0]
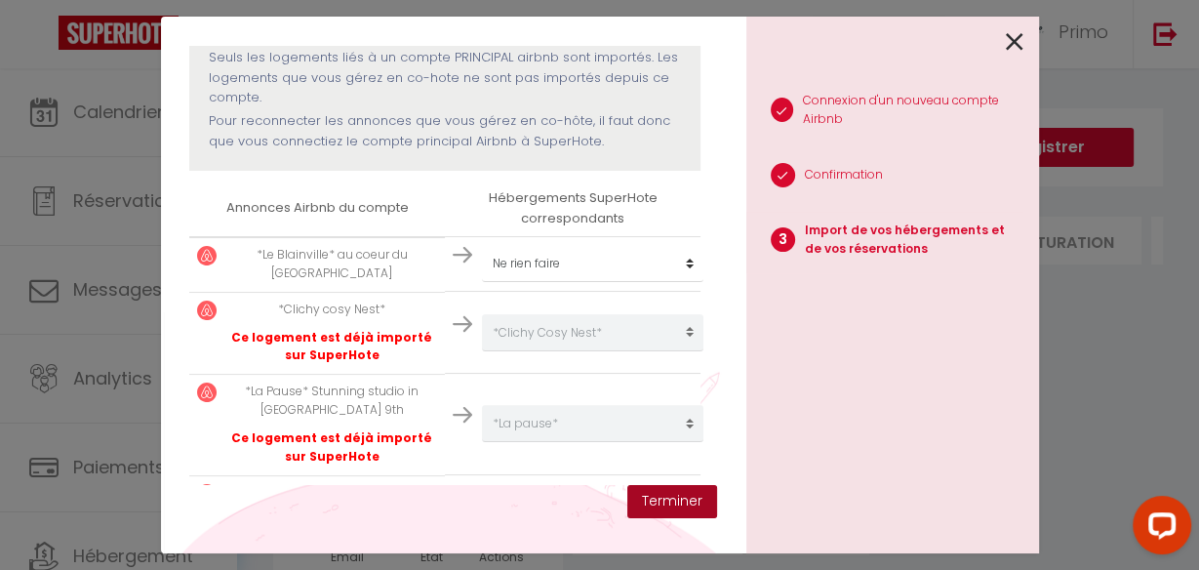
click at [662, 494] on button "Terminer" at bounding box center [672, 501] width 90 height 33
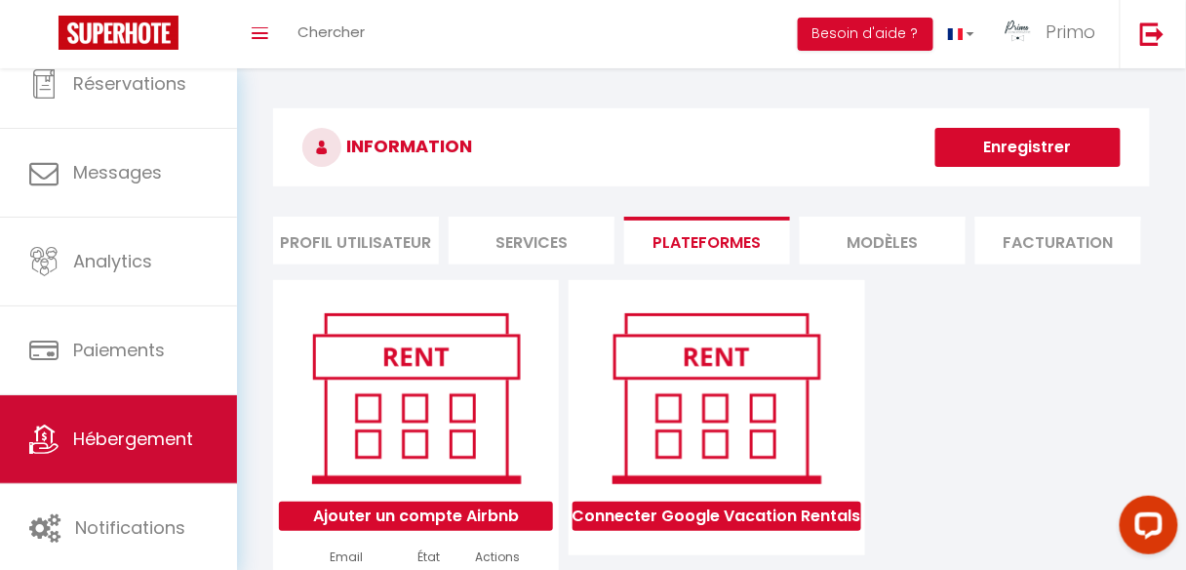
click at [150, 448] on span "Hébergement" at bounding box center [133, 438] width 120 height 24
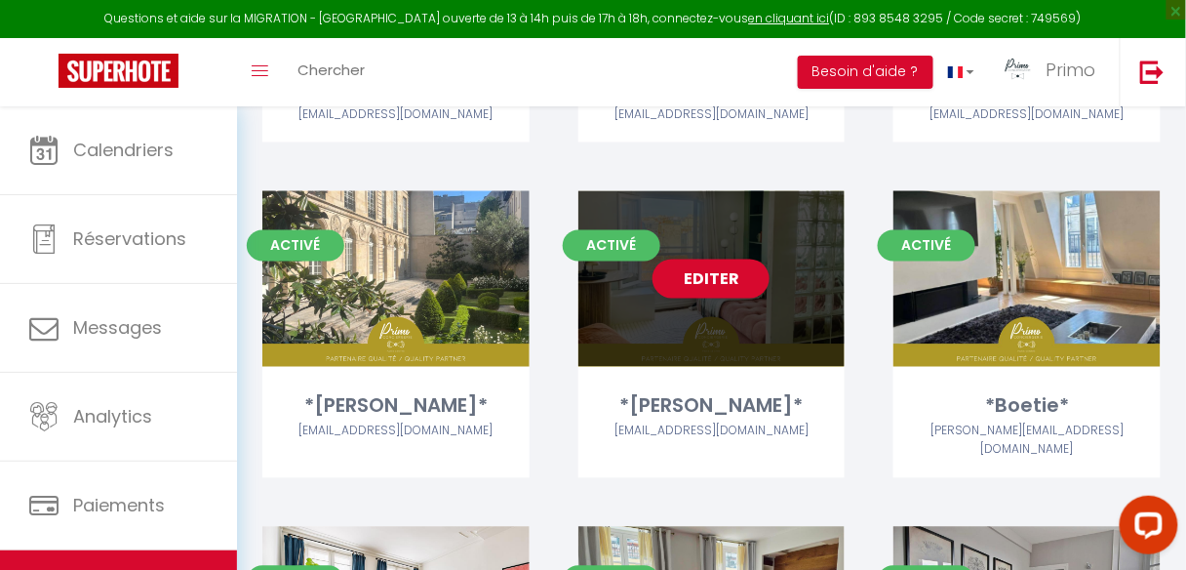
scroll to position [780, 0]
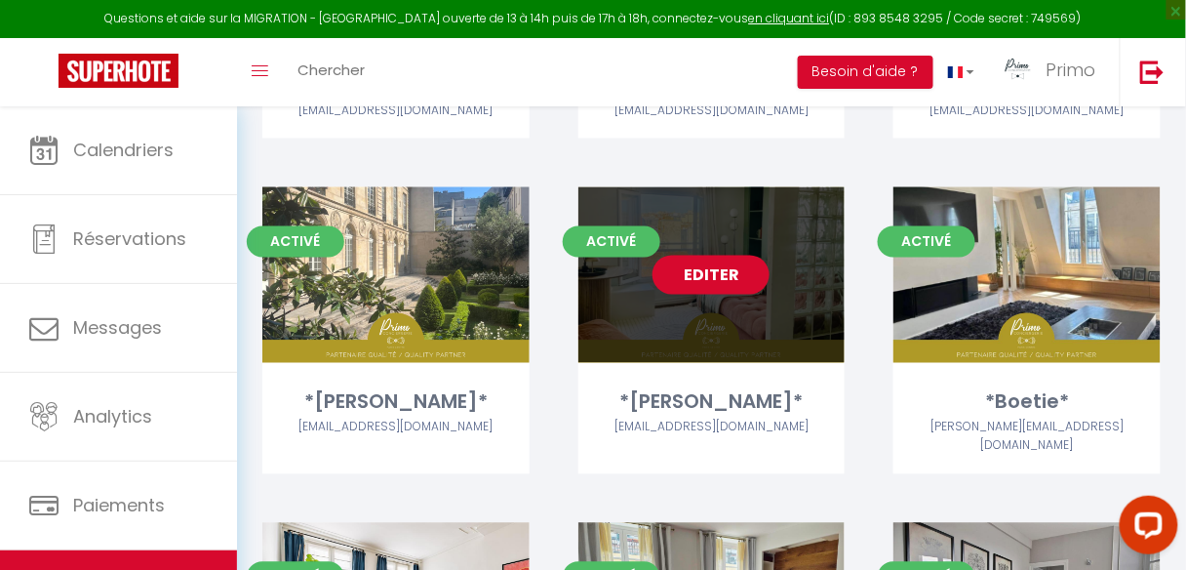
click at [719, 273] on link "Editer" at bounding box center [710, 275] width 117 height 39
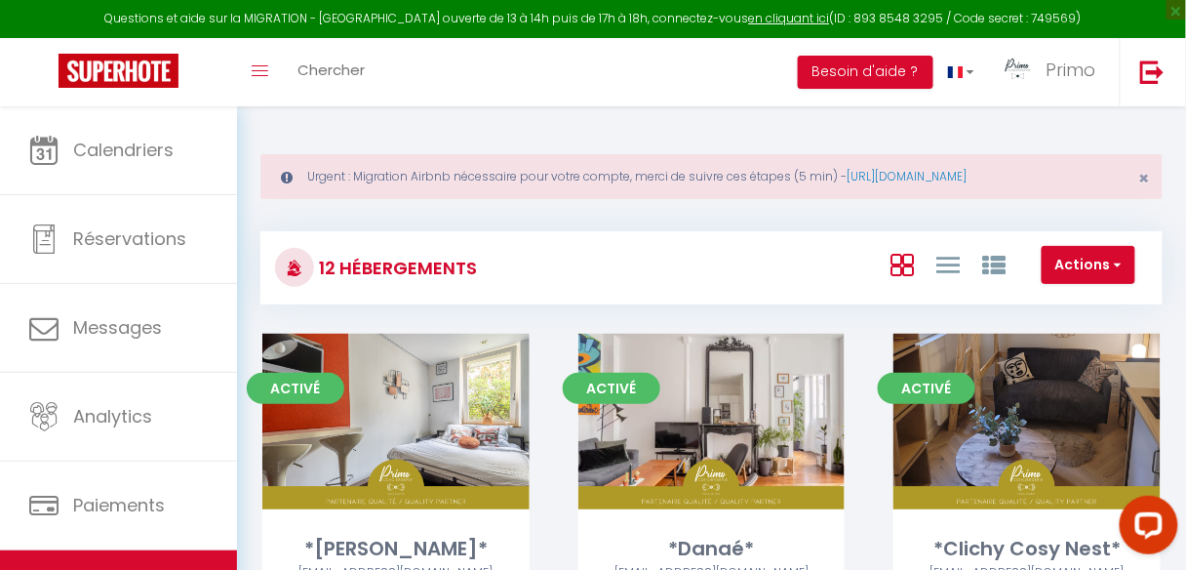
select select "3"
select select "2"
select select "1"
select select
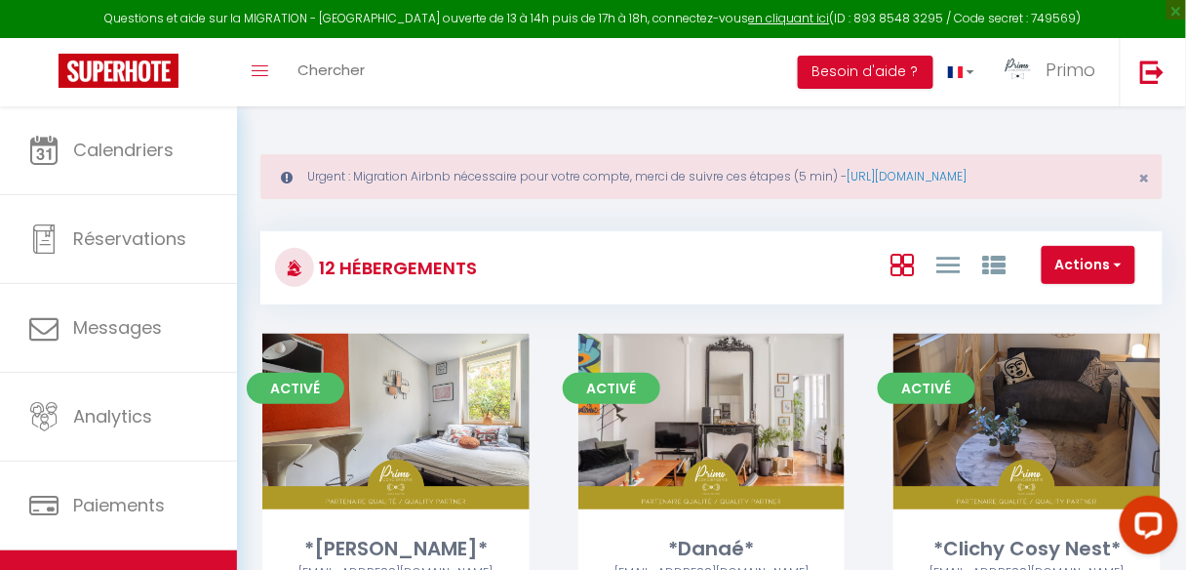
select select "28"
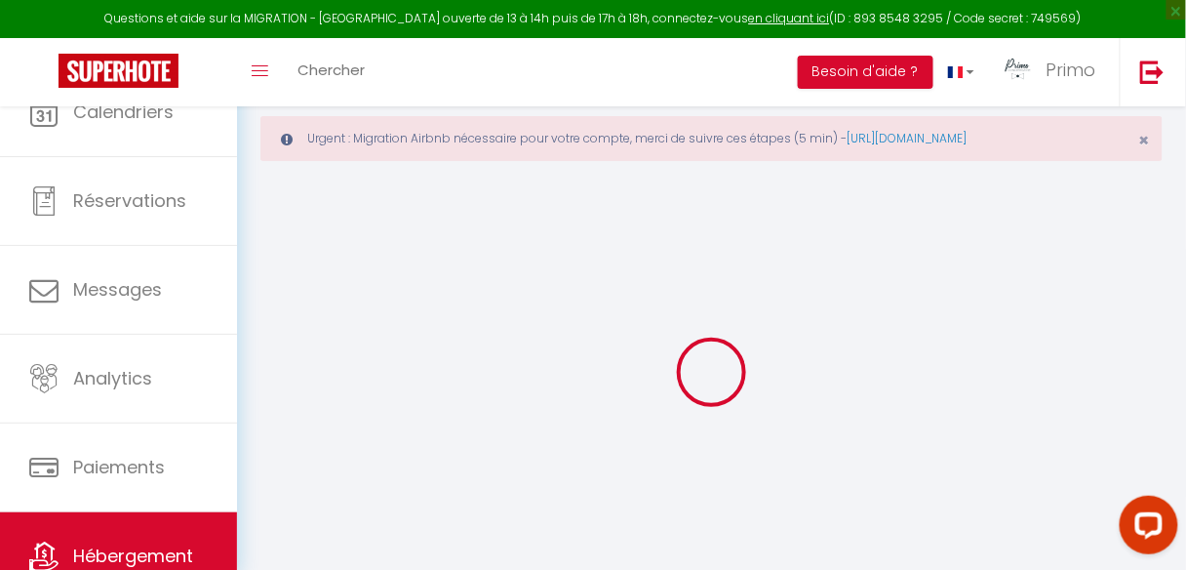
select select
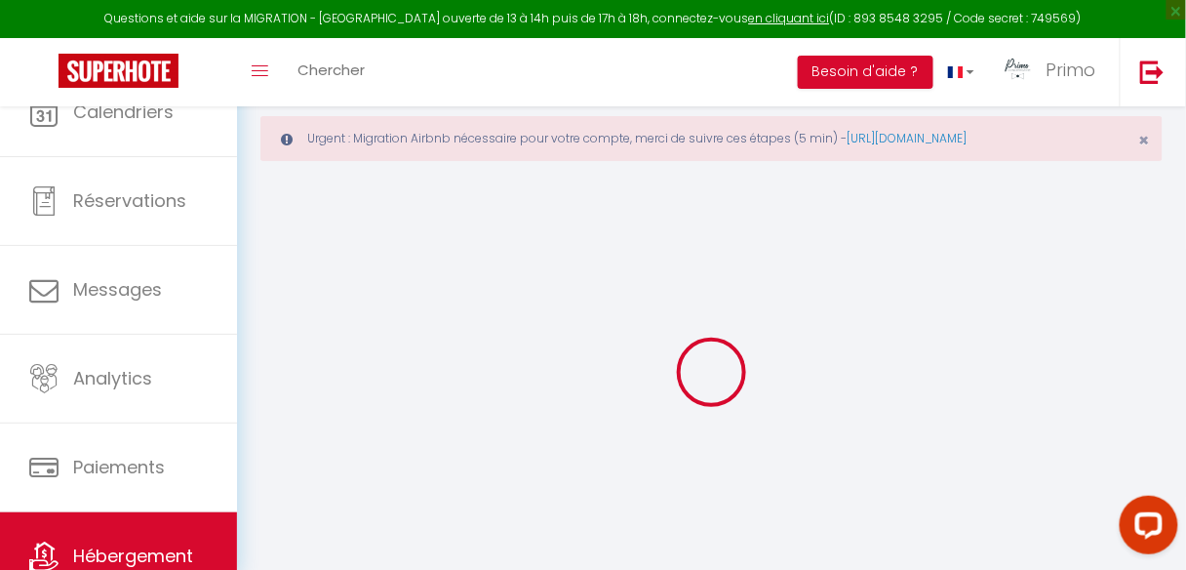
select select
checkbox input "false"
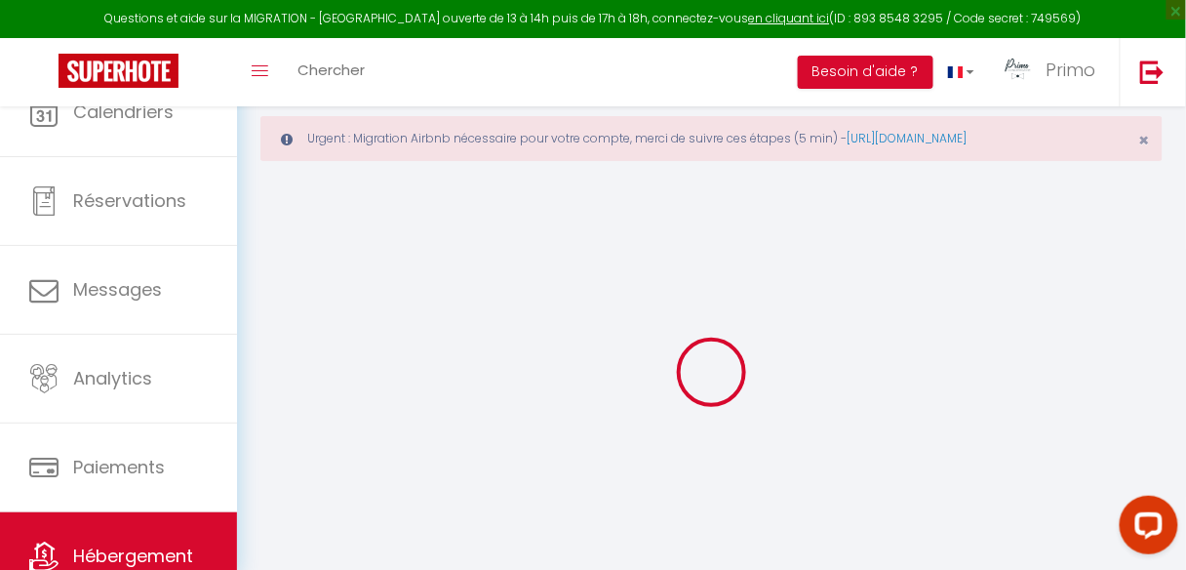
select select
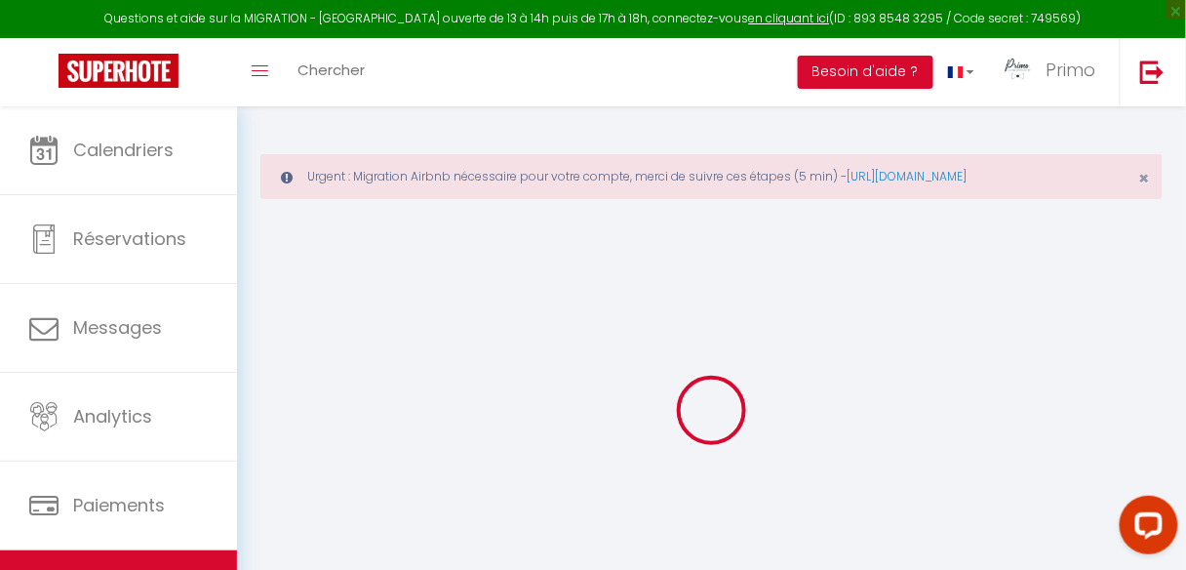
select select
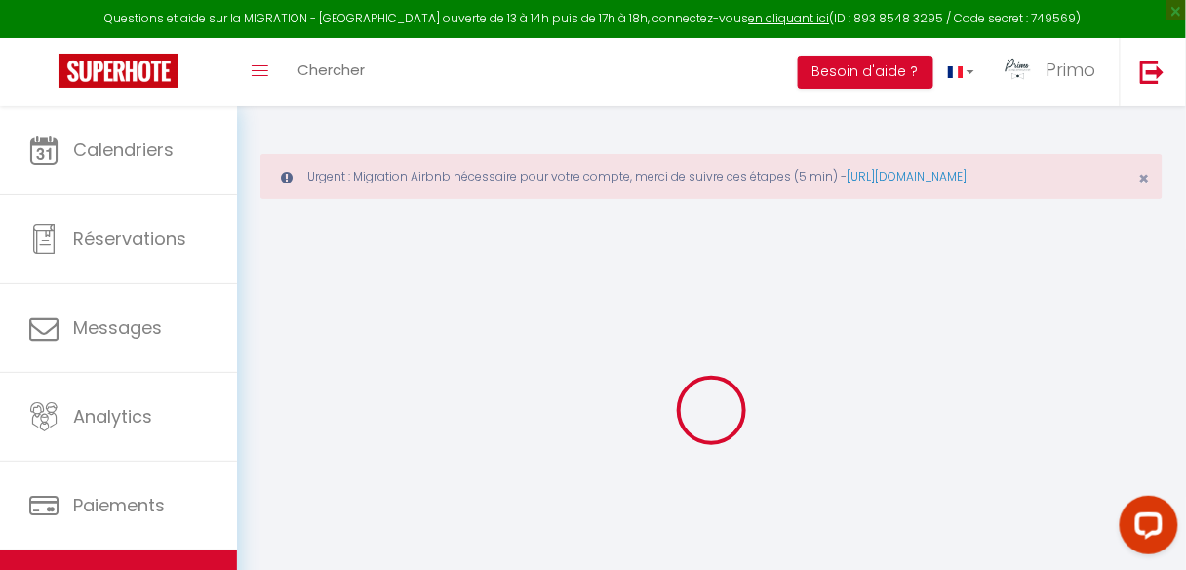
select select
checkbox input "false"
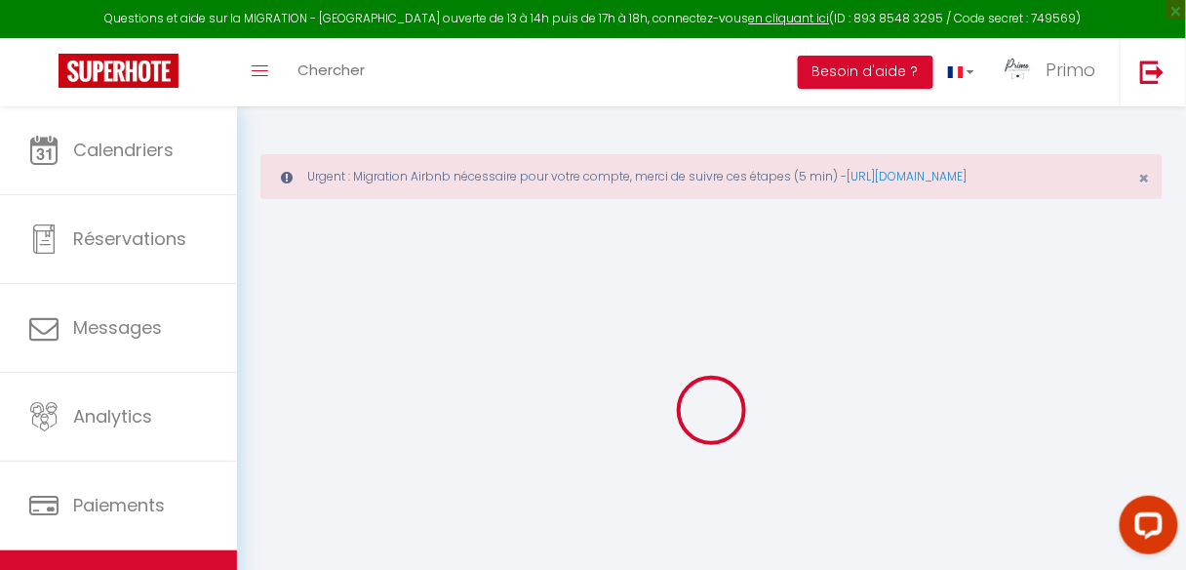
select select
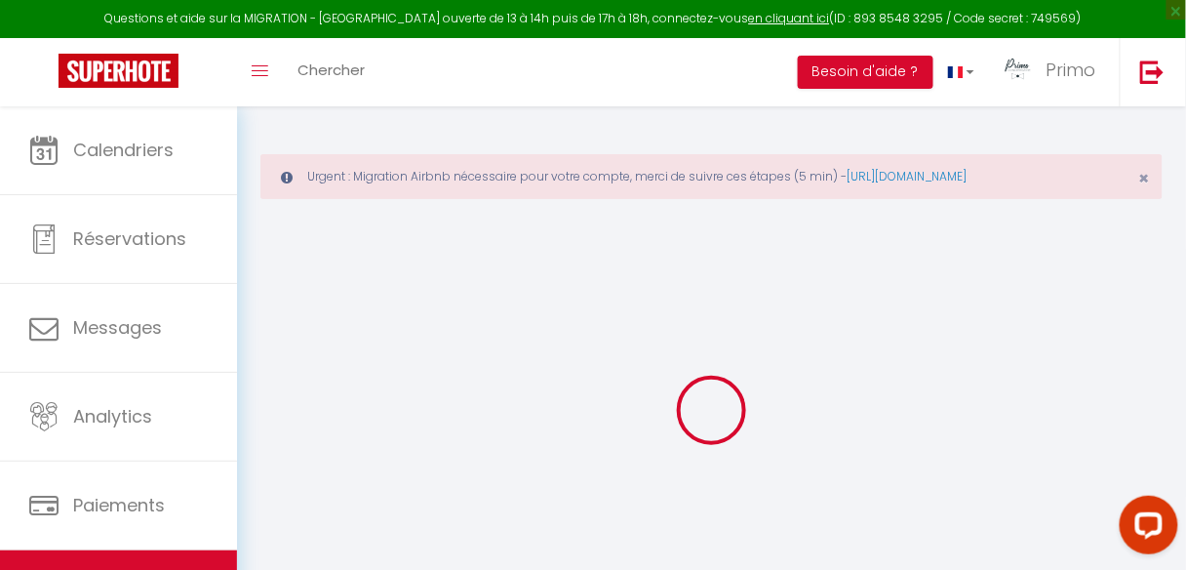
select select
checkbox input "false"
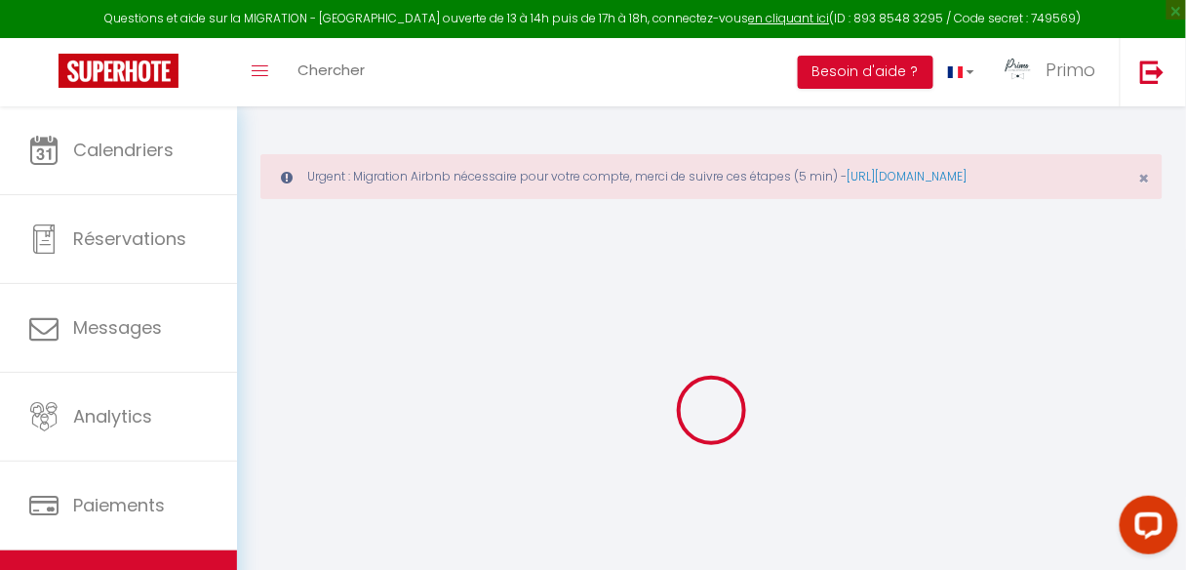
checkbox input "false"
select select
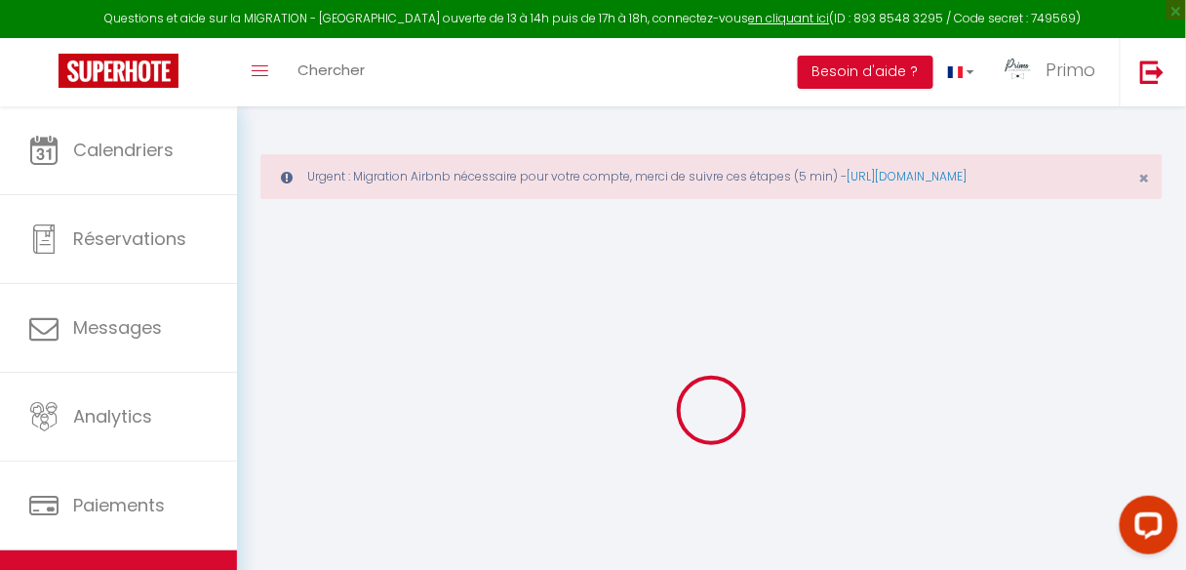
select select
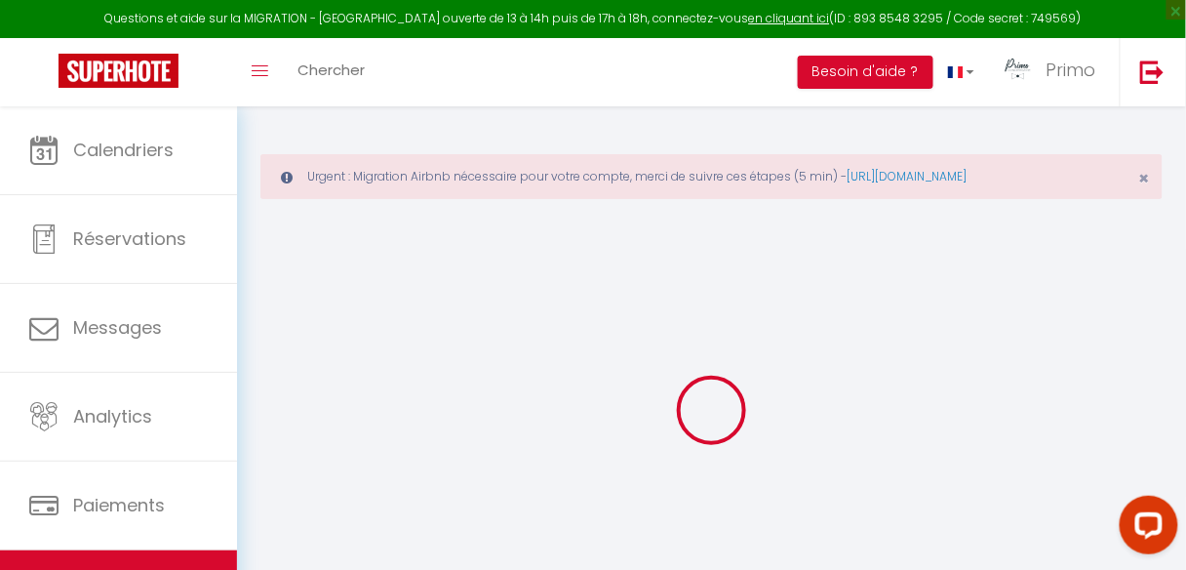
checkbox input "false"
select select
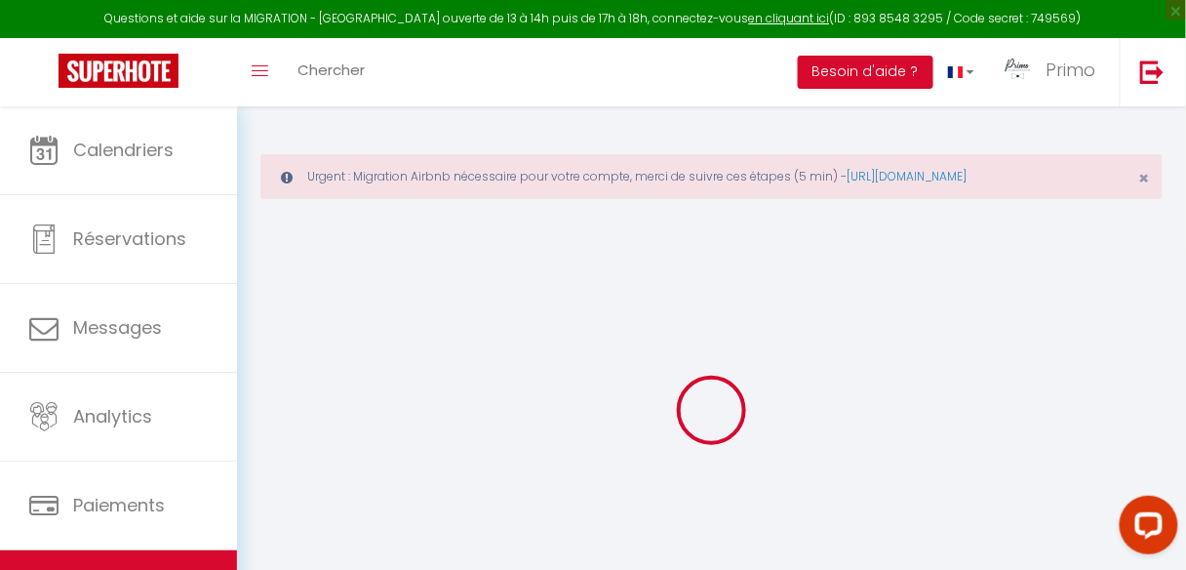
select select
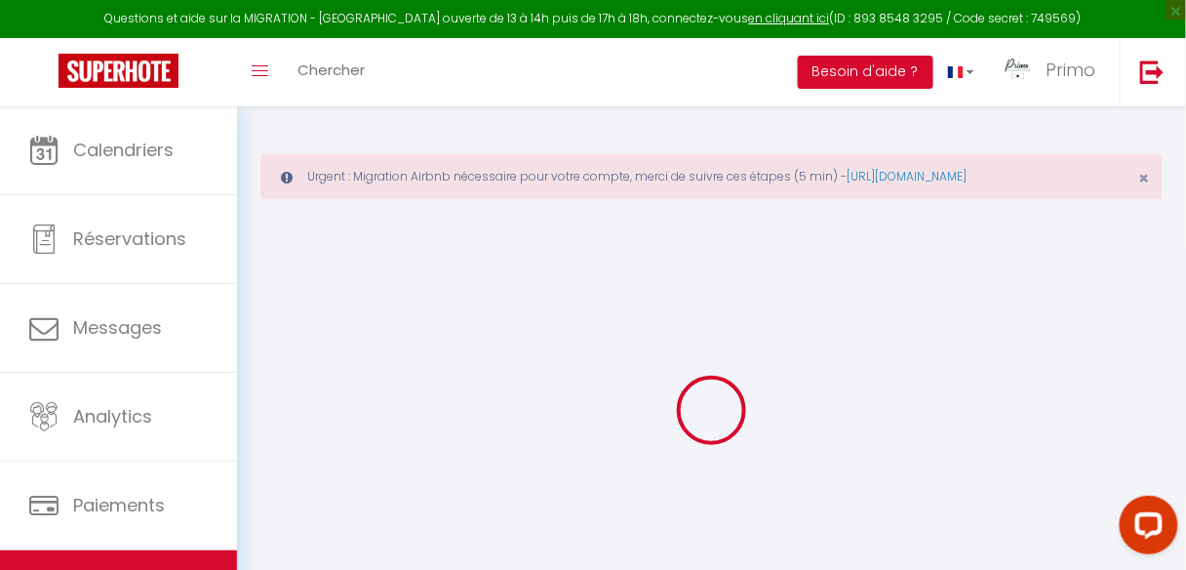
select select
checkbox input "false"
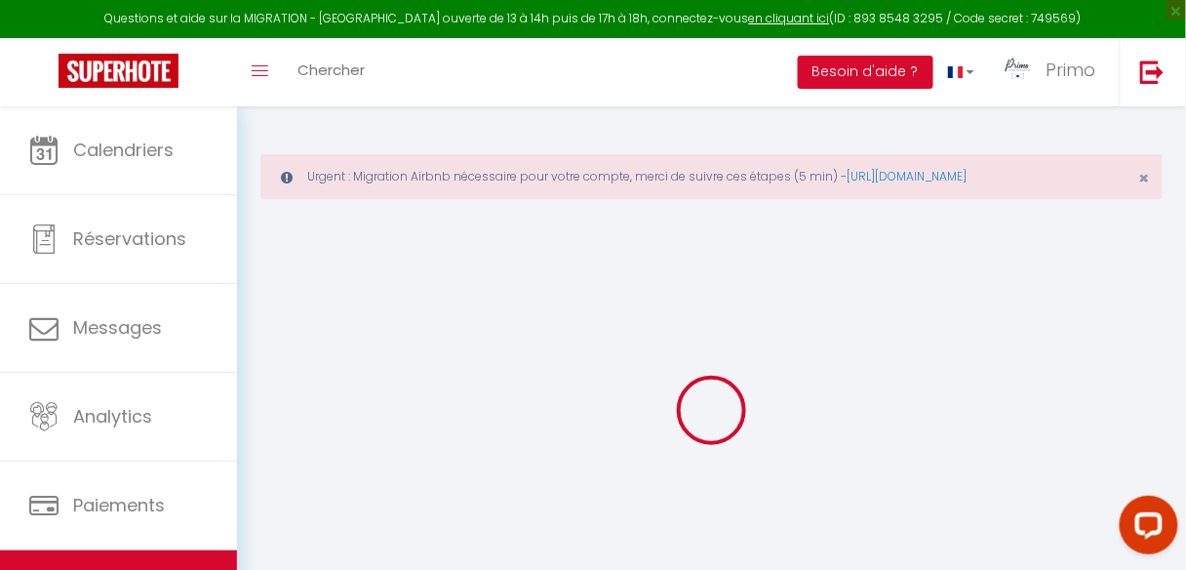
checkbox input "false"
select select
type input "*[PERSON_NAME]*"
type input "[PERSON_NAME]"
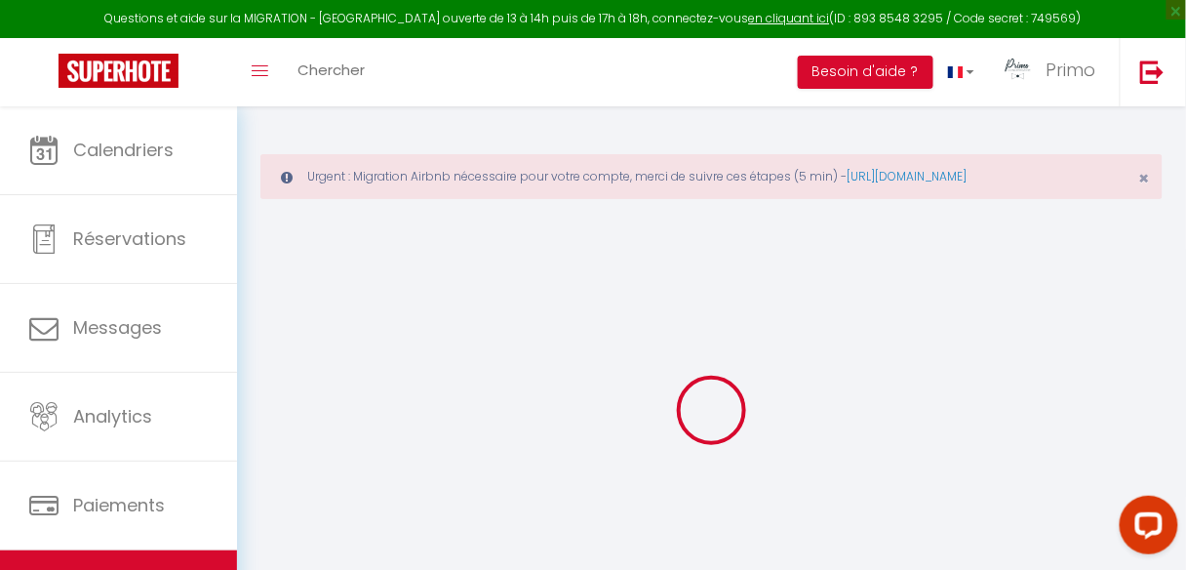
type input "Gamal"
type input "[STREET_ADDRESS]"
type input "75010"
type input "[GEOGRAPHIC_DATA]"
select select "2"
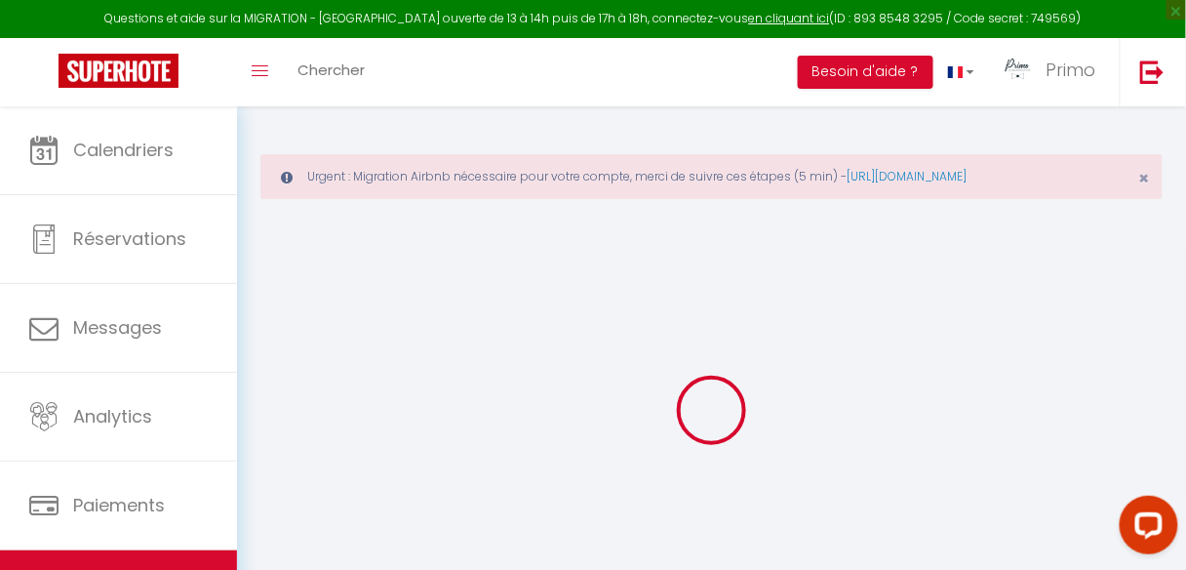
select select "0"
type input "100"
type input "50"
select select
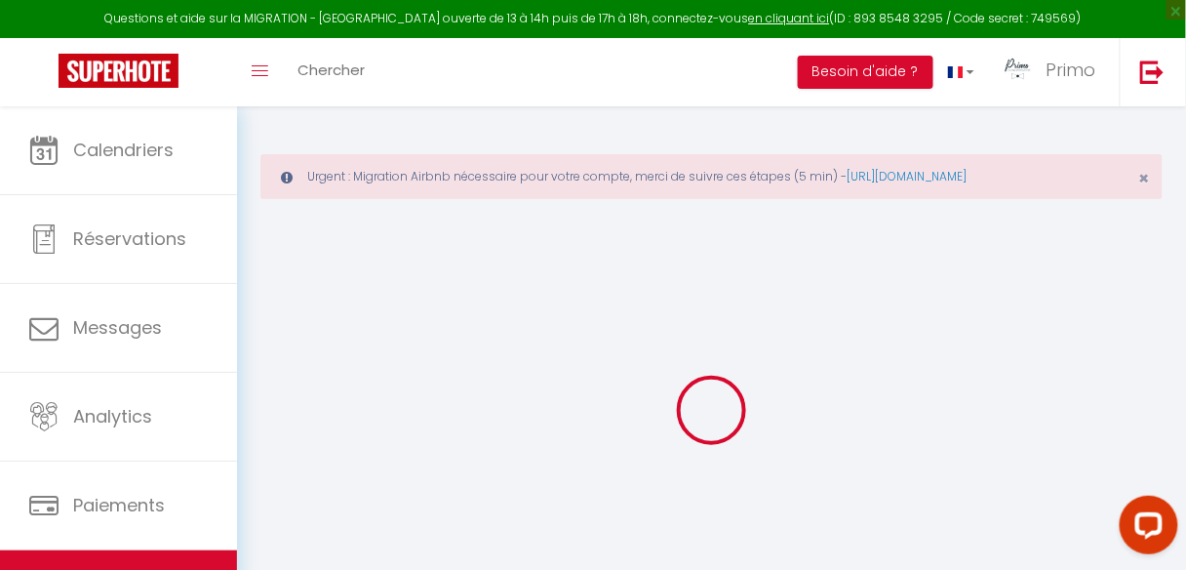
select select
type input "[STREET_ADDRESS]"
type input "75010"
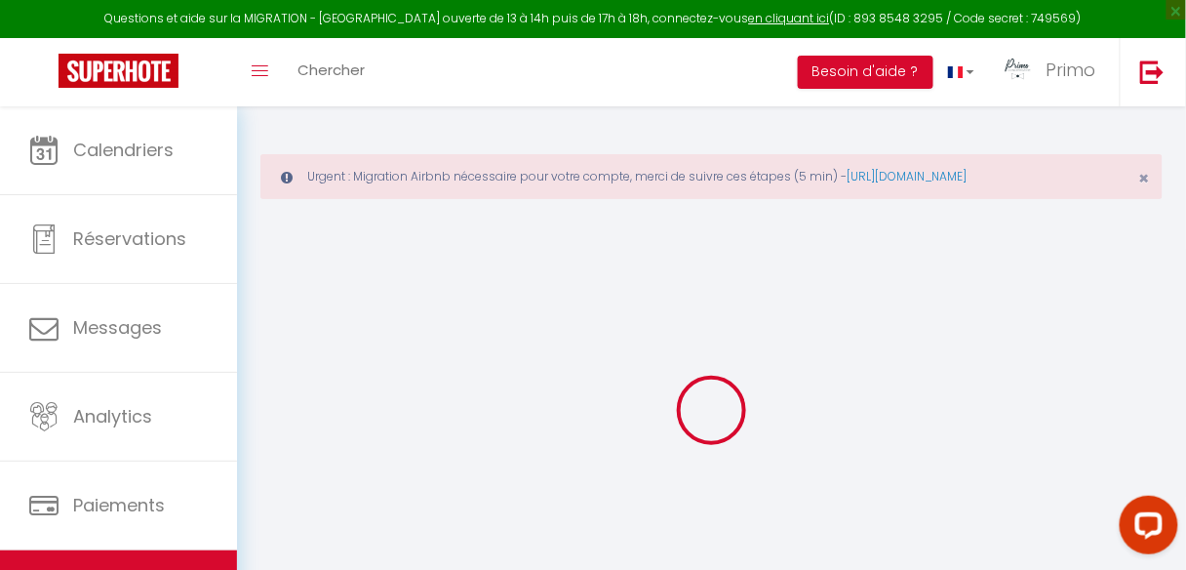
type input "[GEOGRAPHIC_DATA]"
type input "[EMAIL_ADDRESS][DOMAIN_NAME]"
select select
checkbox input "true"
checkbox input "false"
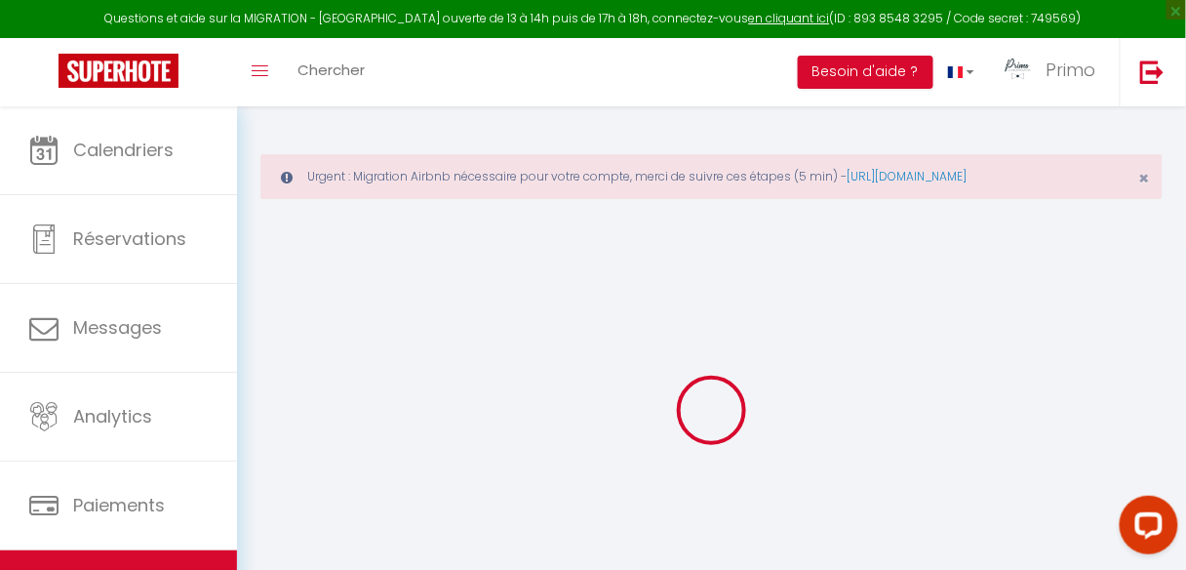
checkbox input "false"
type input "0"
type input "25"
type input "0"
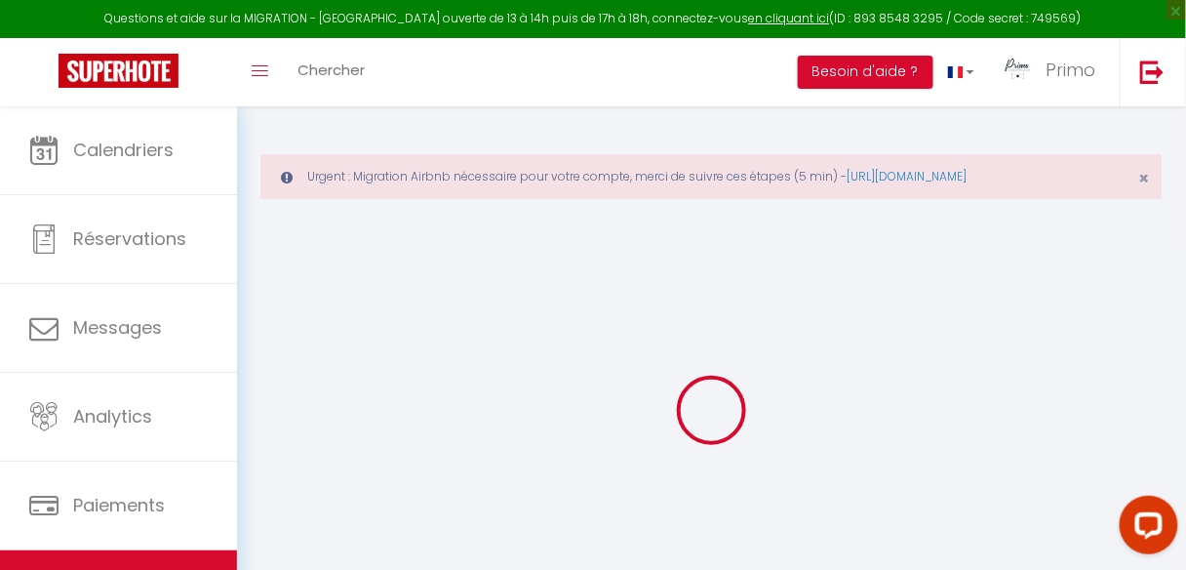
select select
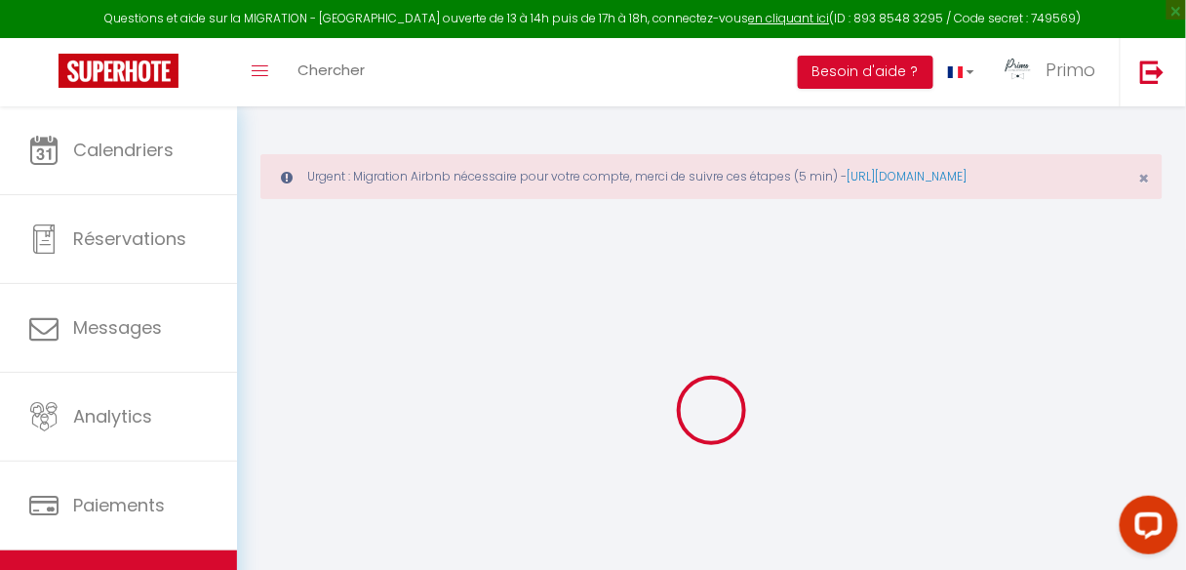
select select
checkbox input "true"
checkbox input "false"
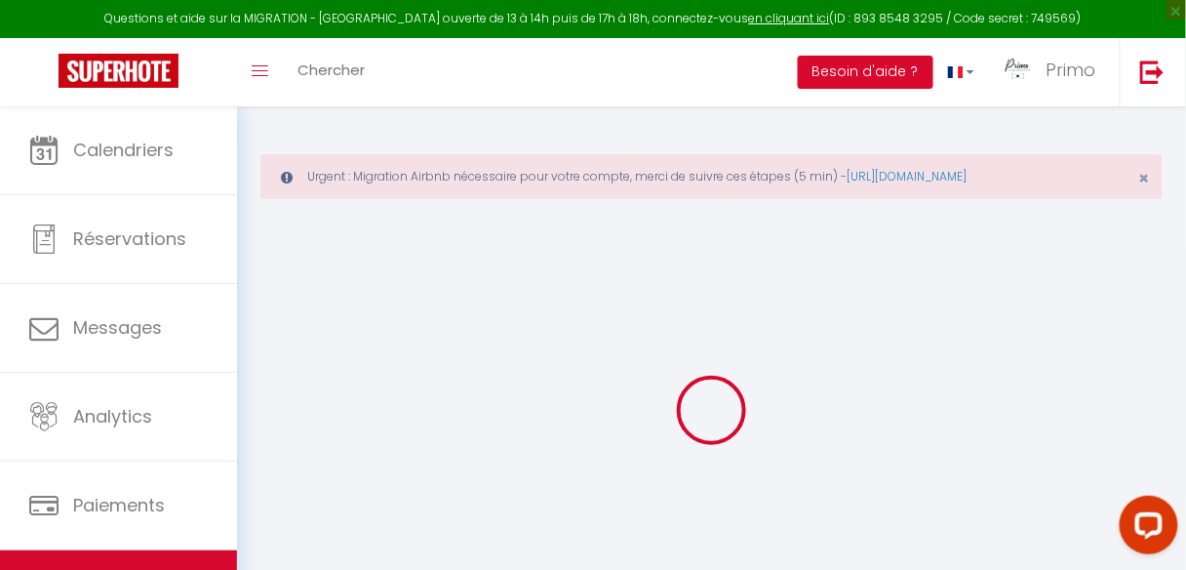
select select
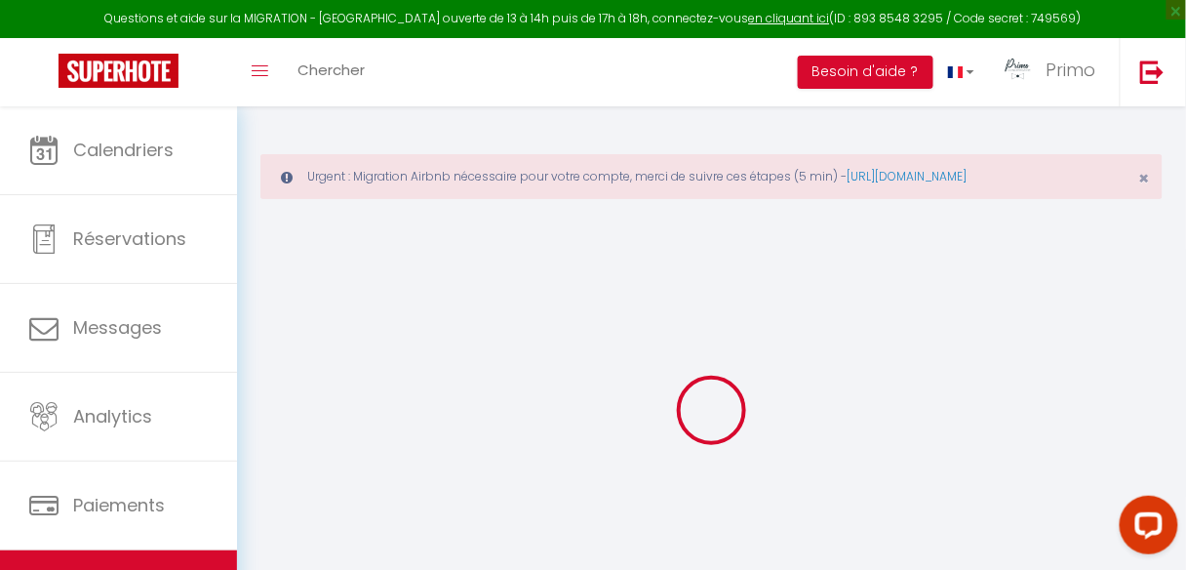
select select
checkbox input "true"
checkbox input "false"
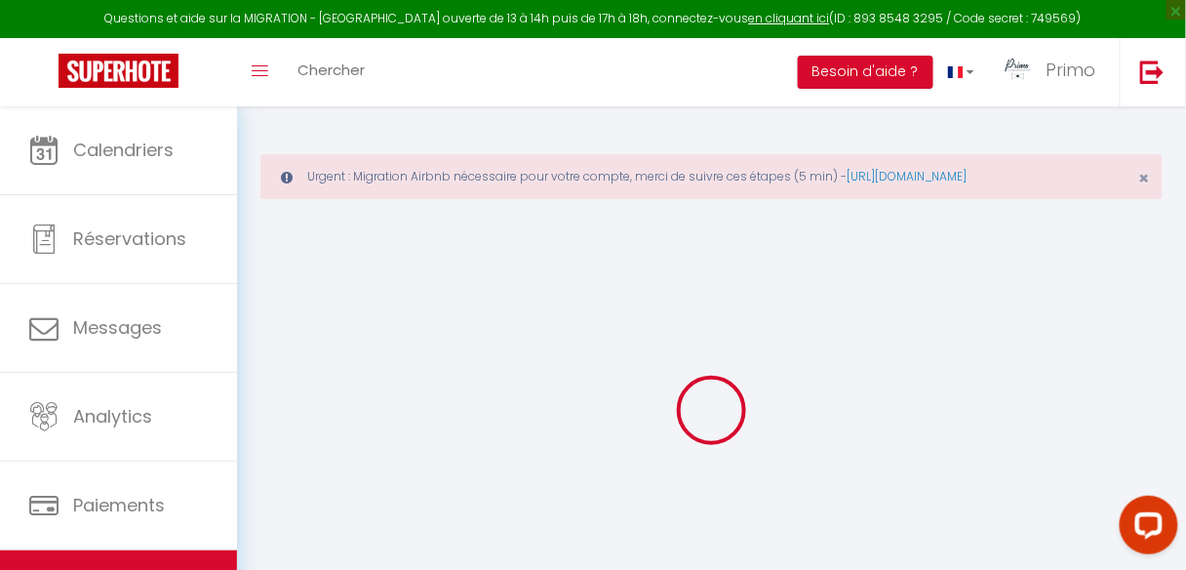
select select
checkbox input "true"
checkbox input "false"
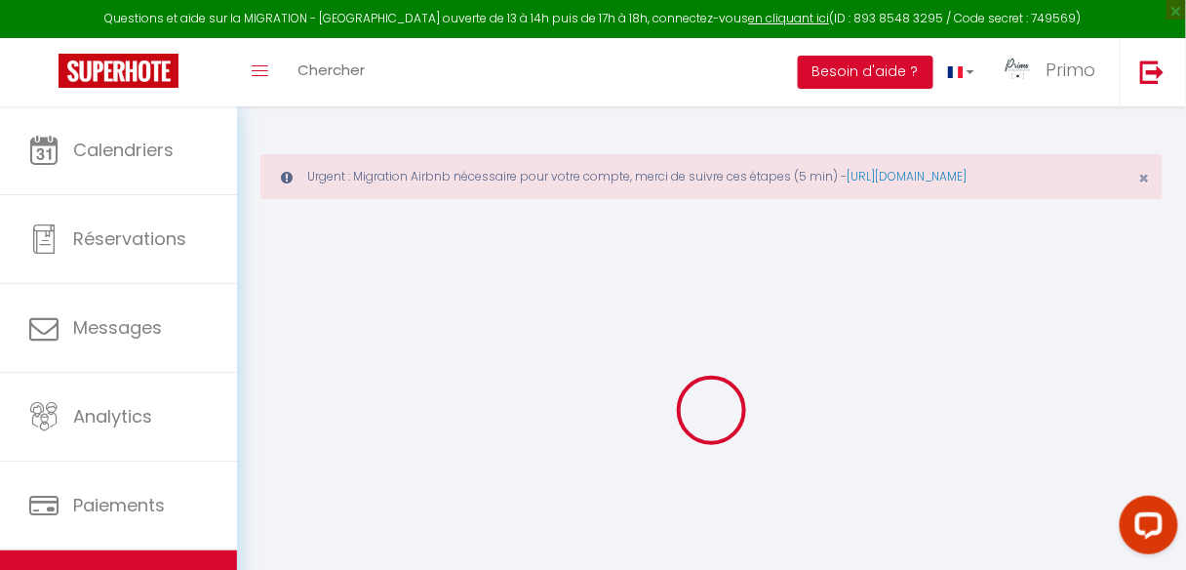
select select
checkbox input "true"
checkbox input "false"
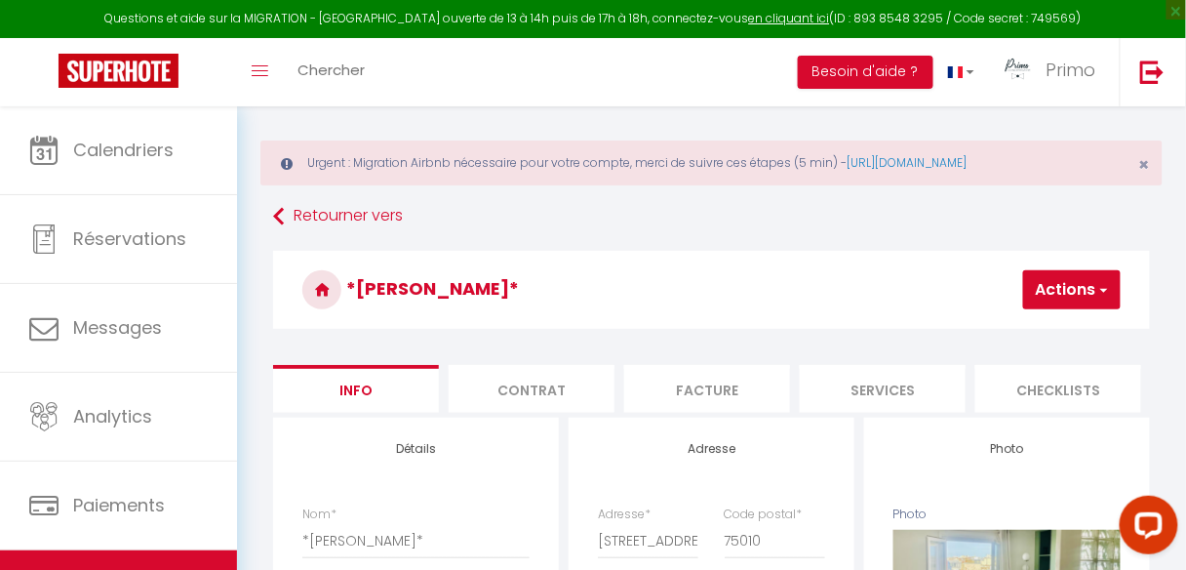
scroll to position [156, 0]
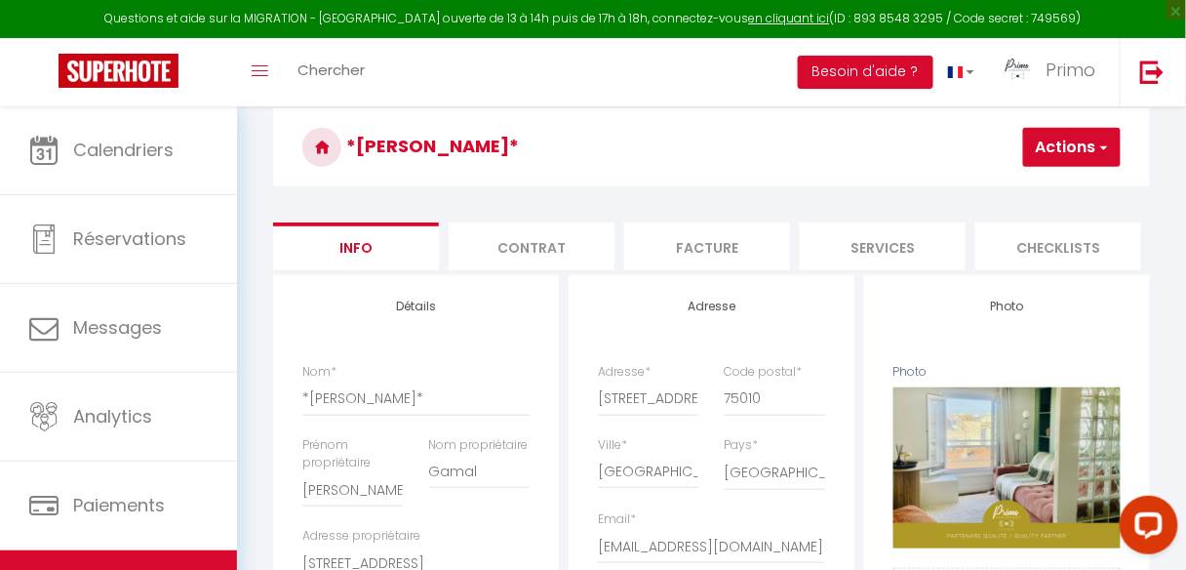
select select
checkbox input "true"
checkbox input "false"
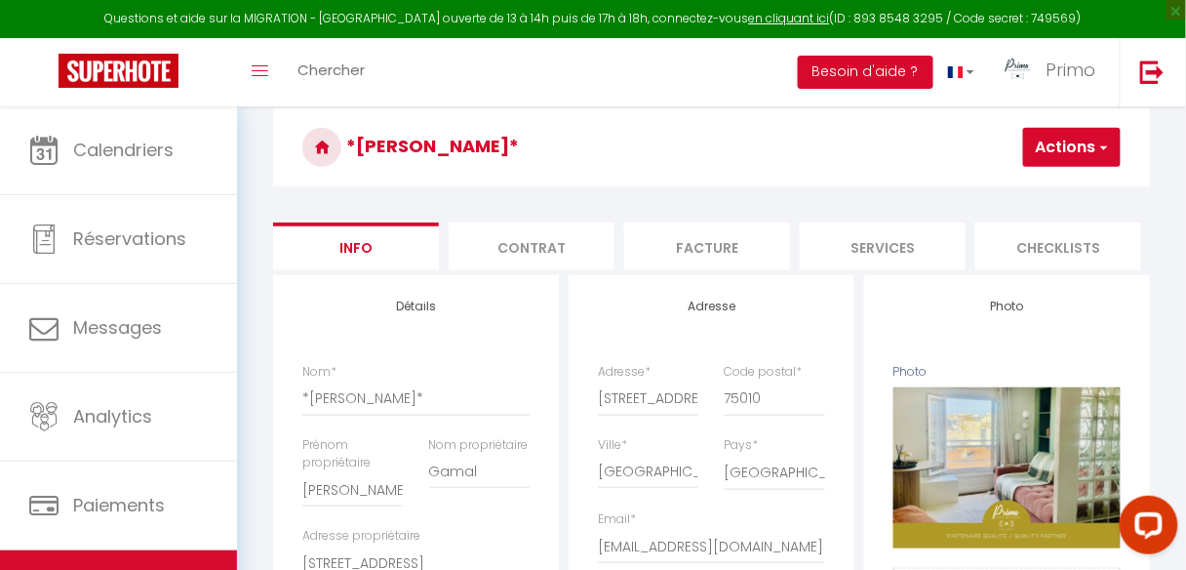
select select "10789-1261648214623502009"
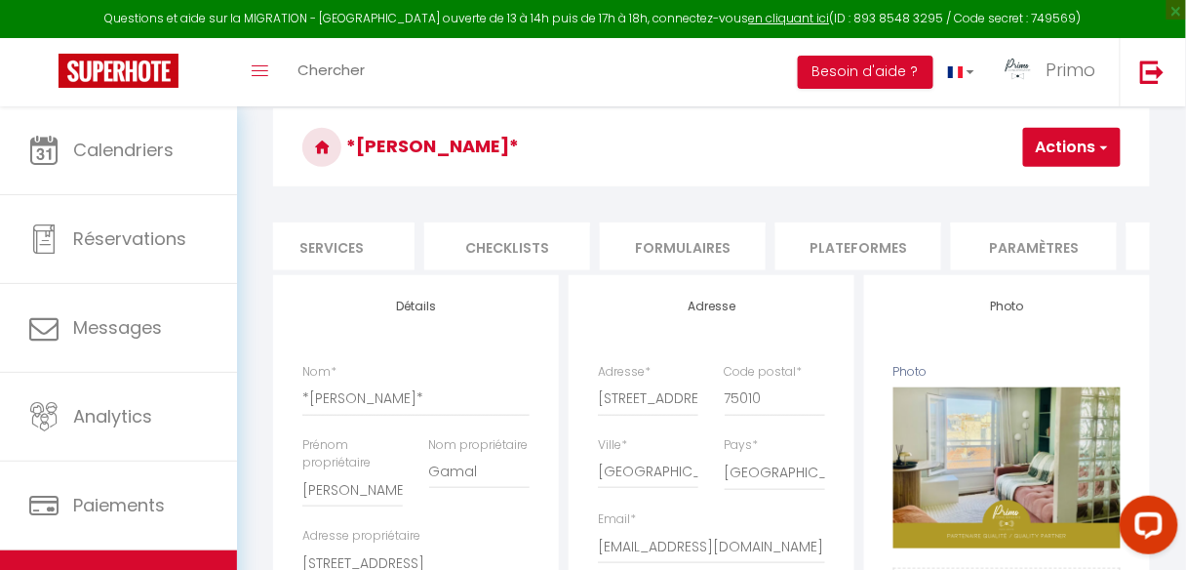
click at [908, 233] on li "Plateformes" at bounding box center [858, 246] width 166 height 48
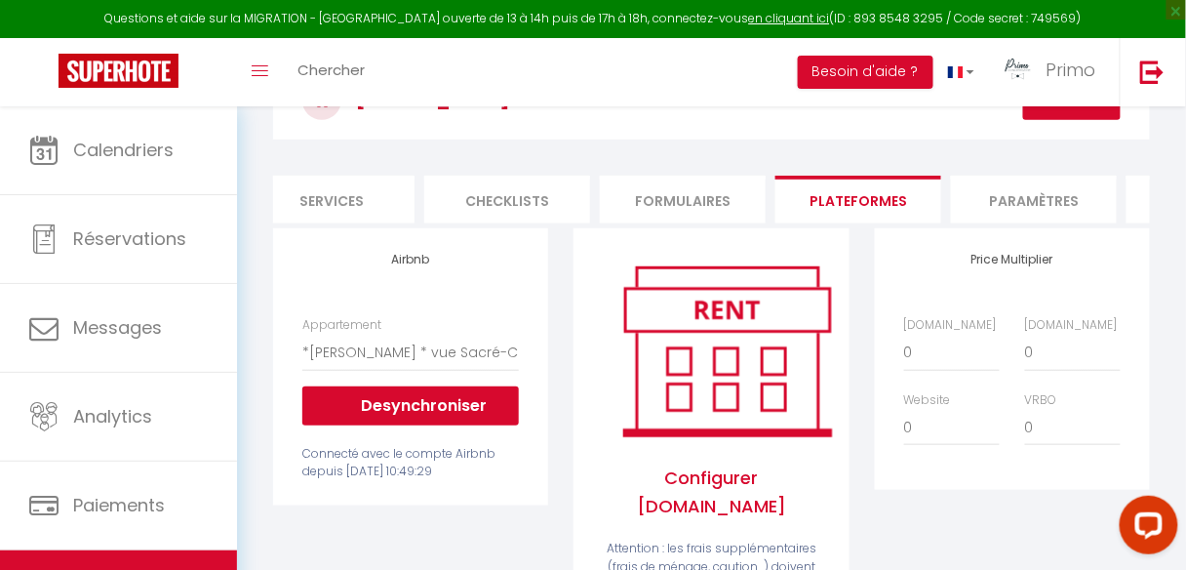
scroll to position [312, 0]
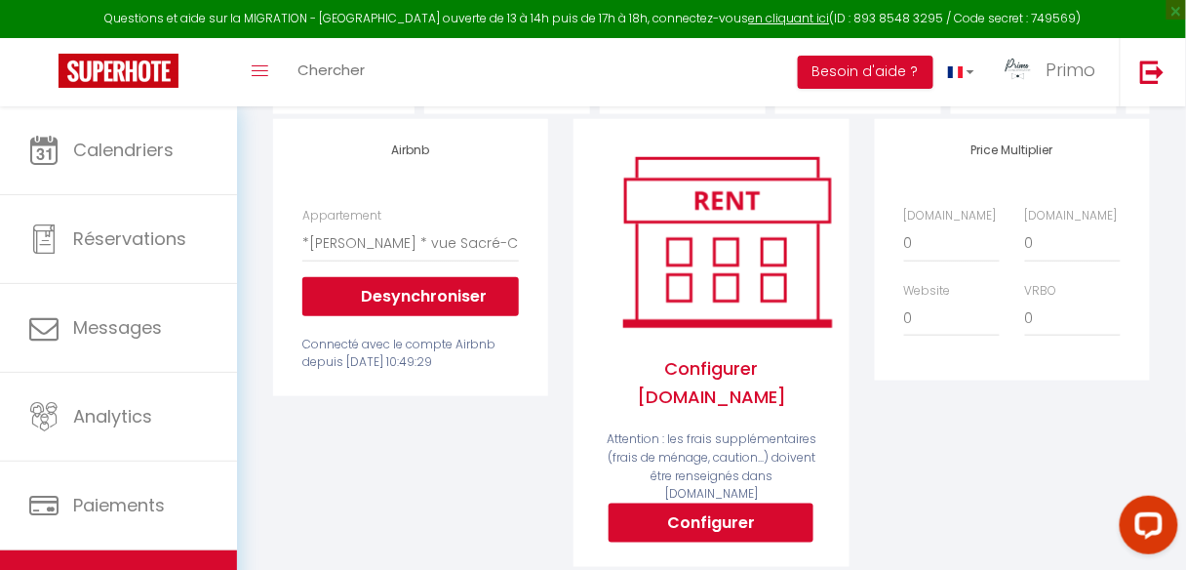
click at [407, 373] on div "Connecté avec le compte Airbnb depuis [DATE] 10:49:29" at bounding box center [410, 354] width 217 height 37
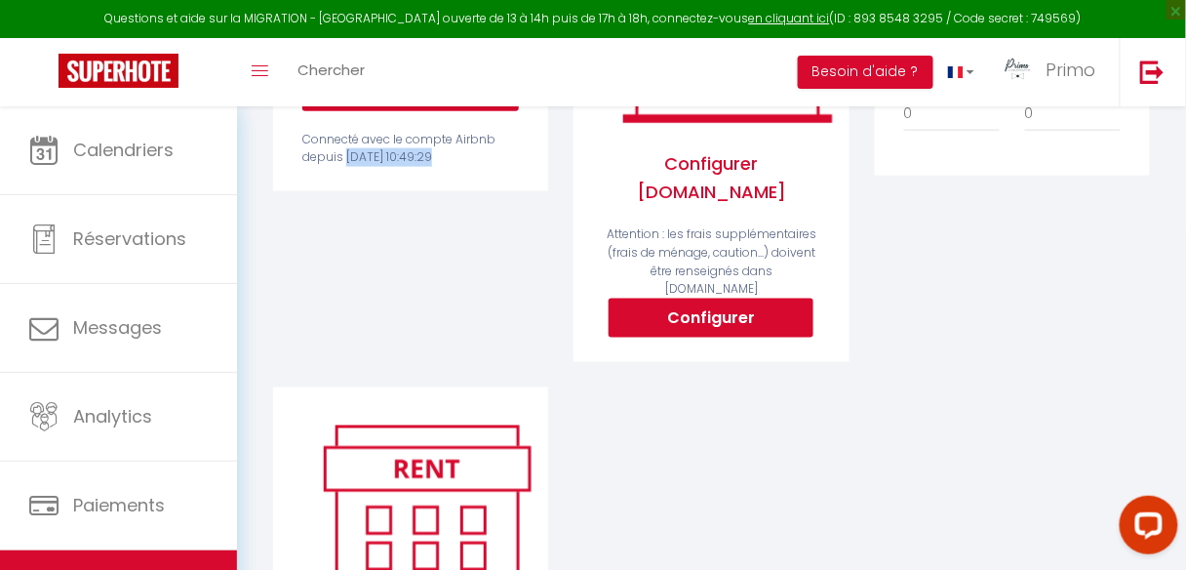
scroll to position [546, 0]
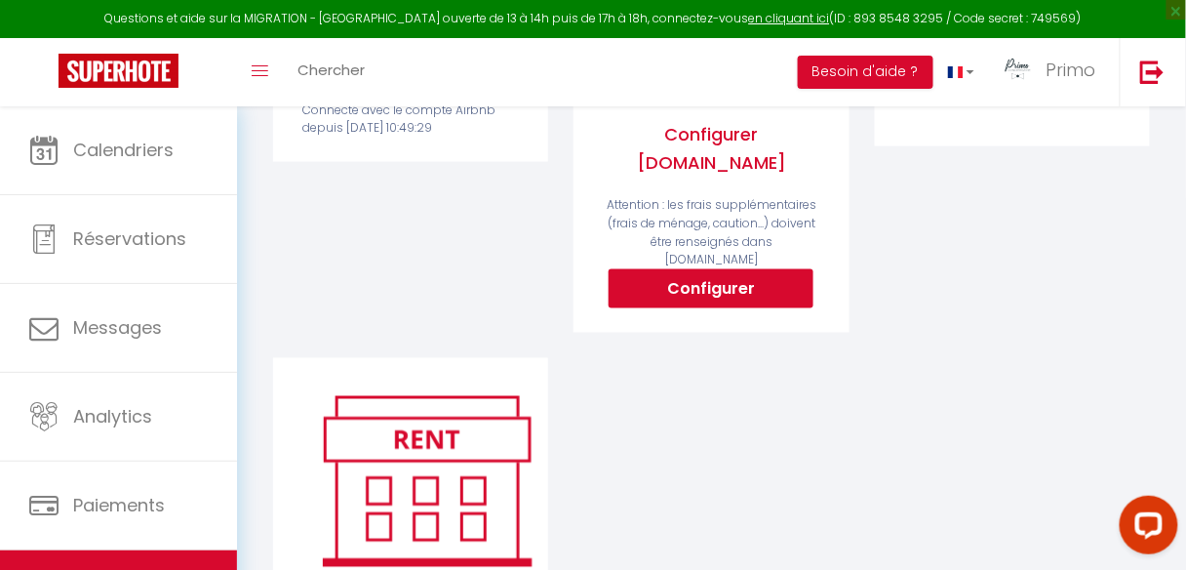
click at [657, 479] on div "Airbnb Appartement *[GEOGRAPHIC_DATA]* au coeur du [GEOGRAPHIC_DATA] - [EMAIL_A…" at bounding box center [711, 321] width 902 height 873
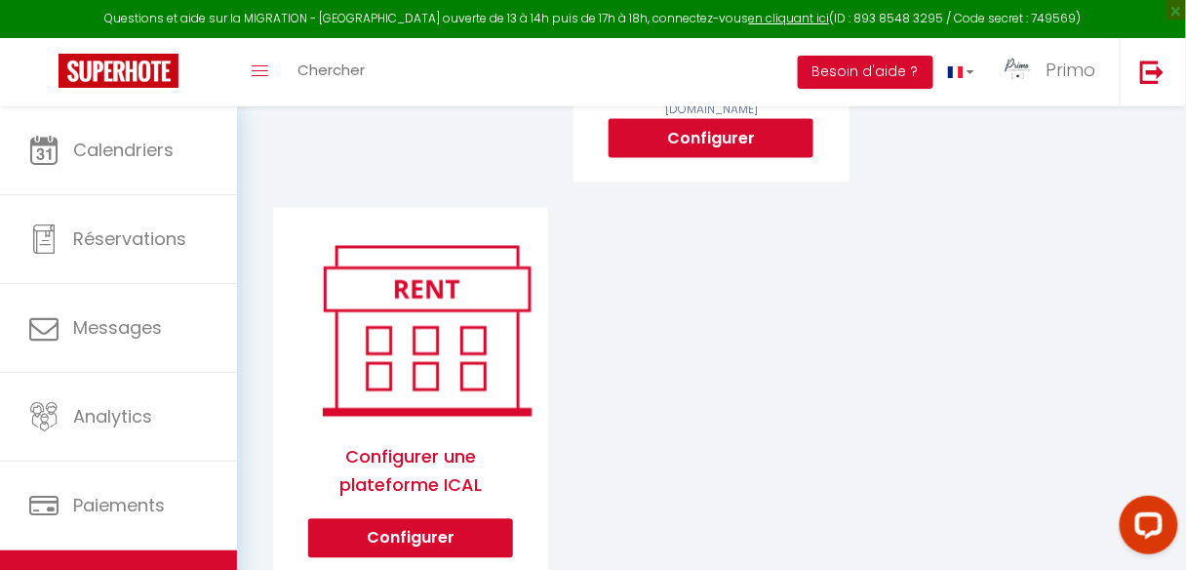
scroll to position [723, 0]
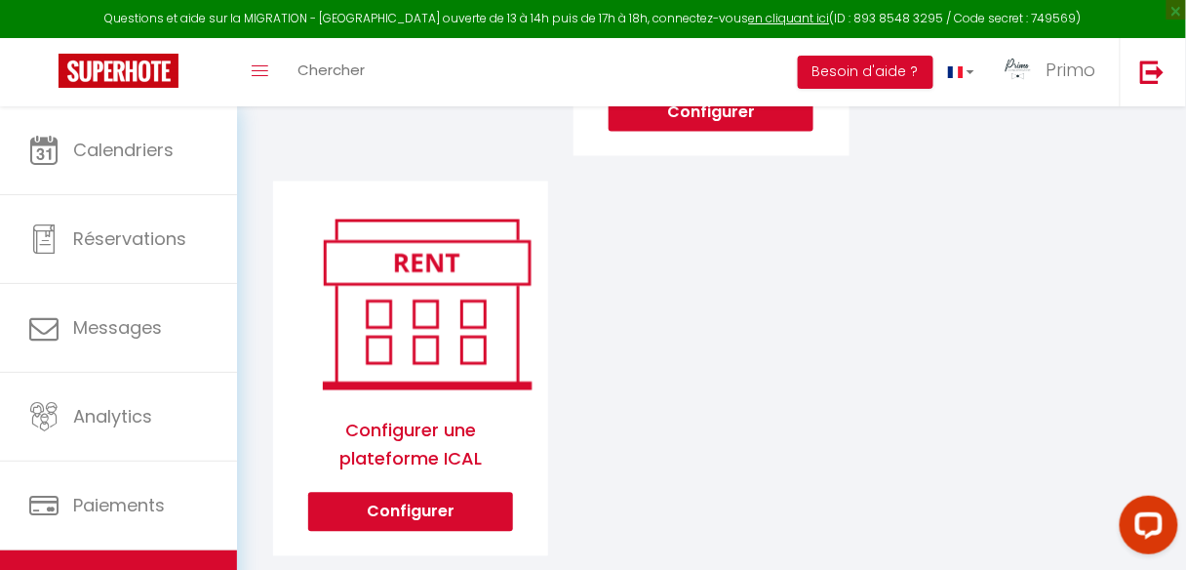
click at [680, 207] on div "Airbnb Appartement *[GEOGRAPHIC_DATA]* au coeur du [GEOGRAPHIC_DATA] - [EMAIL_A…" at bounding box center [711, 144] width 902 height 873
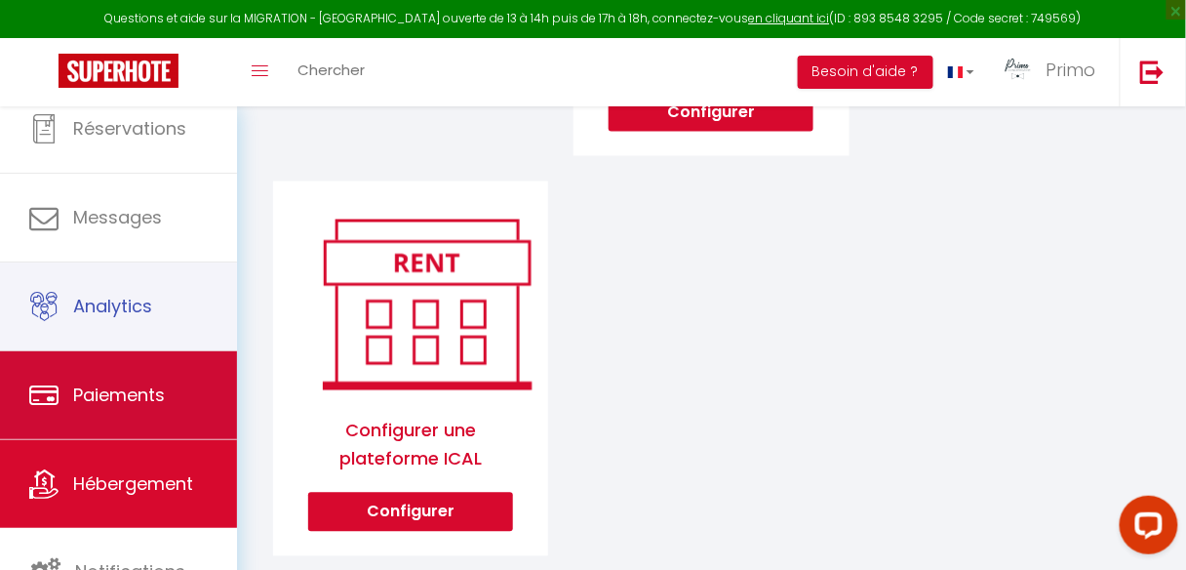
scroll to position [116, 0]
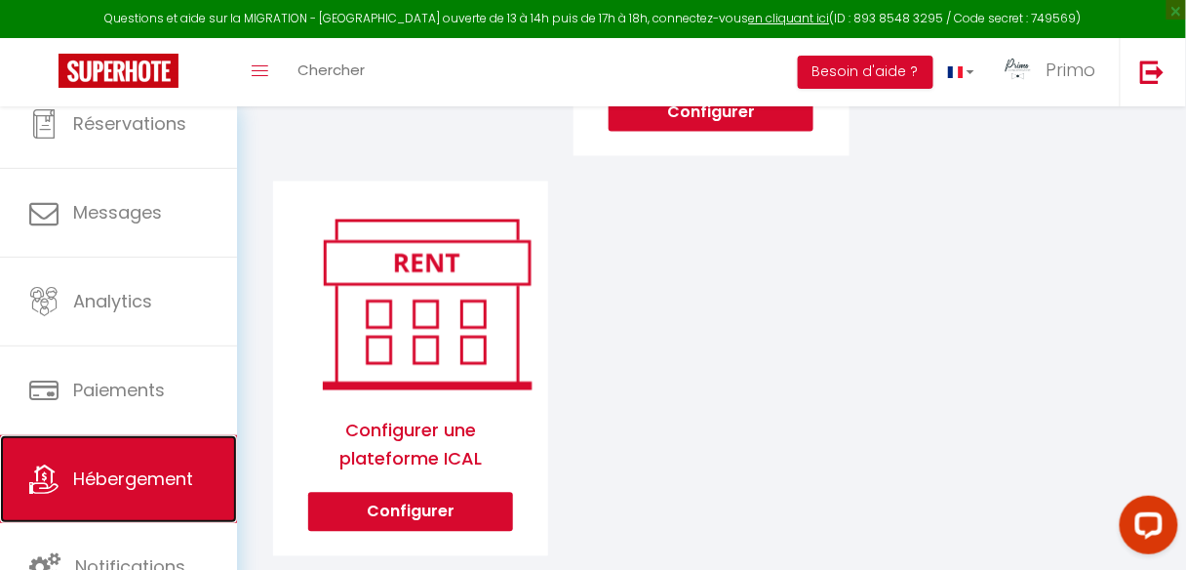
click at [142, 477] on span "Hébergement" at bounding box center [133, 478] width 120 height 24
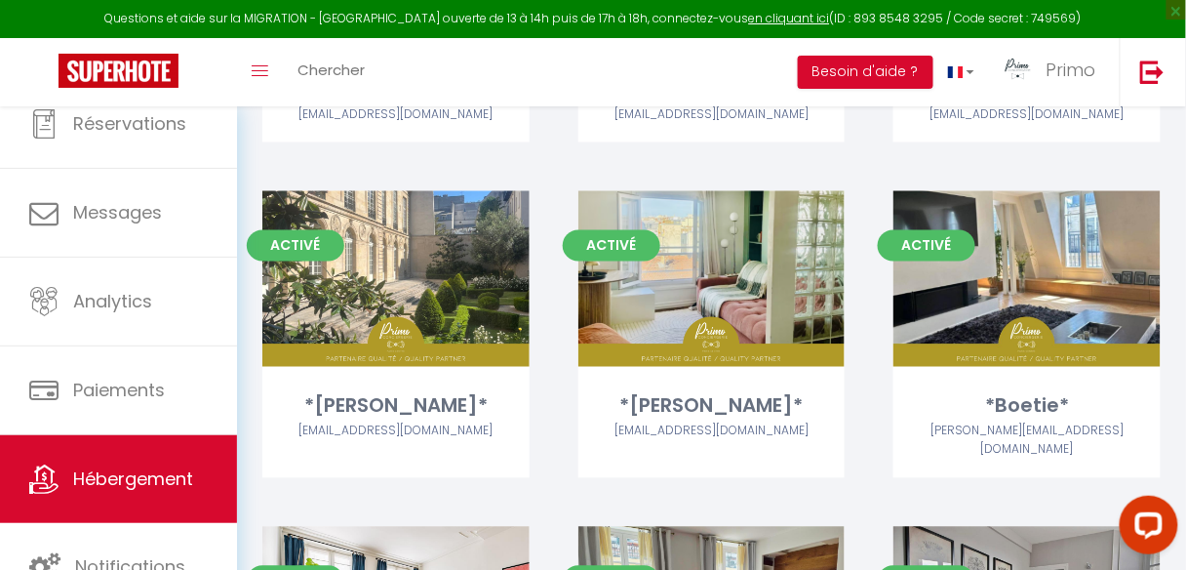
scroll to position [780, 0]
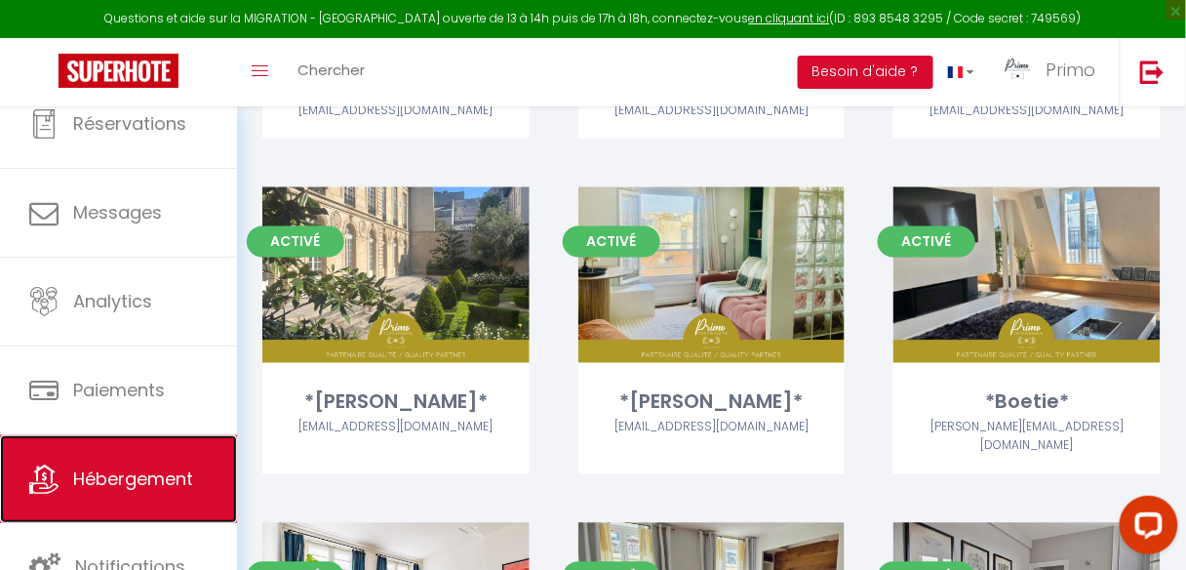
click at [90, 477] on span "Hébergement" at bounding box center [133, 478] width 120 height 24
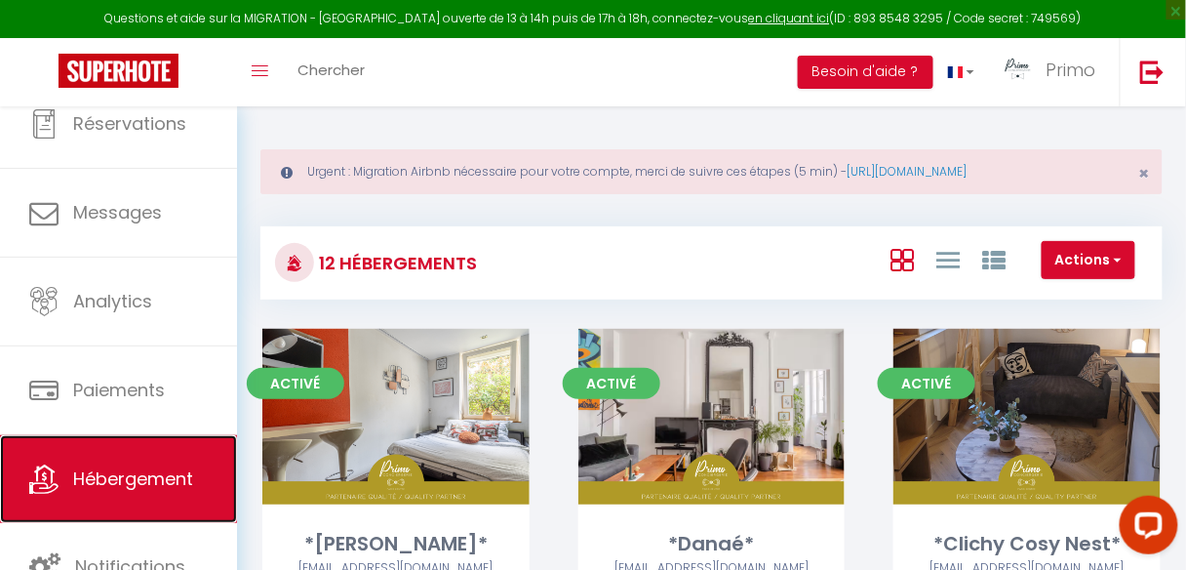
scroll to position [0, 0]
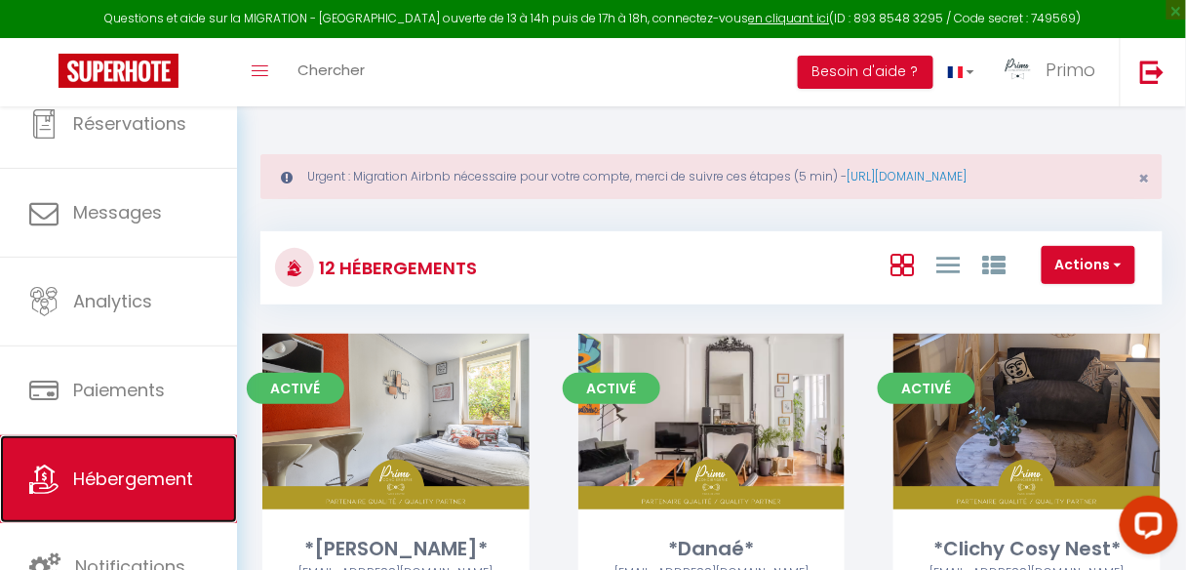
click at [126, 480] on span "Hébergement" at bounding box center [133, 478] width 120 height 24
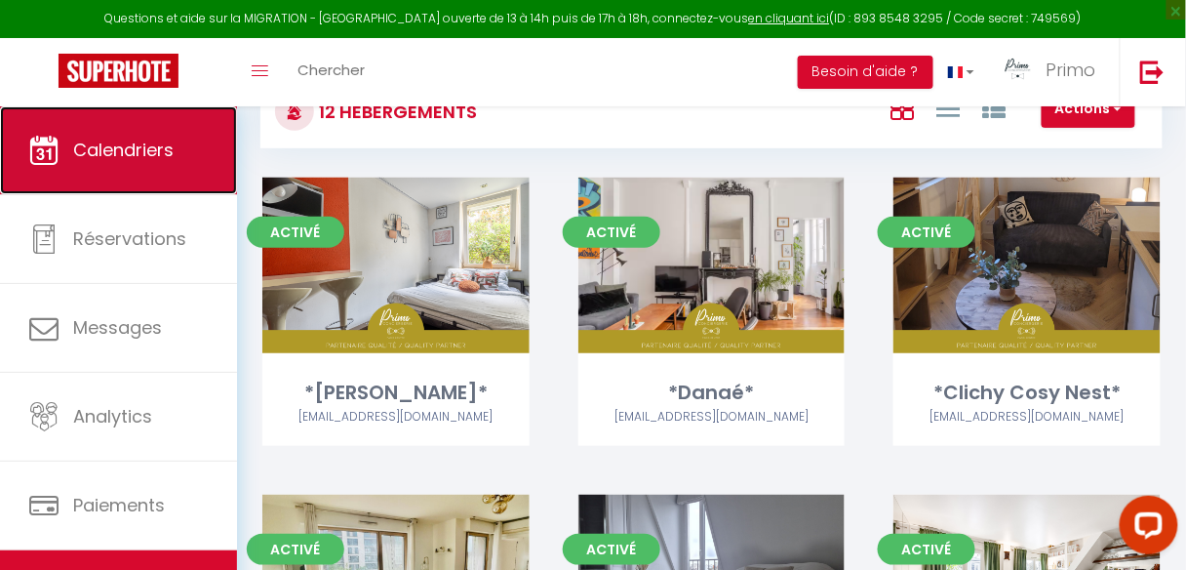
click at [138, 157] on span "Calendriers" at bounding box center [123, 150] width 100 height 24
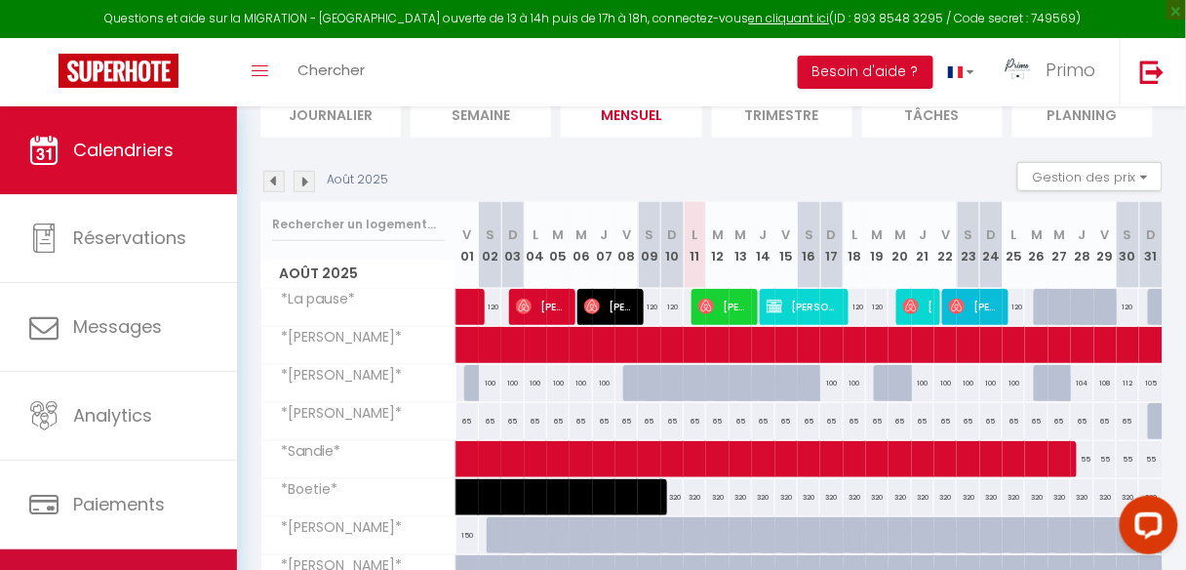
scroll to position [78, 0]
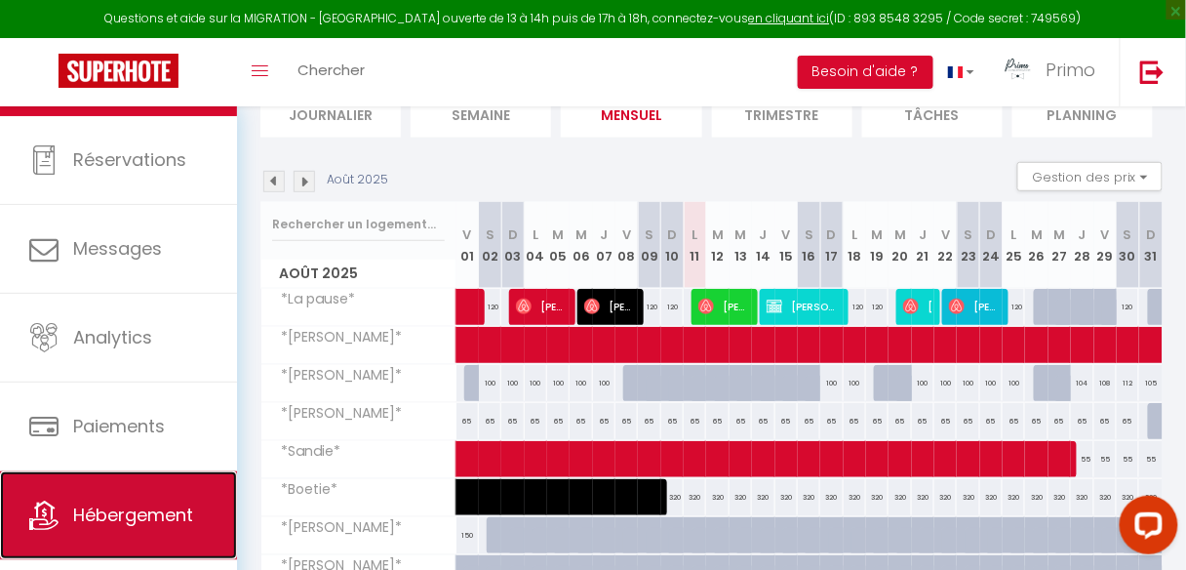
click at [99, 506] on span "Hébergement" at bounding box center [133, 514] width 120 height 24
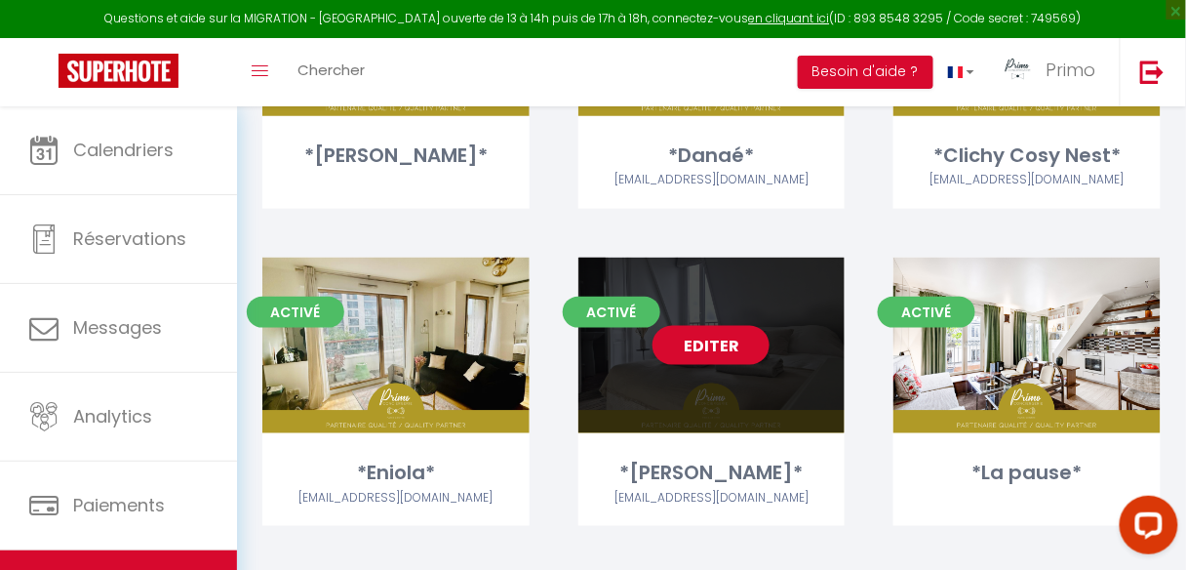
scroll to position [417, 0]
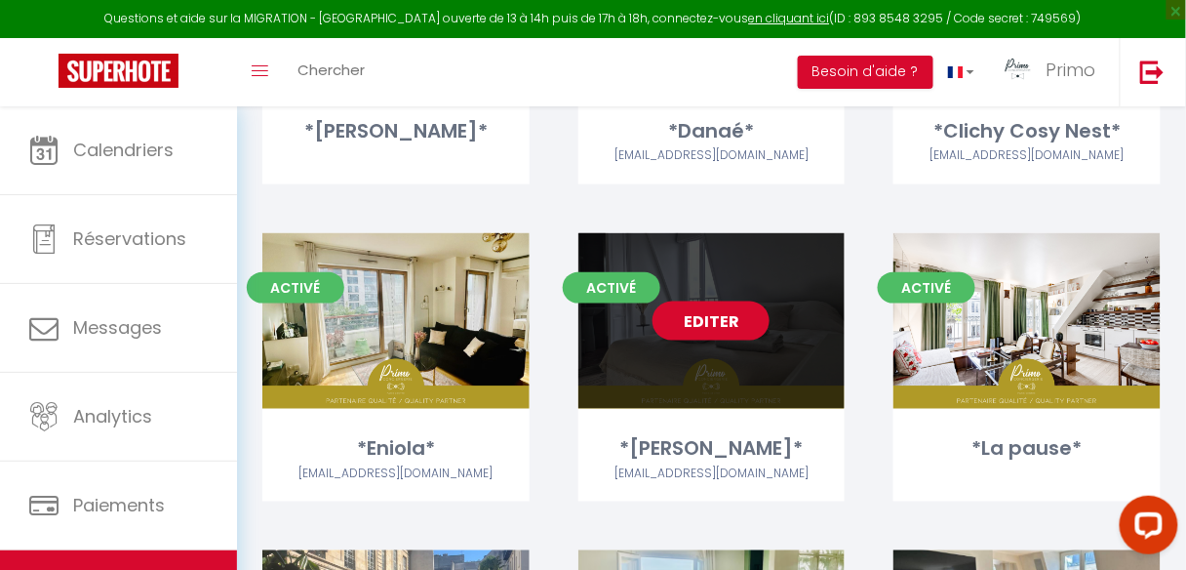
click at [730, 317] on link "Editer" at bounding box center [710, 320] width 117 height 39
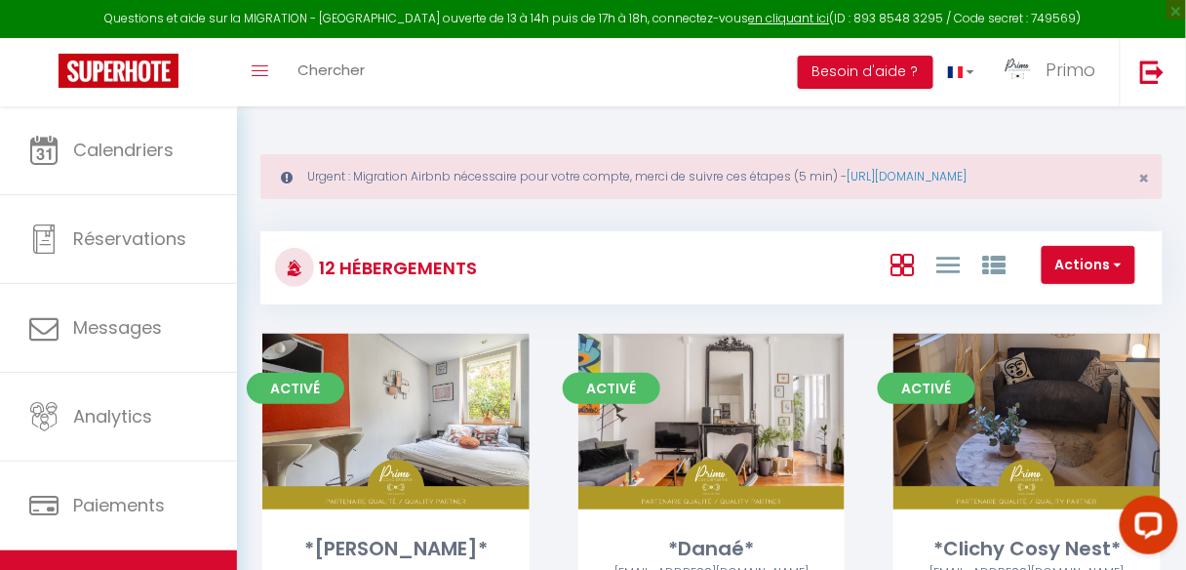
select select "3"
select select "2"
select select "1"
select select
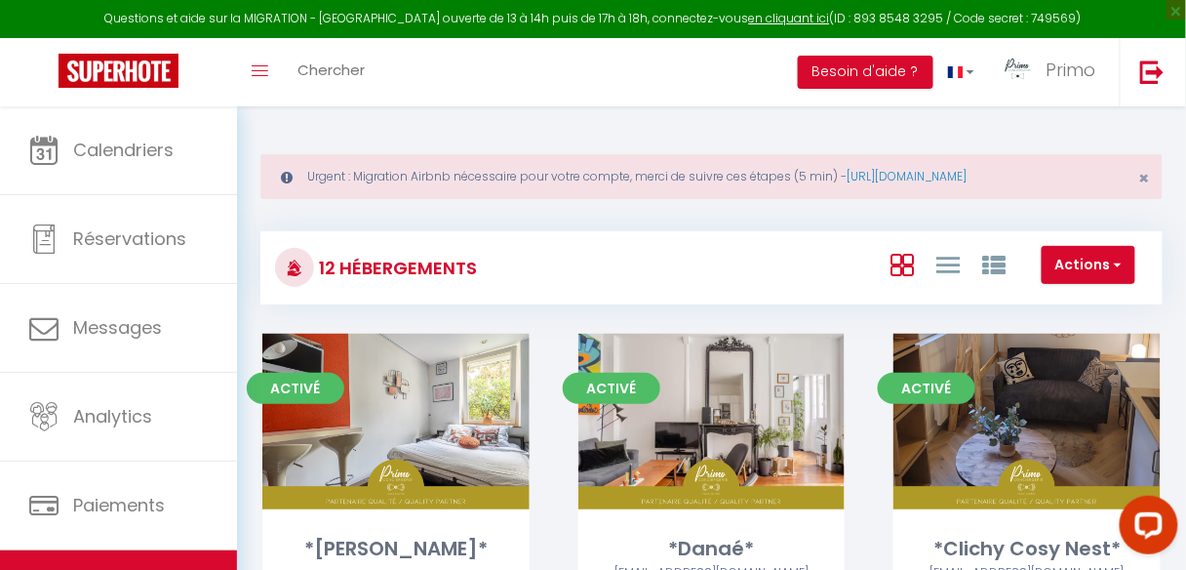
select select "28"
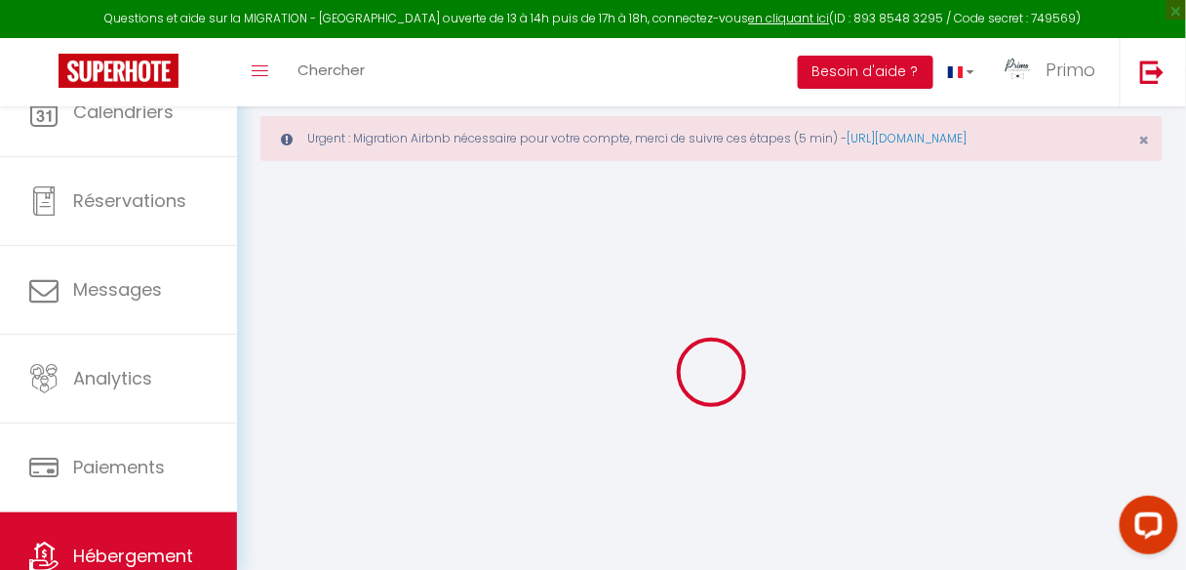
select select
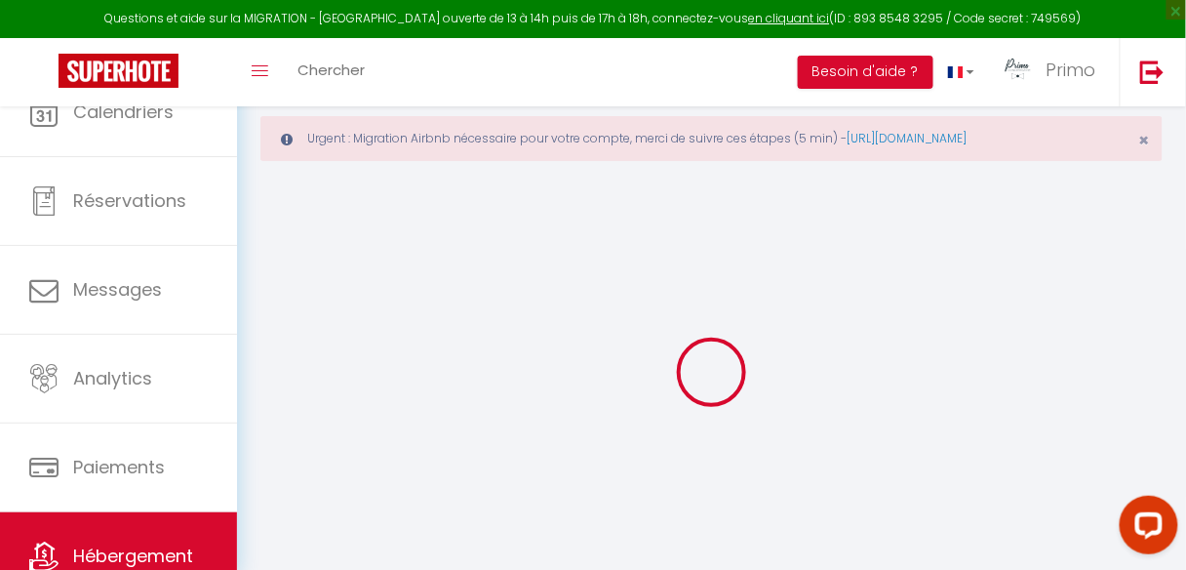
select select
checkbox input "false"
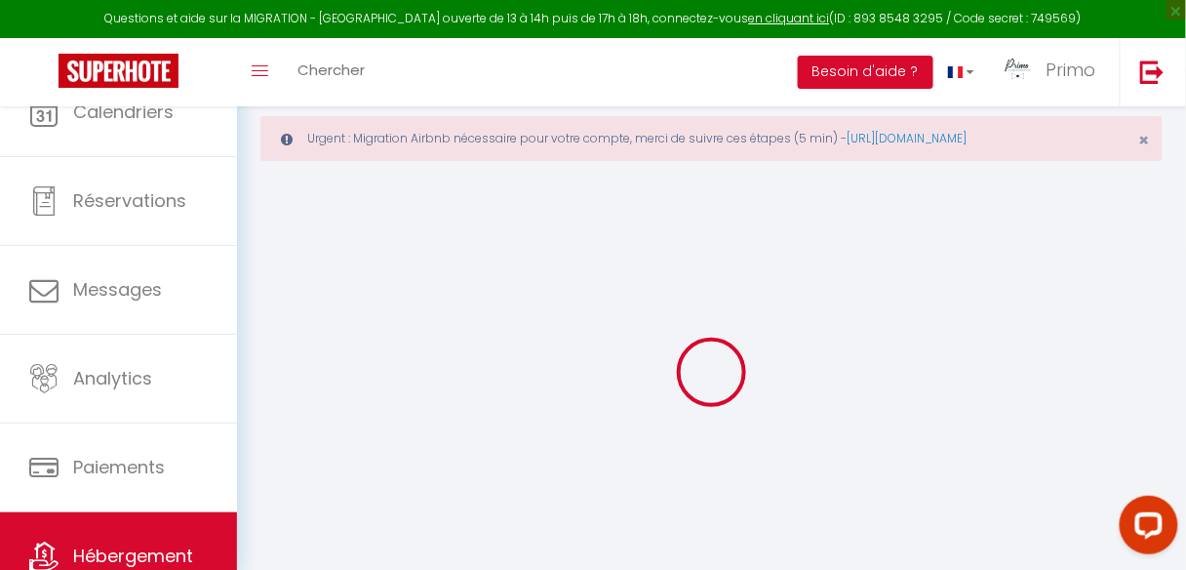
select select
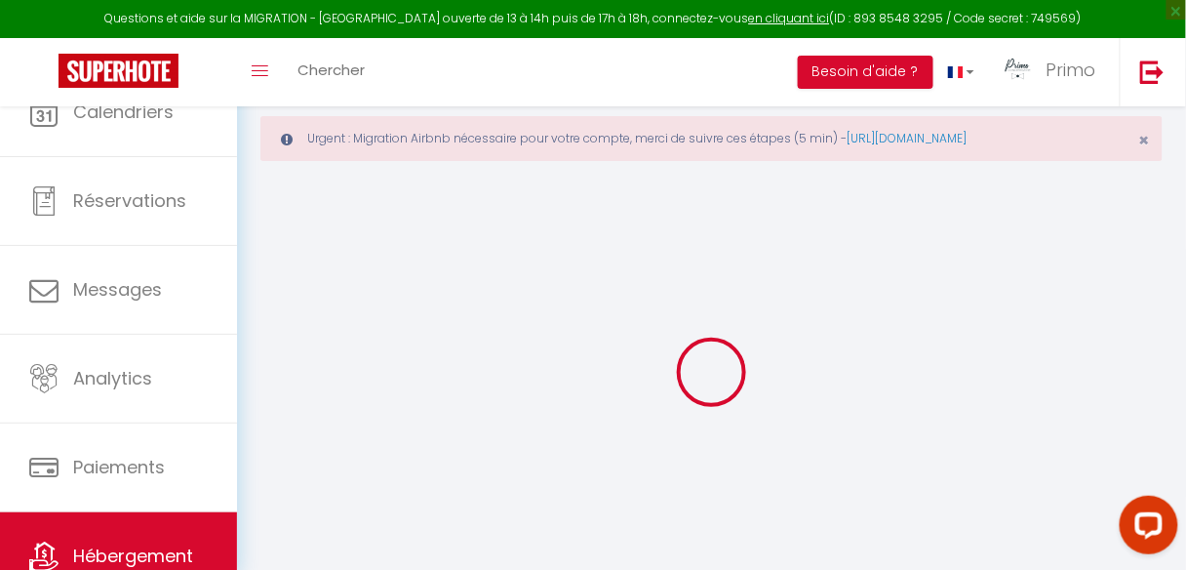
select select
checkbox input "false"
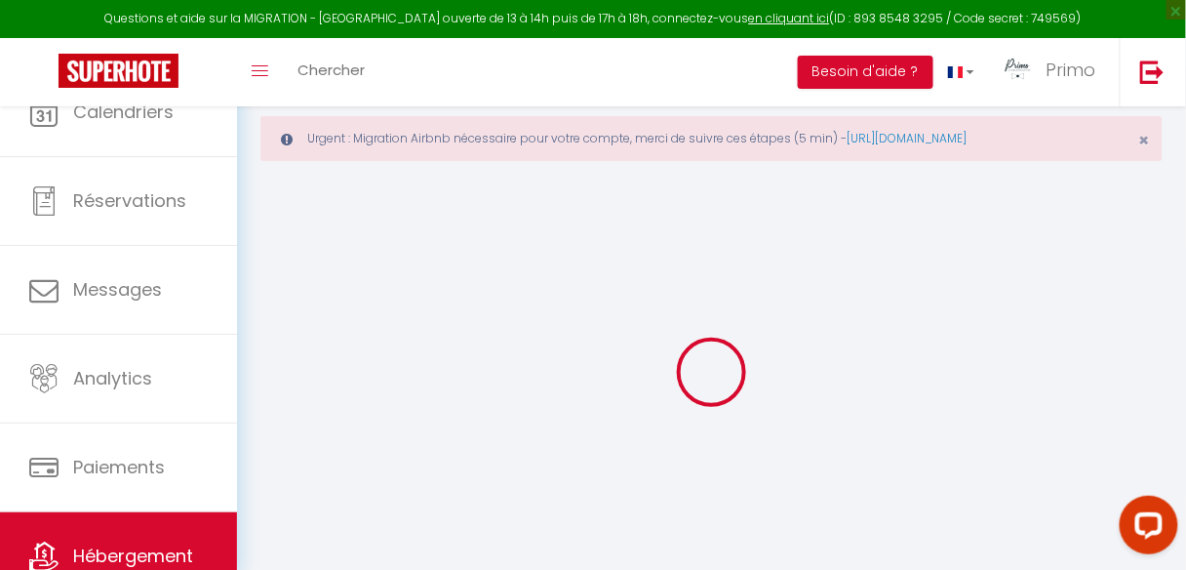
checkbox input "false"
select select
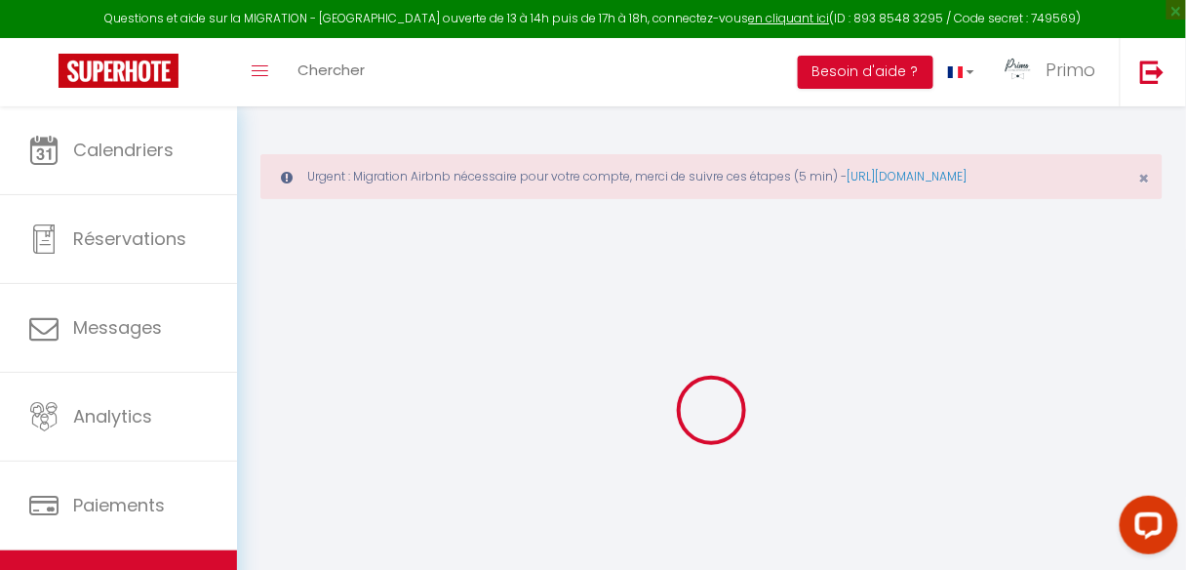
select select
checkbox input "true"
checkbox input "false"
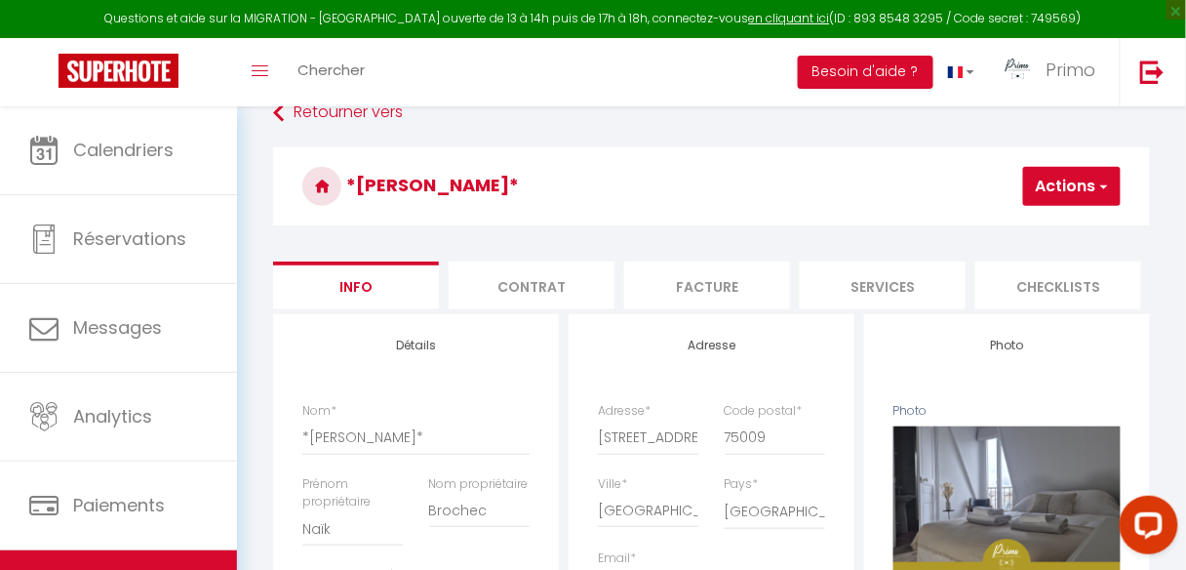
scroll to position [234, 0]
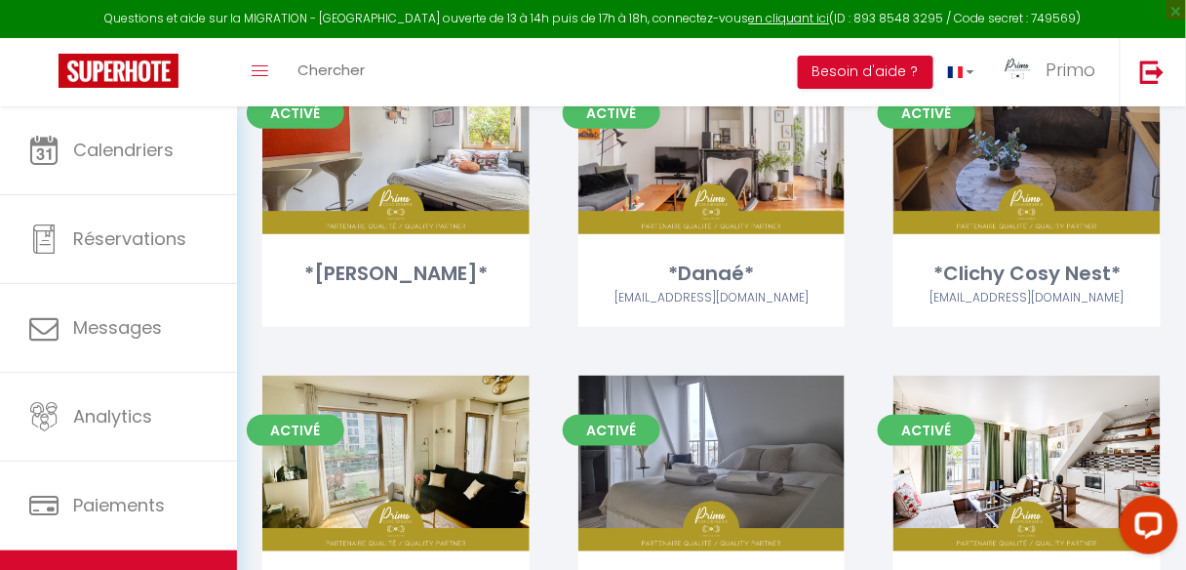
scroll to position [339, 0]
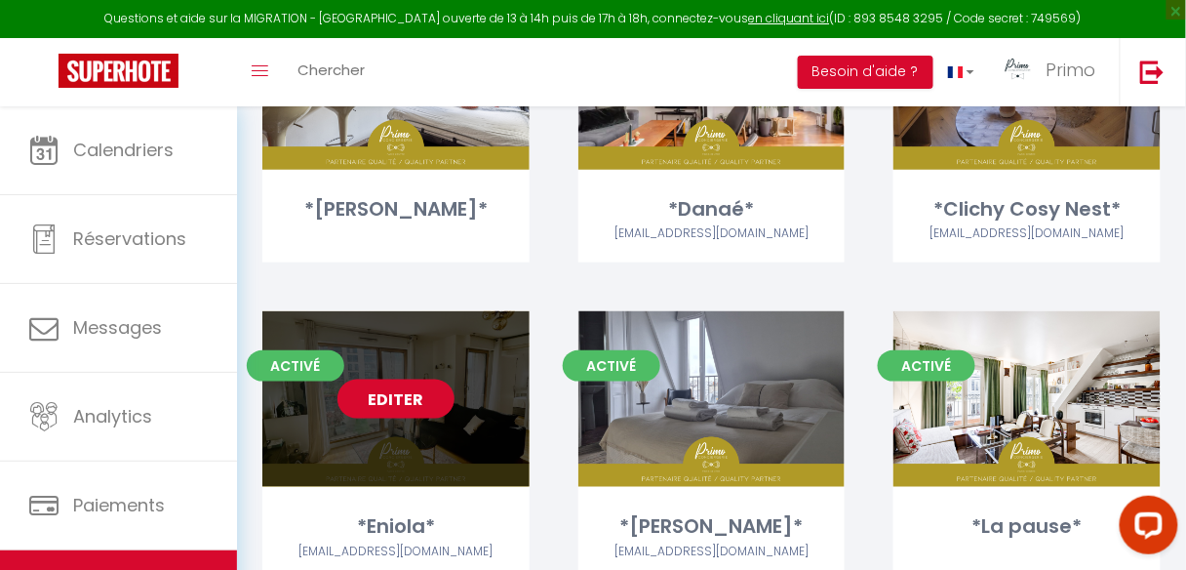
click at [382, 399] on link "Editer" at bounding box center [395, 398] width 117 height 39
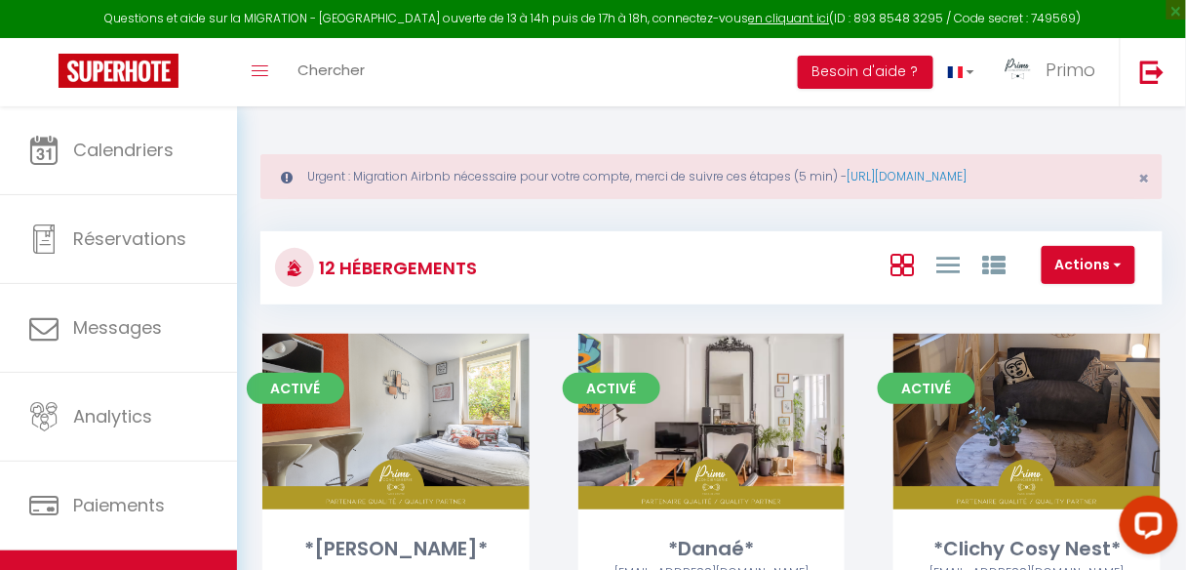
select select "3"
select select "2"
select select "1"
select select
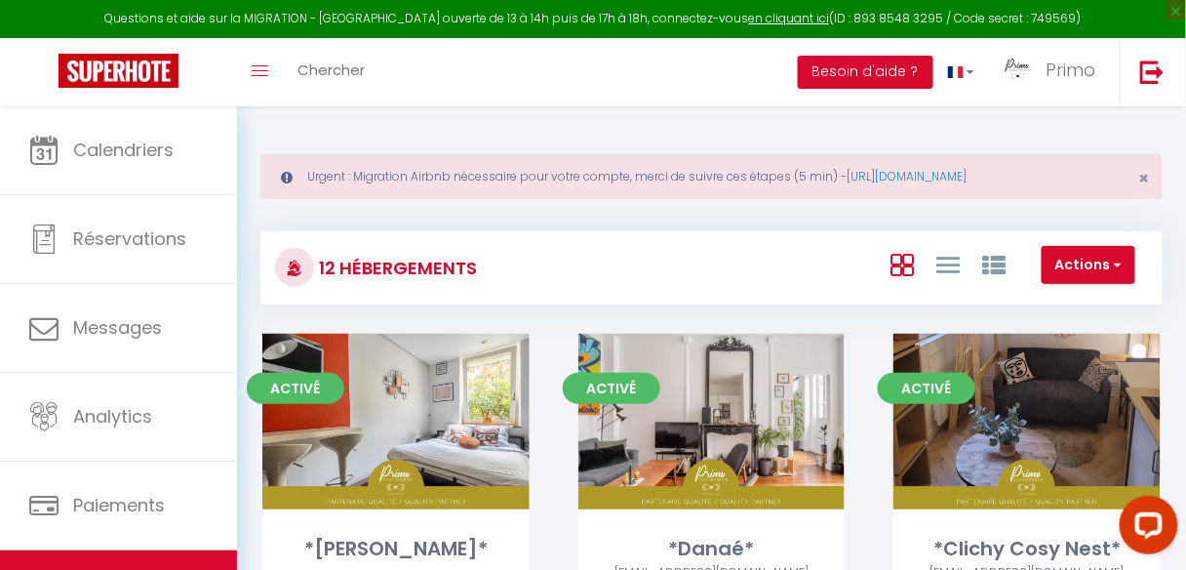
select select "28"
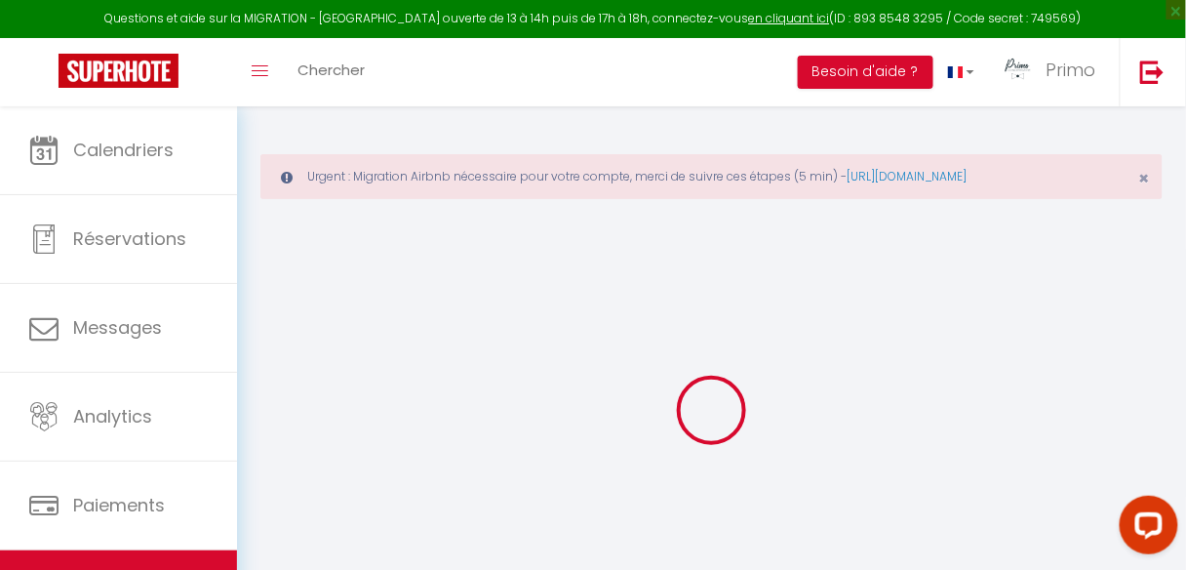
select select
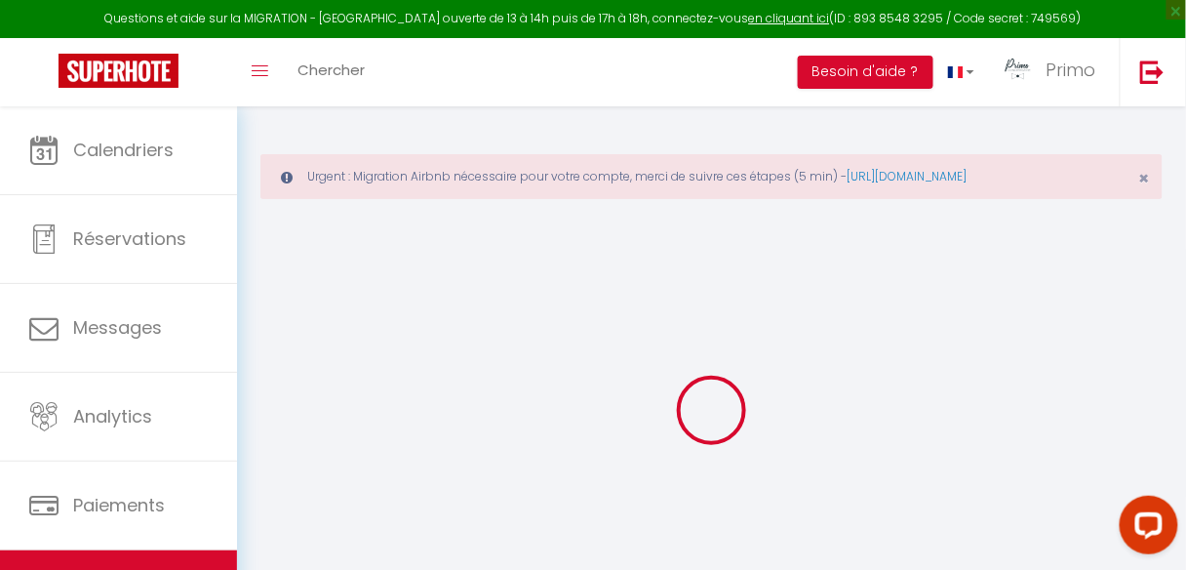
select select
checkbox input "false"
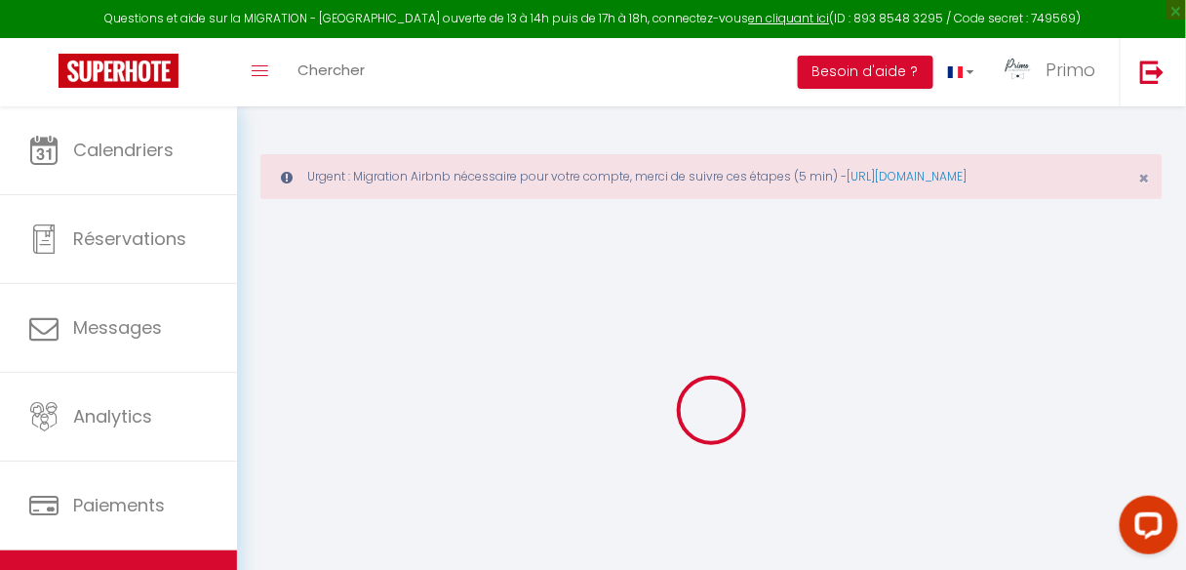
select select
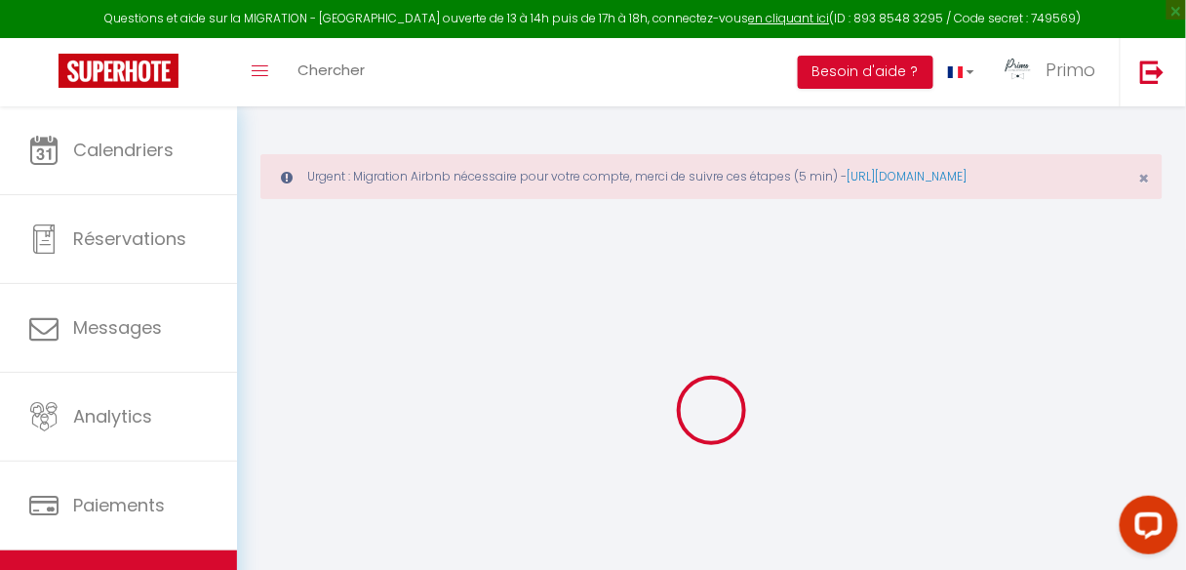
select select
checkbox input "false"
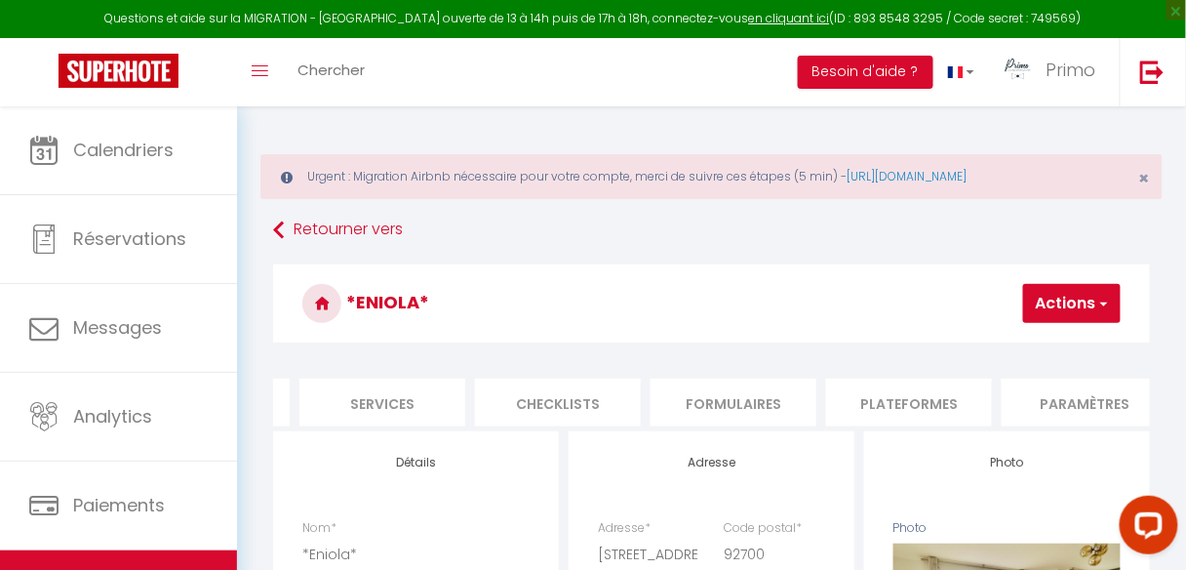
scroll to position [0, 591]
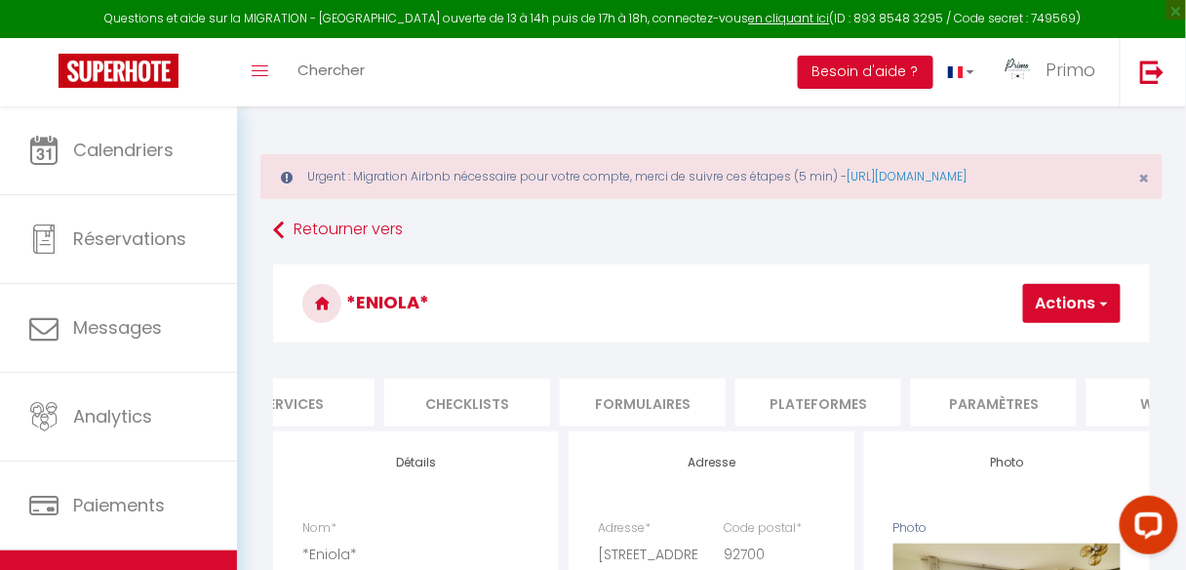
click at [1010, 339] on h3 "*Eniola*" at bounding box center [711, 303] width 877 height 78
